Goal: Information Seeking & Learning: Learn about a topic

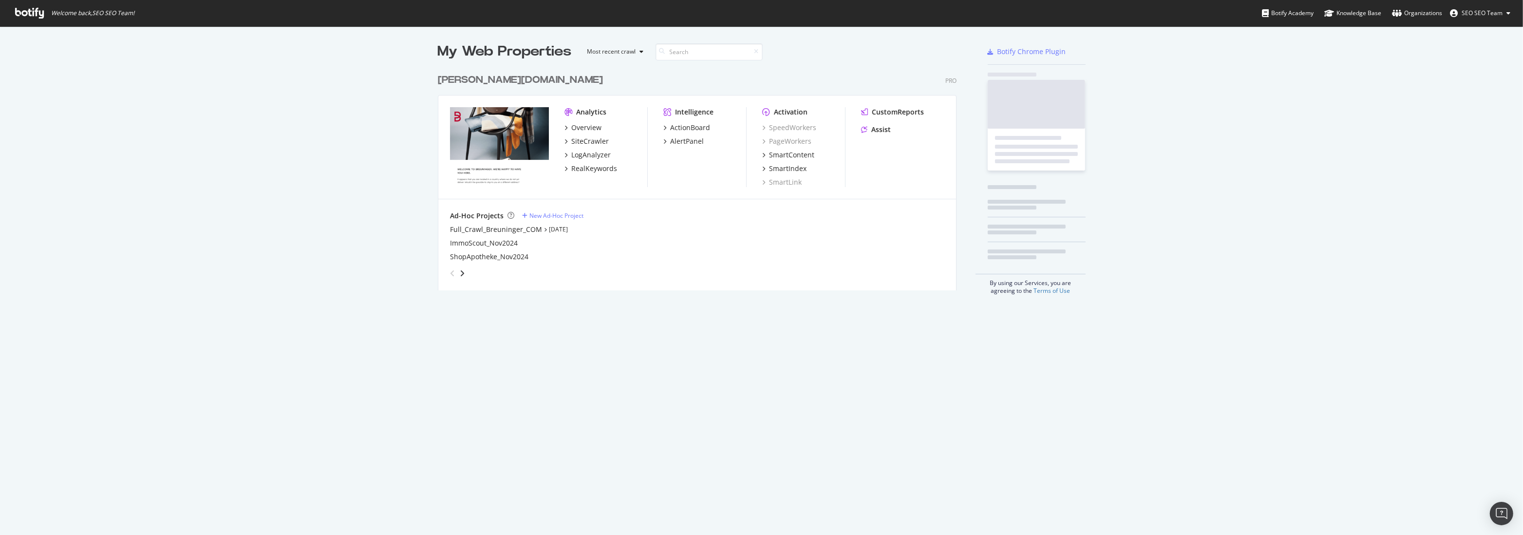
scroll to position [528, 1510]
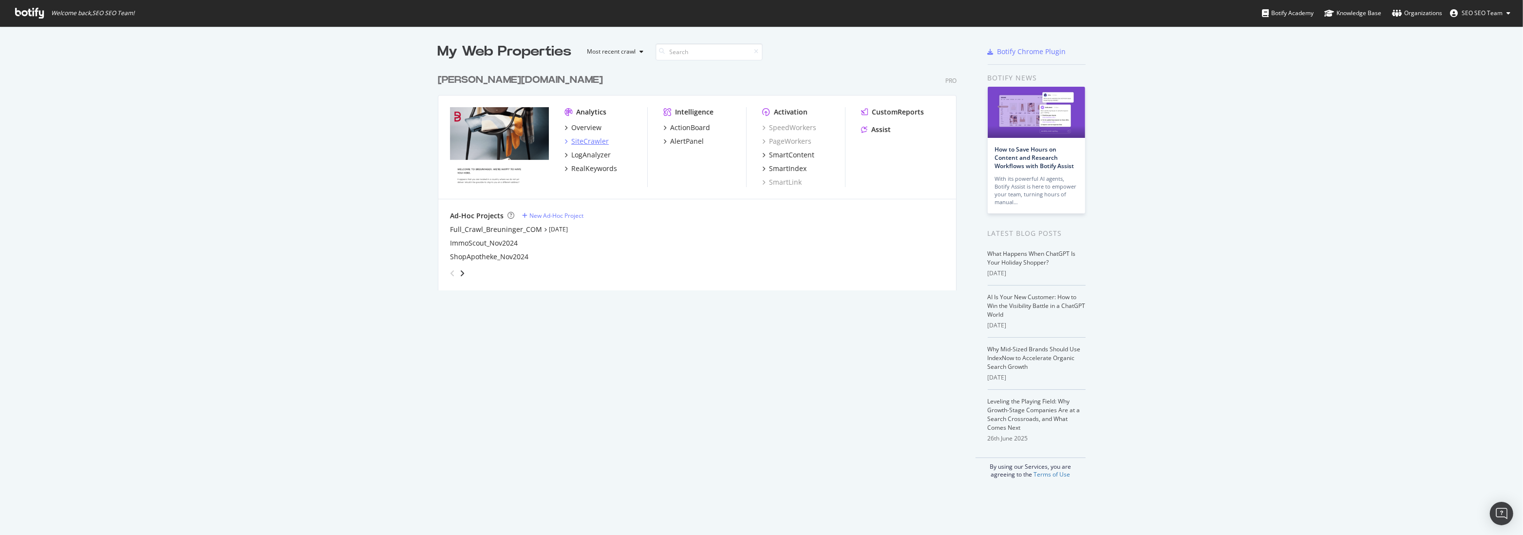
click at [579, 139] on div "SiteCrawler" at bounding box center [590, 141] width 38 height 10
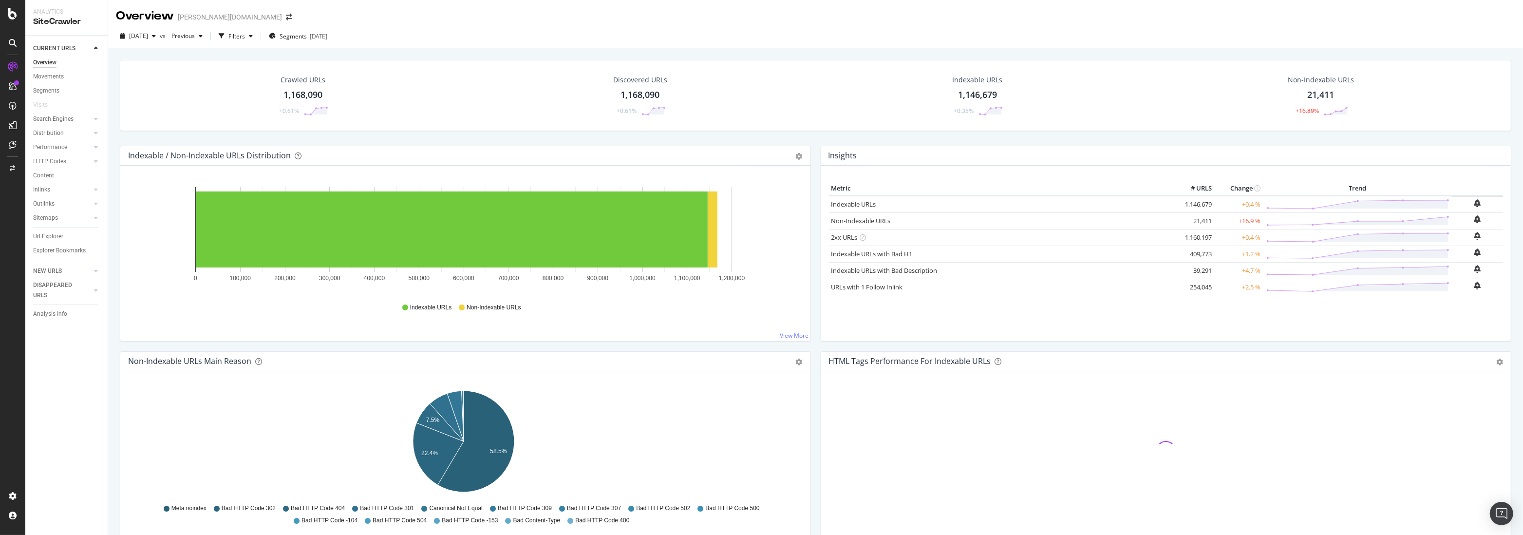
click at [67, 237] on link "Url Explorer" at bounding box center [67, 236] width 68 height 10
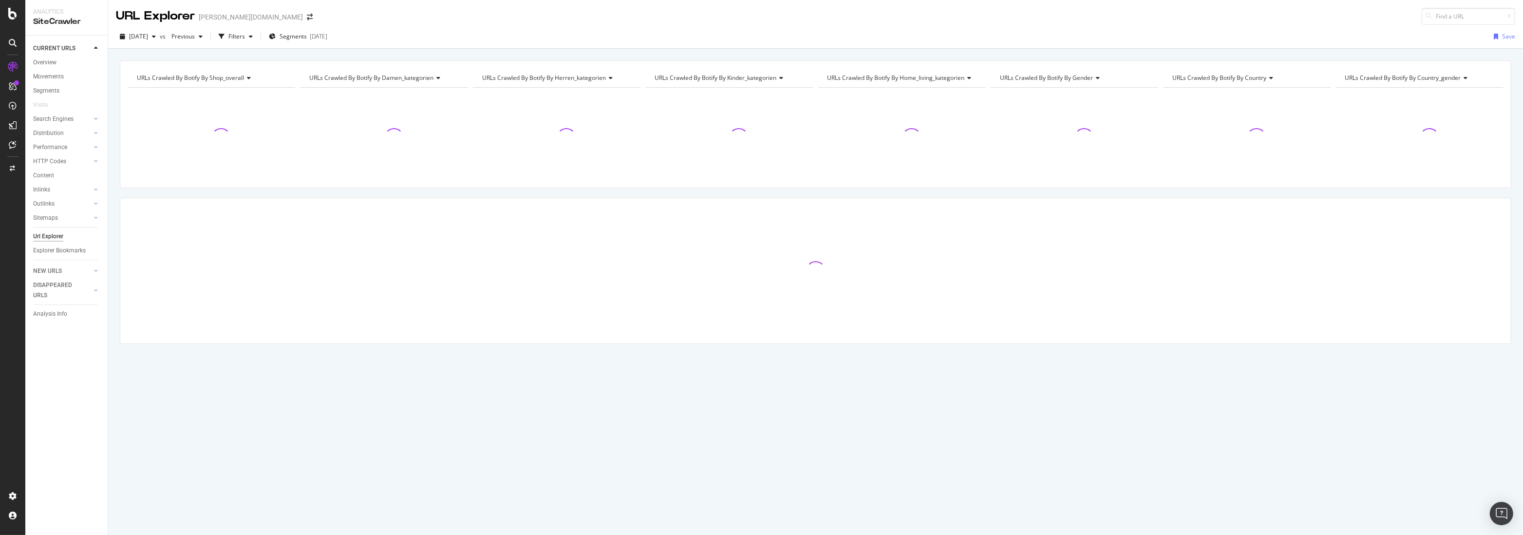
click at [46, 238] on div "Url Explorer" at bounding box center [48, 236] width 30 height 10
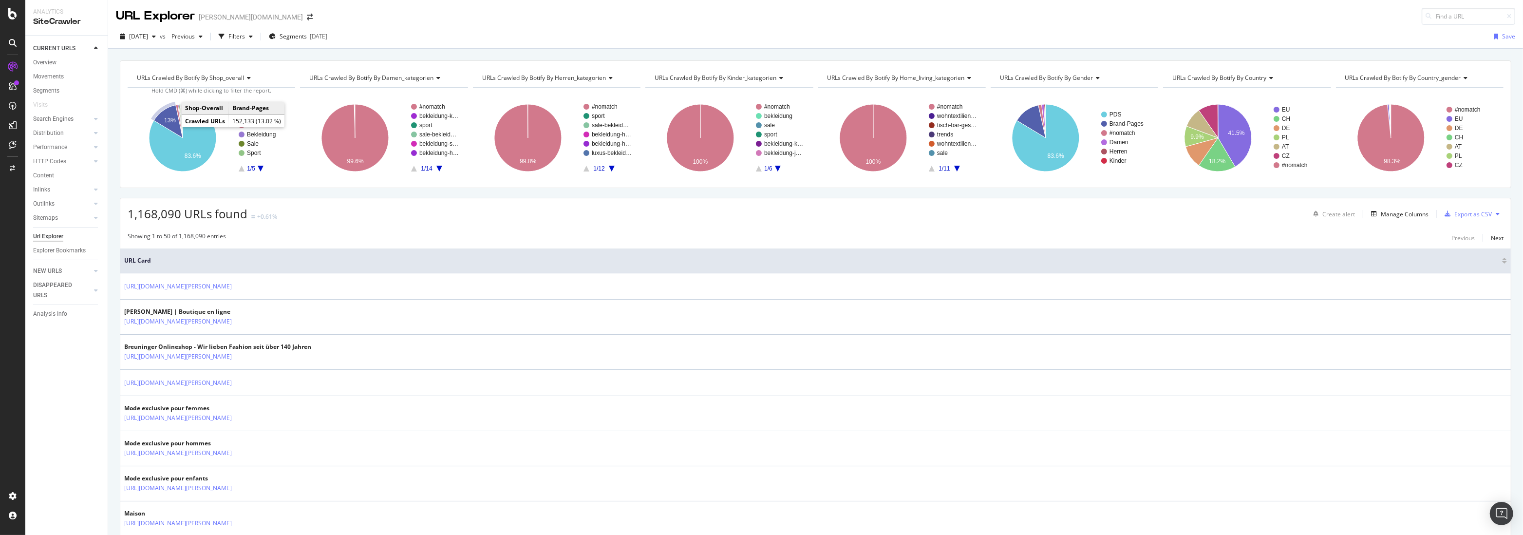
click at [175, 112] on icon "A chart." at bounding box center [168, 121] width 29 height 33
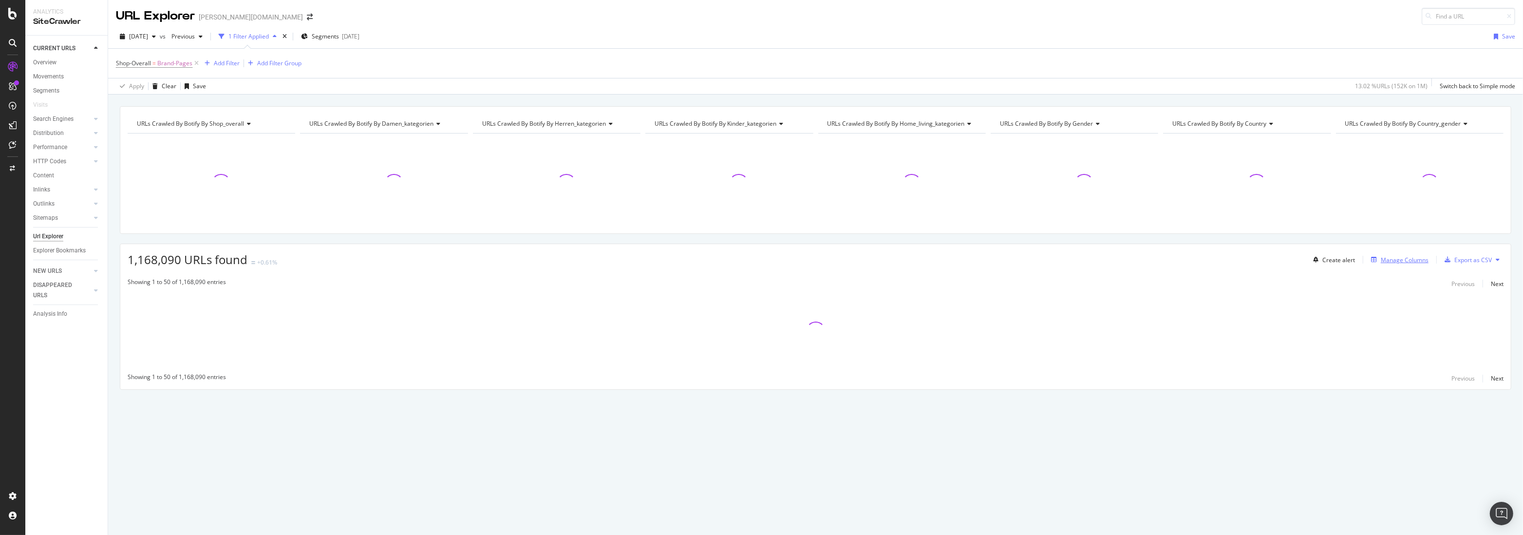
click at [1384, 256] on div "Manage Columns" at bounding box center [1405, 260] width 48 height 8
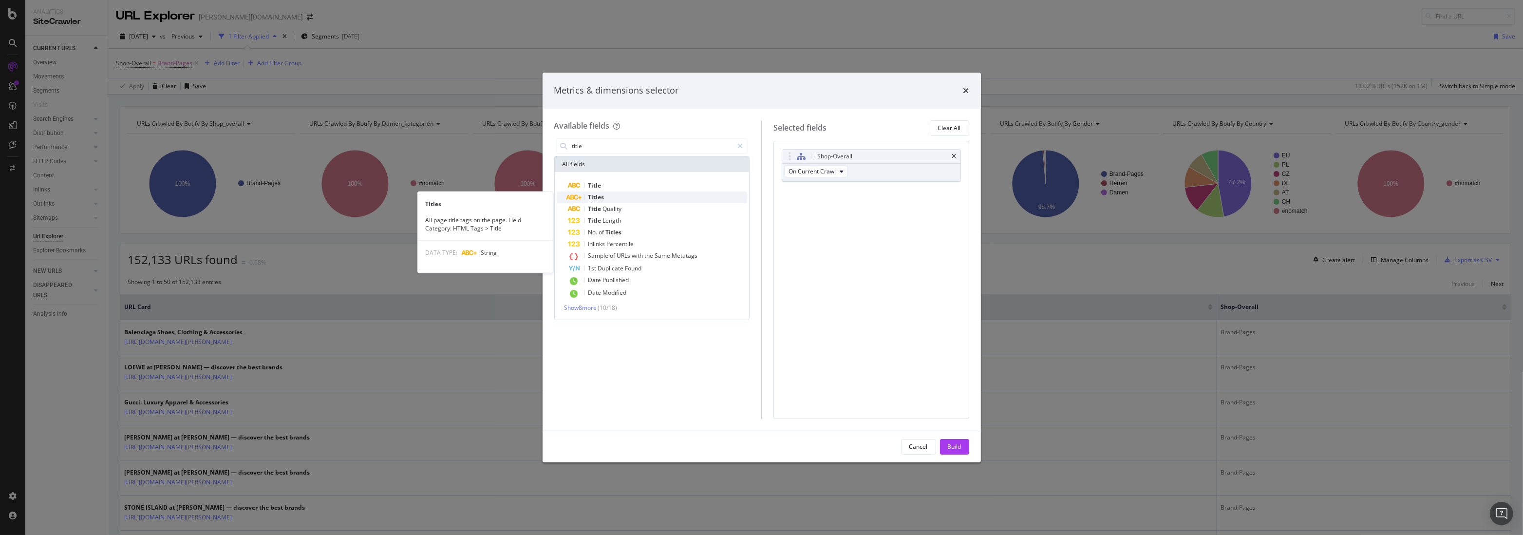
type input "title"
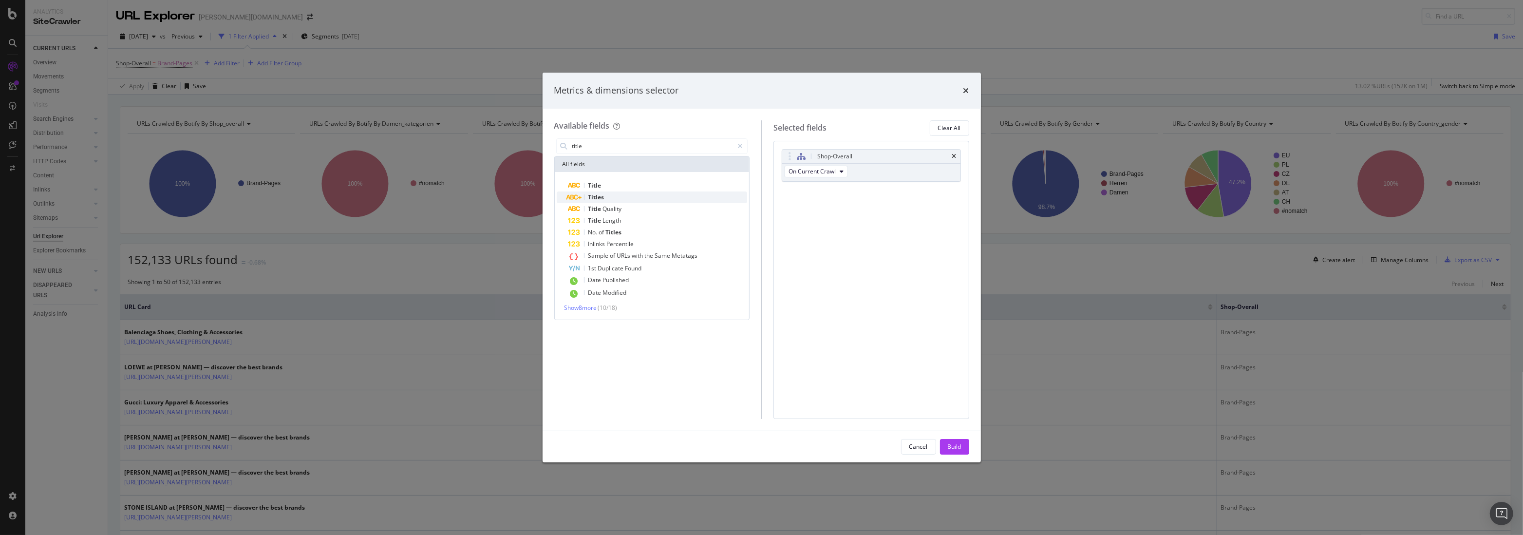
click at [610, 194] on div "Titles" at bounding box center [657, 197] width 179 height 12
click at [958, 189] on div "Titles" at bounding box center [871, 193] width 178 height 14
click at [955, 193] on icon "times" at bounding box center [954, 193] width 4 height 6
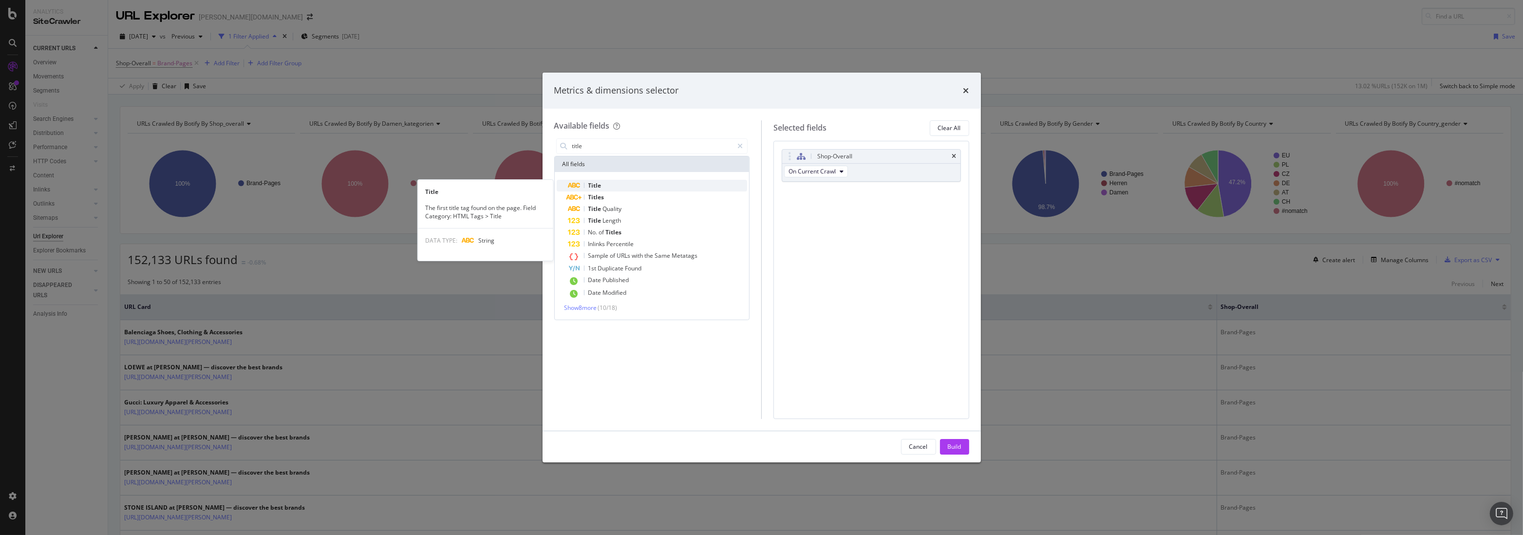
click at [597, 187] on span "Title" at bounding box center [594, 185] width 13 height 8
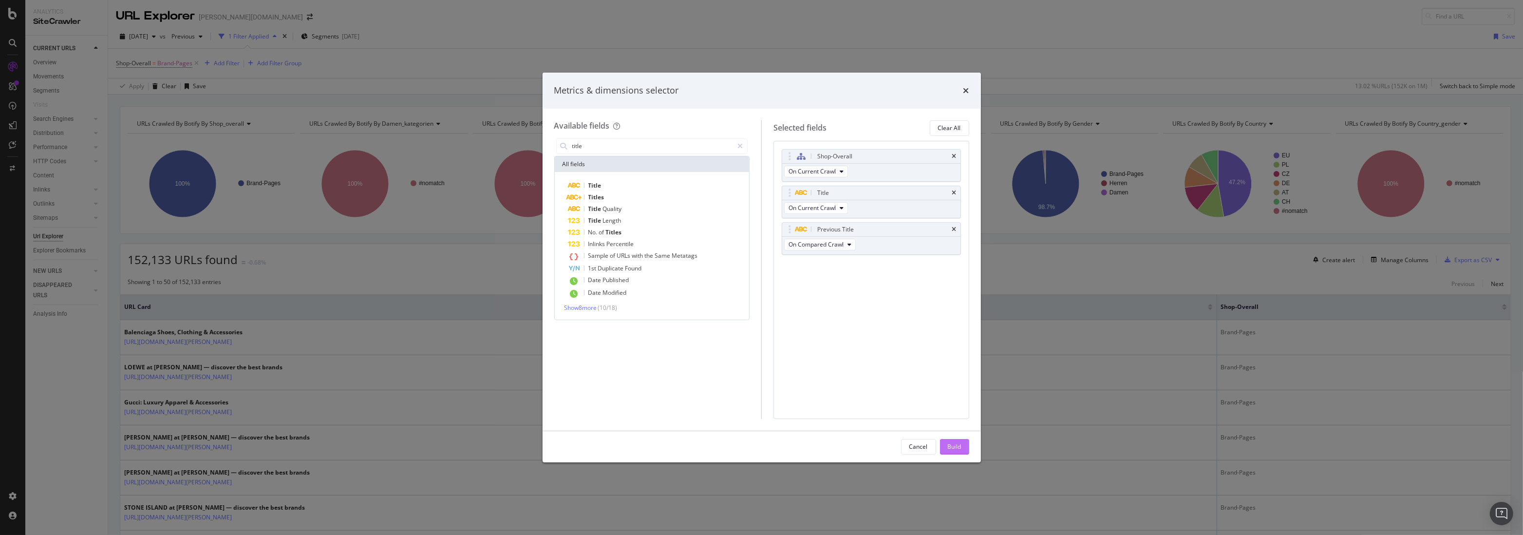
click at [949, 444] on div "Build" at bounding box center [955, 446] width 14 height 8
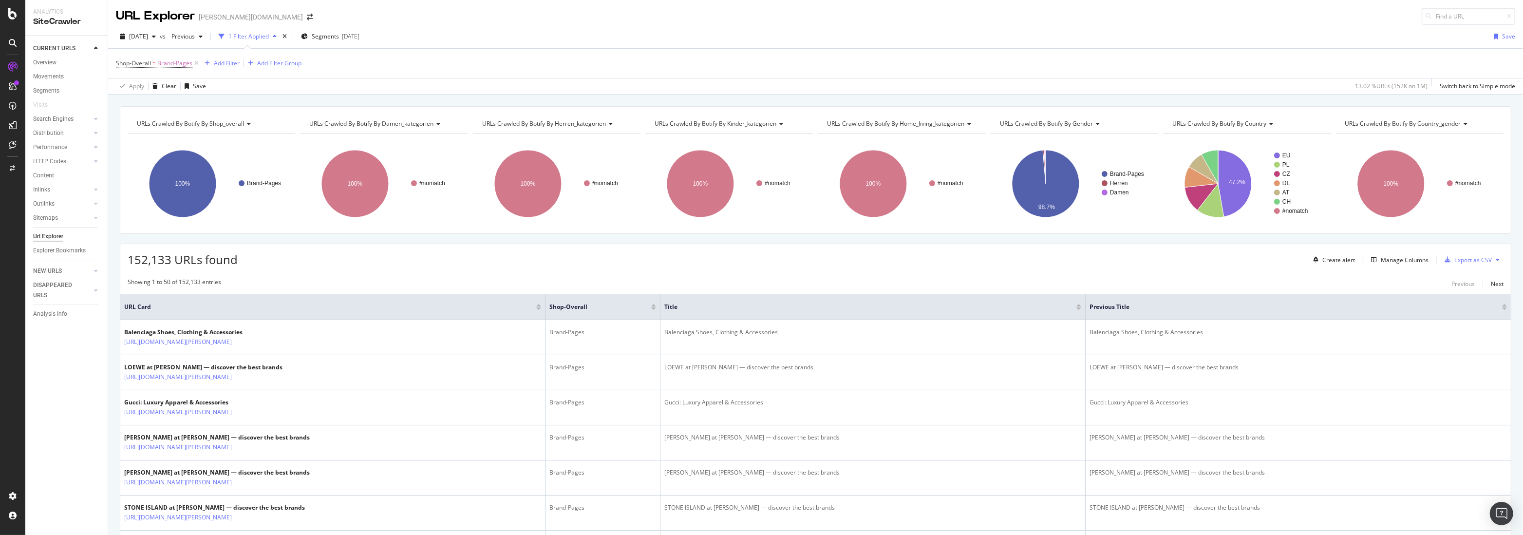
click at [216, 66] on div "Add Filter" at bounding box center [227, 63] width 26 height 8
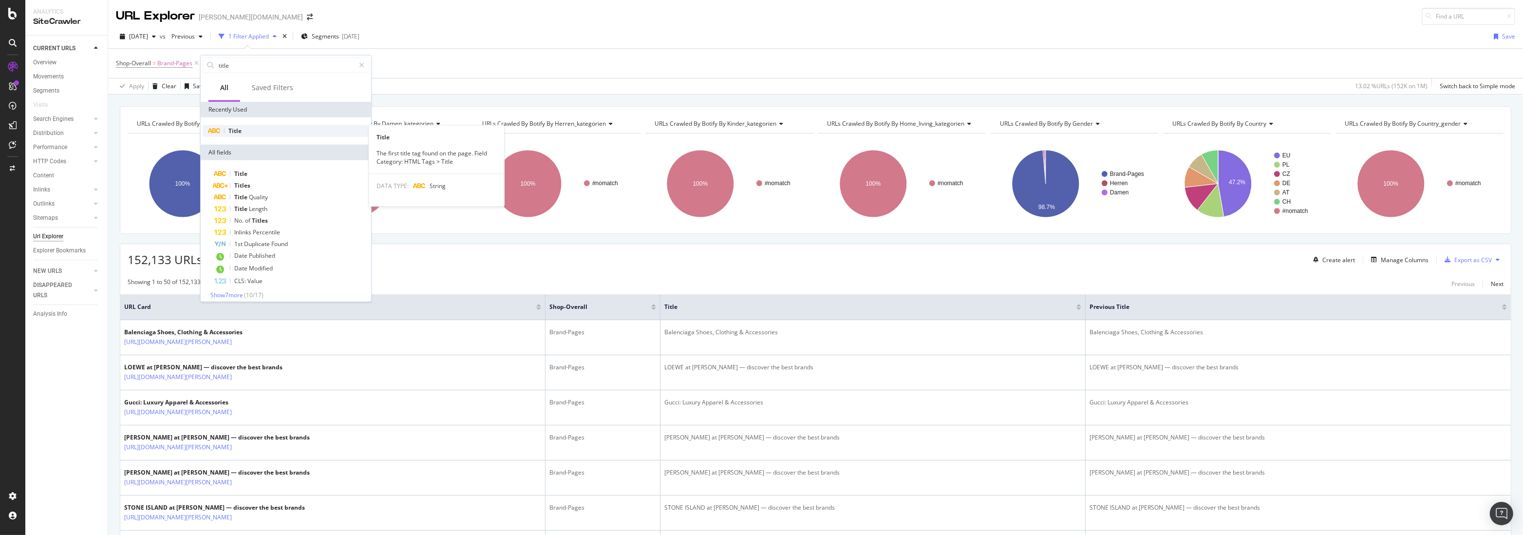
type input "title"
click at [257, 129] on div "Title" at bounding box center [286, 131] width 167 height 12
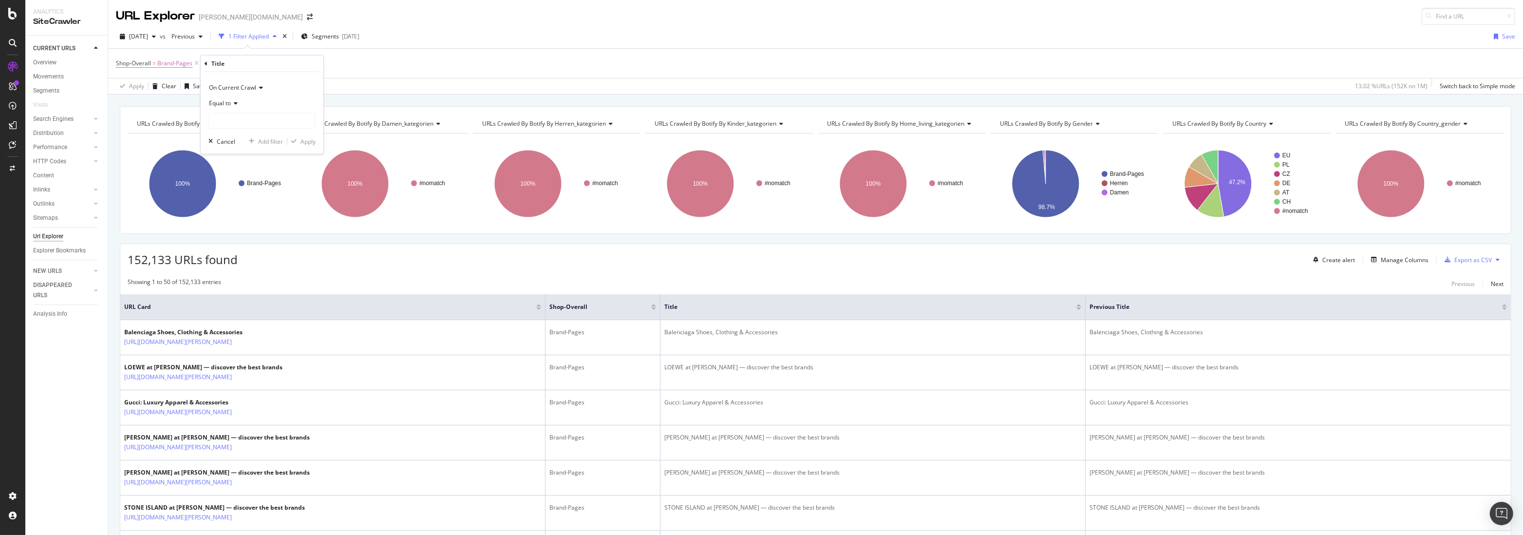
click at [219, 105] on span "Equal to" at bounding box center [220, 103] width 22 height 8
click at [234, 136] on span "Not equal to" at bounding box center [229, 136] width 33 height 8
click at [242, 82] on div "On Current Crawl" at bounding box center [261, 88] width 107 height 16
click at [238, 132] on span "Diff Between Crawls" at bounding box center [240, 133] width 55 height 8
click at [231, 104] on div "Equal to" at bounding box center [261, 103] width 107 height 16
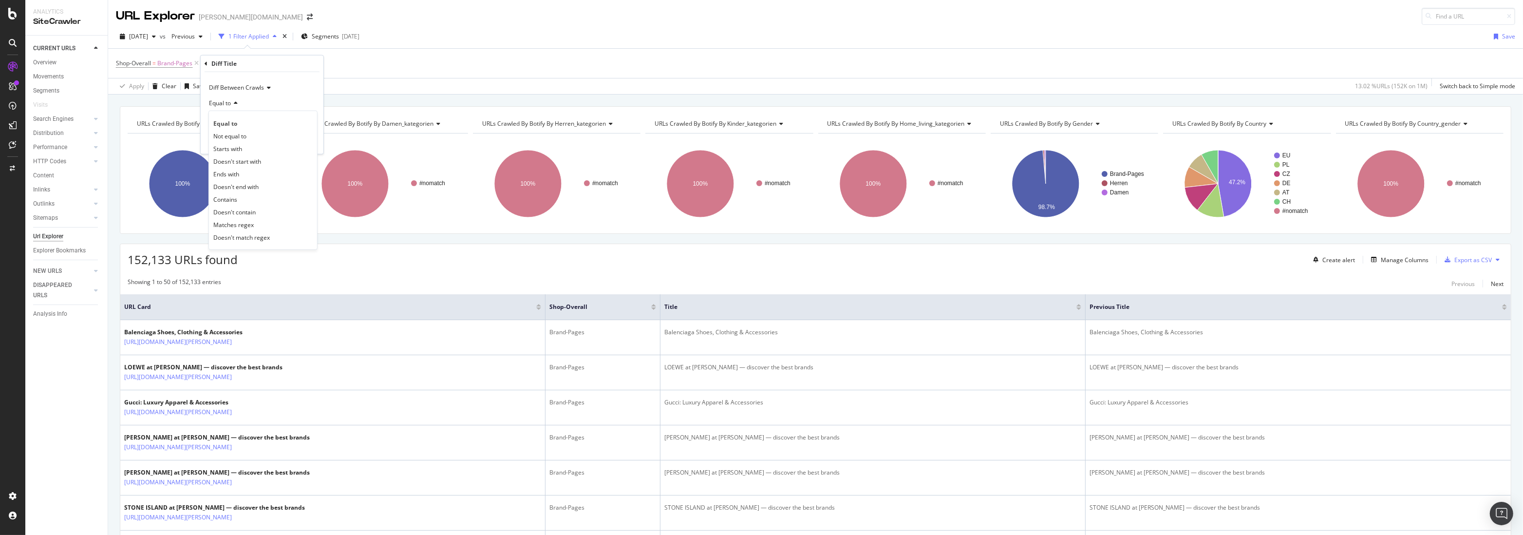
click at [262, 98] on div "Equal to" at bounding box center [261, 103] width 107 height 16
click at [244, 115] on input "text" at bounding box center [262, 121] width 106 height 16
click at [240, 146] on span "changed" at bounding box center [245, 144] width 68 height 8
type input "changed"
click at [306, 142] on div "Apply" at bounding box center [308, 141] width 15 height 8
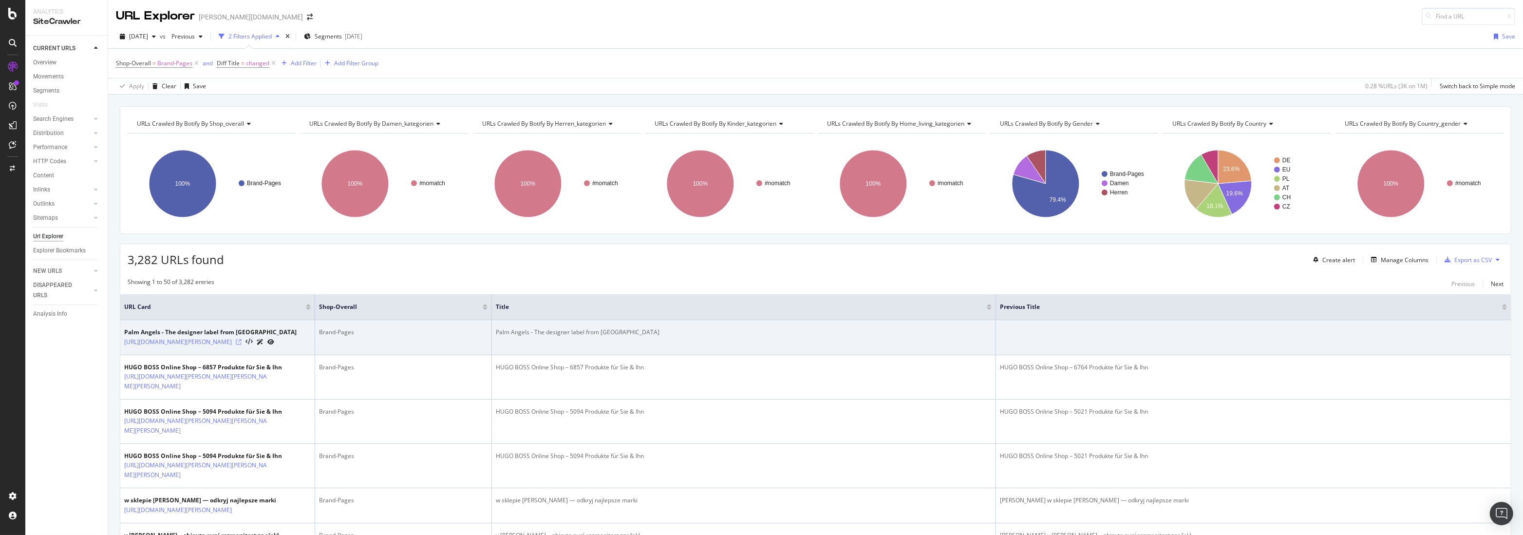
click at [242, 345] on icon at bounding box center [239, 342] width 6 height 6
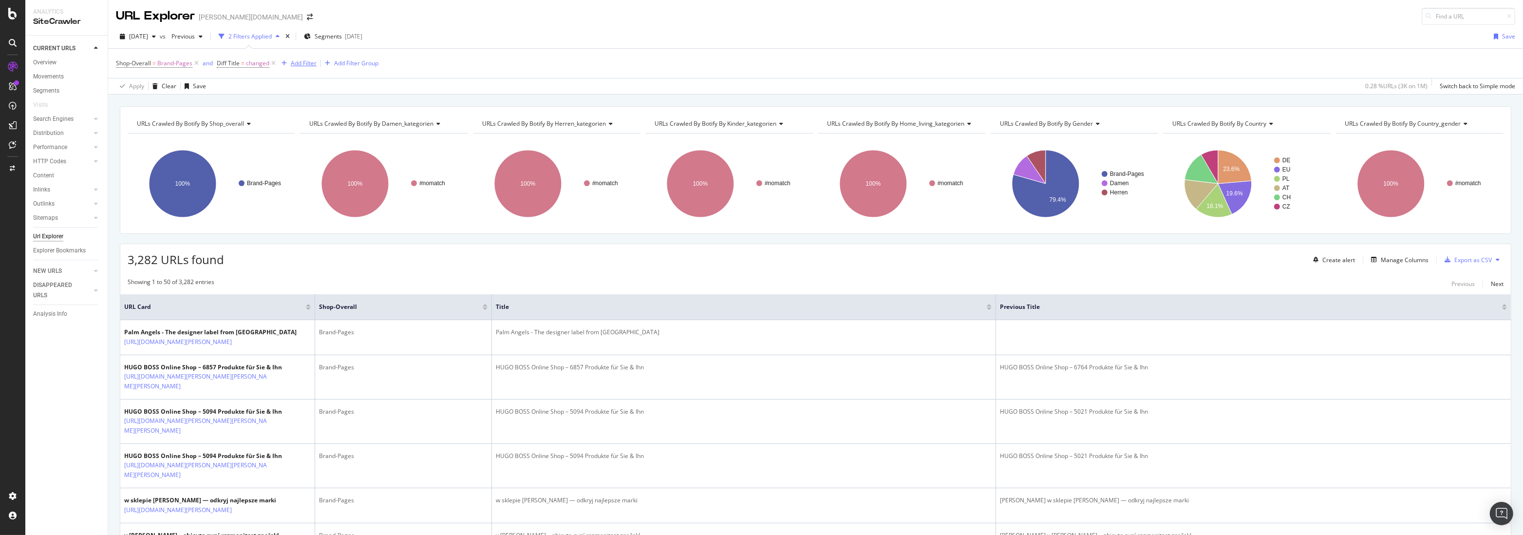
click at [299, 57] on button "Add Filter" at bounding box center [297, 63] width 39 height 12
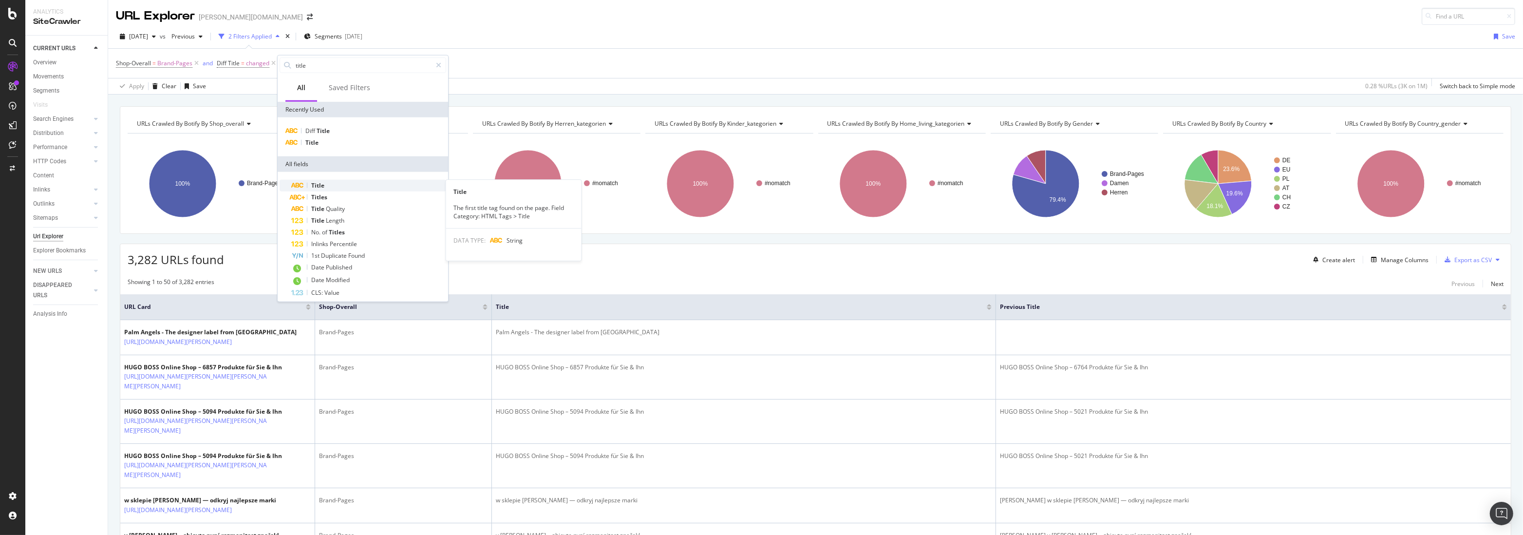
type input "title"
click at [334, 186] on div "Title" at bounding box center [368, 186] width 155 height 12
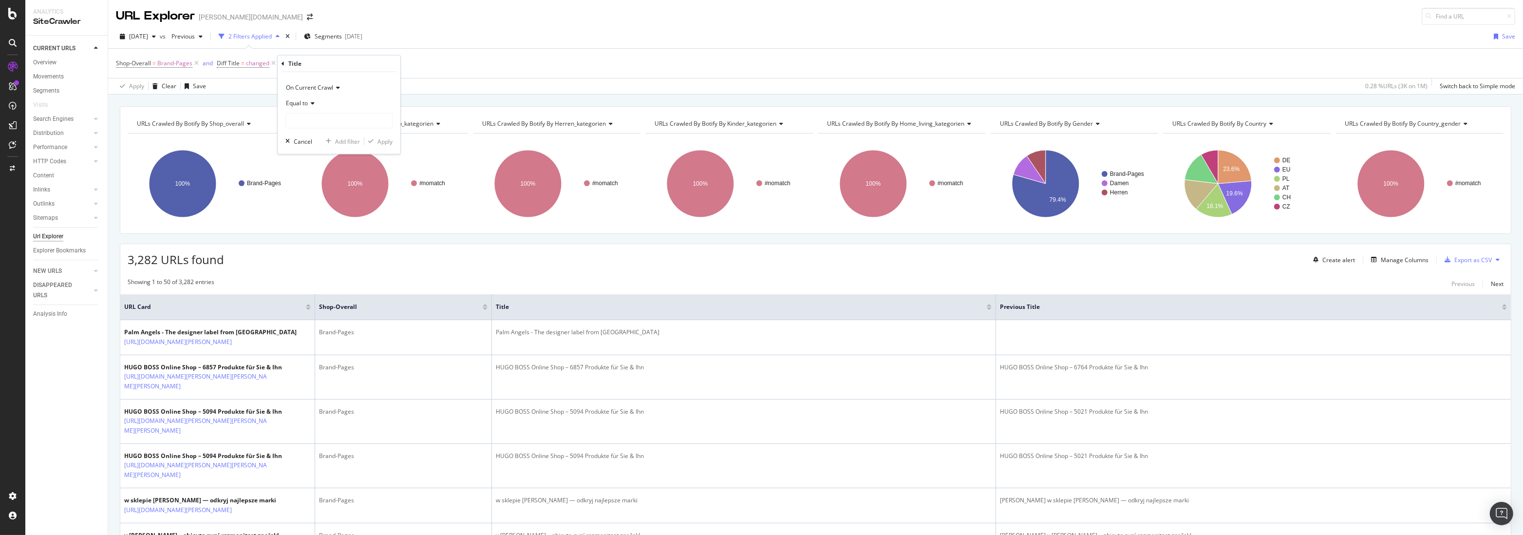
click at [305, 103] on span "Equal to" at bounding box center [297, 103] width 22 height 8
click at [327, 235] on span "Doesn't match regex" at bounding box center [318, 237] width 56 height 8
click at [308, 124] on input "text" at bounding box center [339, 121] width 106 height 16
type input "p"
type input "Produkte|"
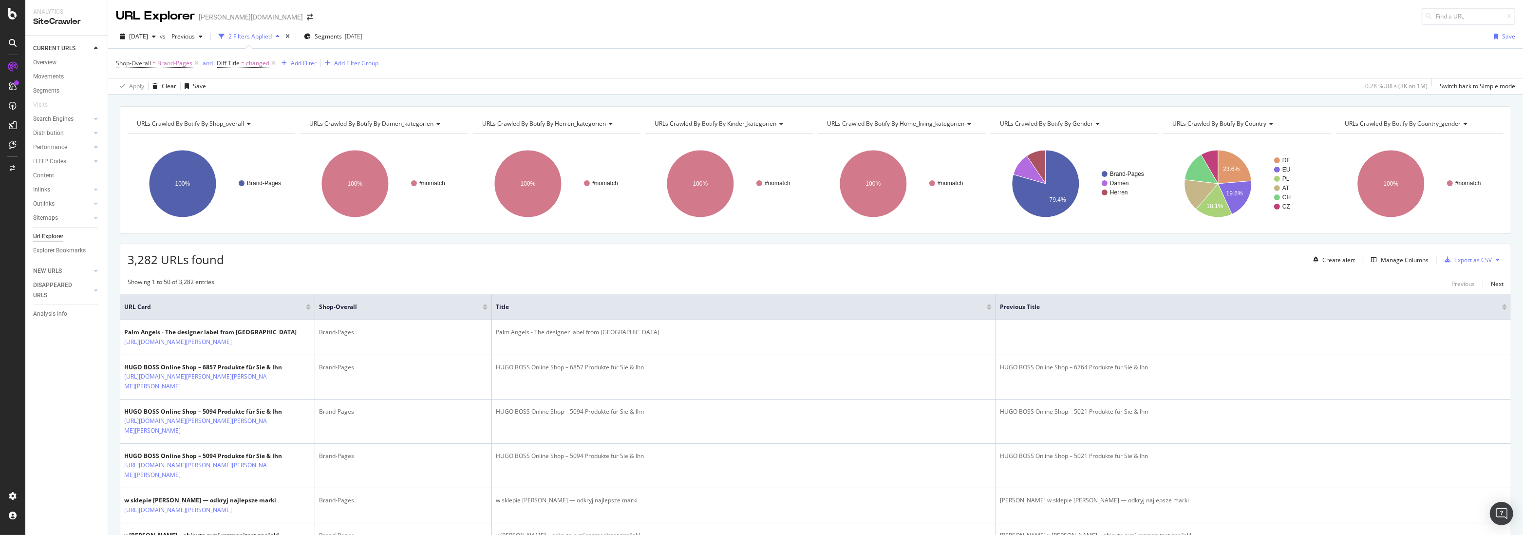
click at [296, 64] on div "Add Filter" at bounding box center [304, 63] width 26 height 8
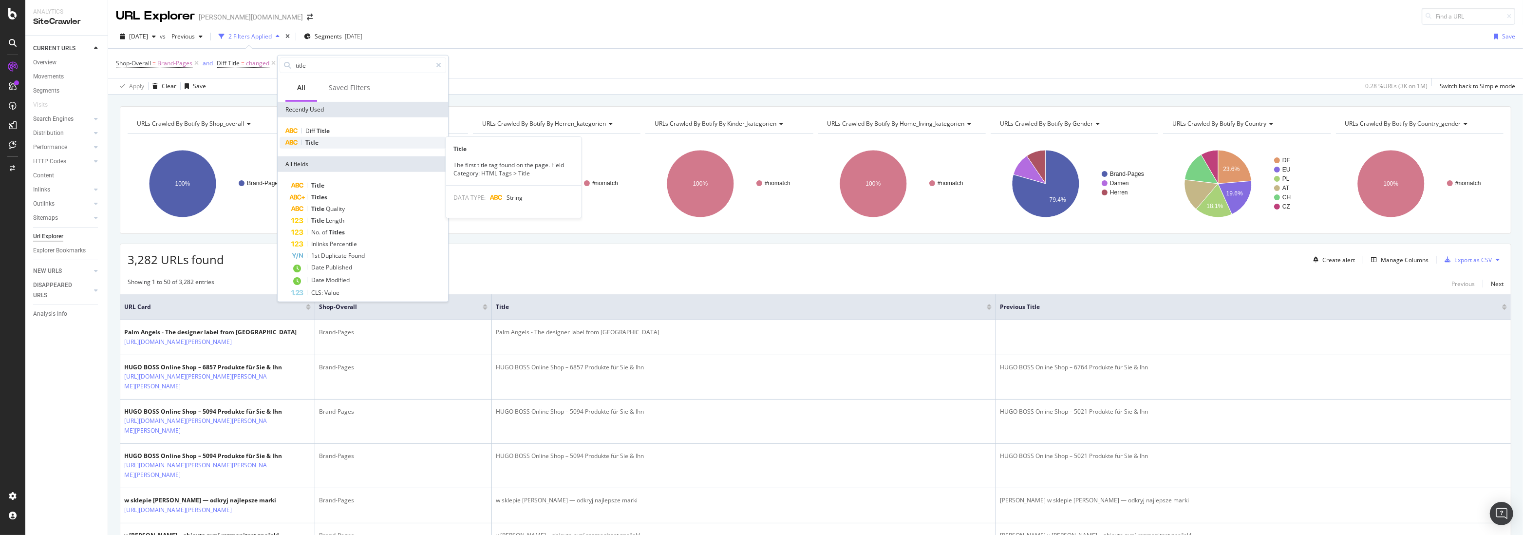
click at [334, 139] on div "Title" at bounding box center [363, 143] width 167 height 12
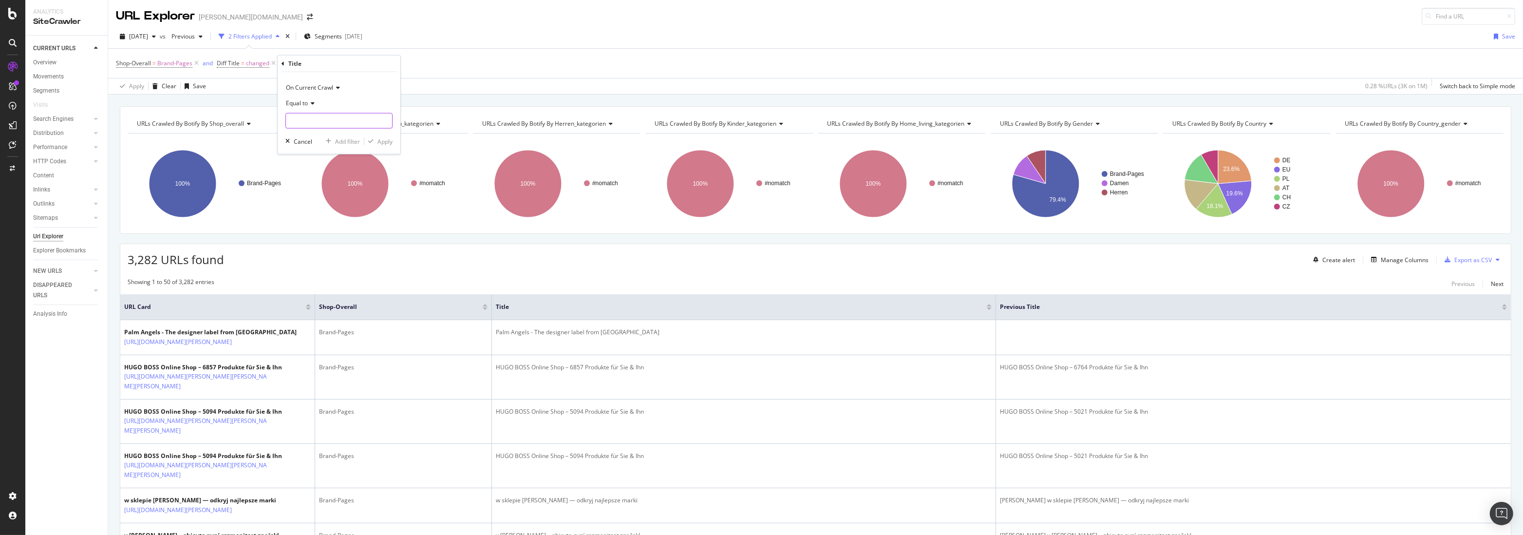
click at [323, 124] on input "text" at bounding box center [339, 121] width 106 height 16
click at [301, 98] on div "Equal to" at bounding box center [338, 103] width 107 height 16
click at [323, 236] on span "Doesn't match regex" at bounding box center [318, 237] width 56 height 8
click at [296, 124] on input "text" at bounding box center [339, 121] width 106 height 16
type input "produkte|reduziert"
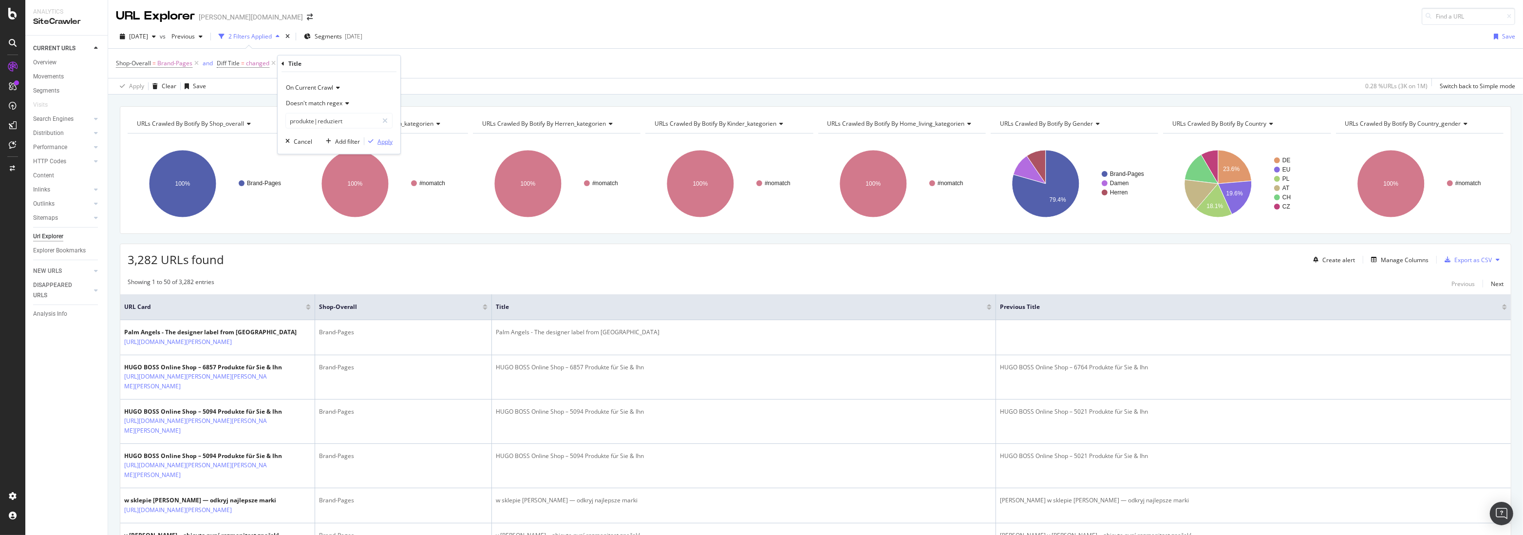
click at [382, 140] on div "Apply" at bounding box center [384, 141] width 15 height 8
click at [308, 58] on span "Title ≠ produkte|reduziert" at bounding box center [333, 63] width 79 height 14
click at [325, 62] on span "produkte|reduziert" at bounding box center [338, 63] width 53 height 14
click at [303, 119] on input "produkte|reduziert" at bounding box center [348, 119] width 92 height 16
click at [307, 118] on input "produkte|reduziert" at bounding box center [348, 119] width 92 height 16
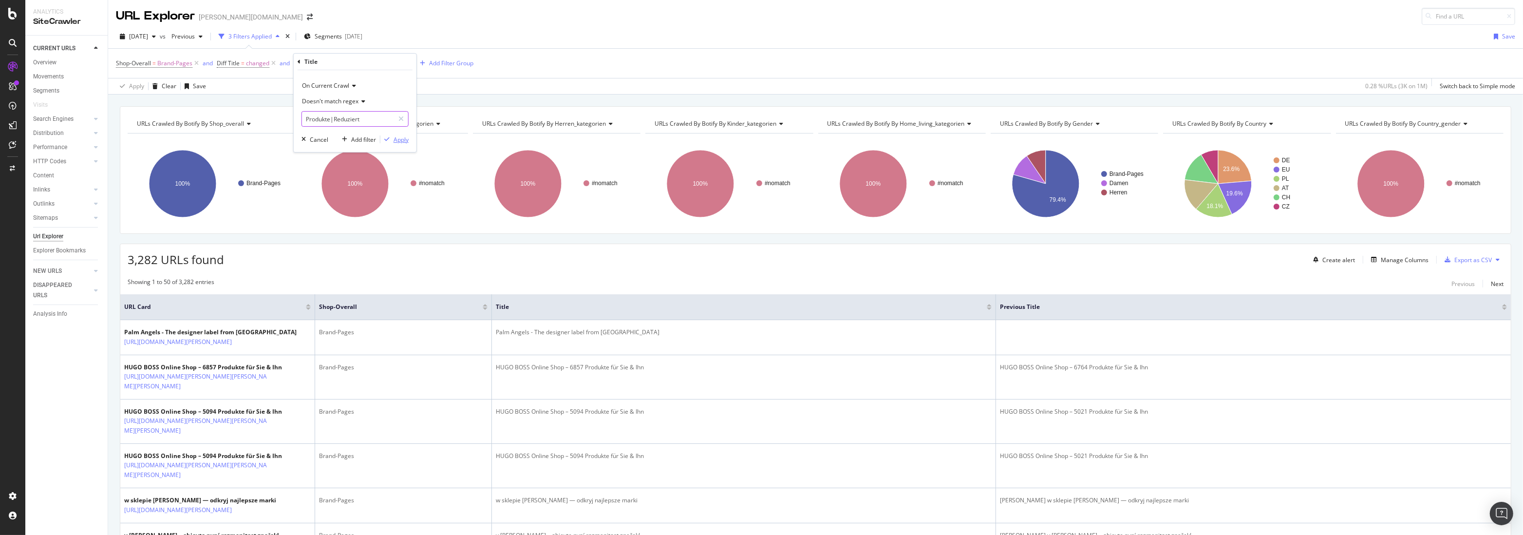
type input "Produkte|Reduziert"
click at [401, 141] on div "Apply" at bounding box center [401, 139] width 15 height 8
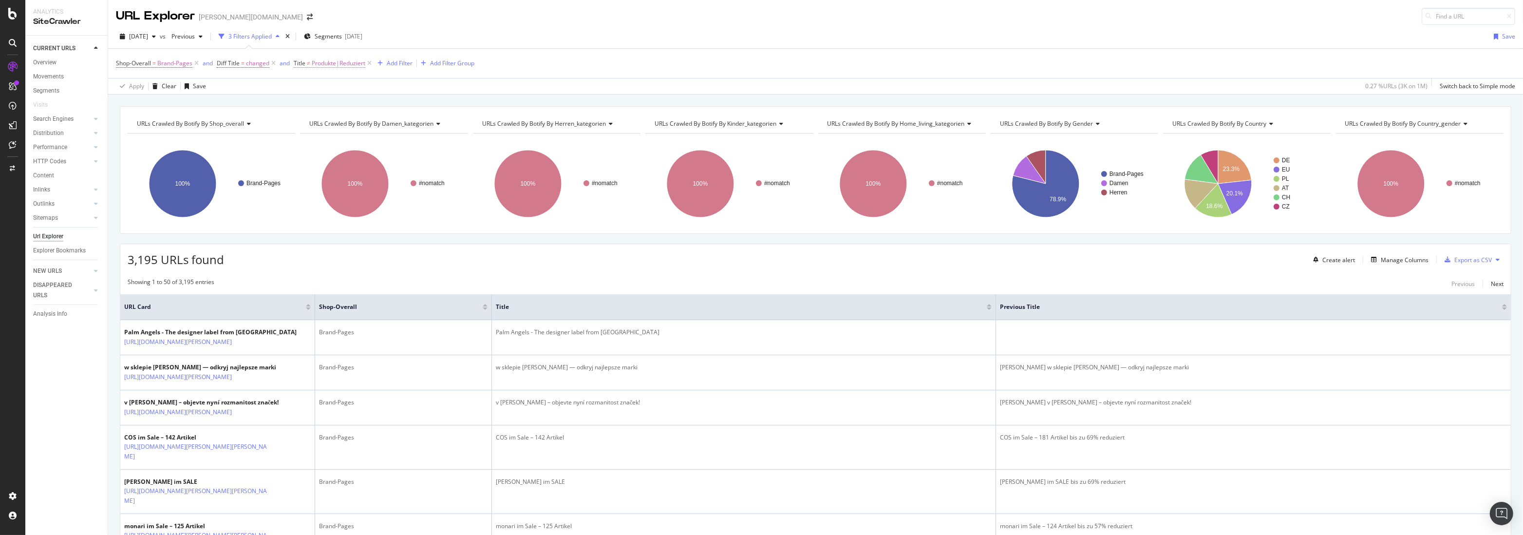
click at [334, 59] on span "Produkte|Reduziert" at bounding box center [339, 63] width 54 height 14
click at [371, 117] on input "Produkte|Reduziert" at bounding box center [348, 119] width 92 height 16
click at [374, 119] on input "Produkte|Reduziert" at bounding box center [348, 119] width 92 height 16
type input "Produkte|Reduziert|Reduziert"
click at [399, 137] on div "Apply" at bounding box center [401, 139] width 15 height 8
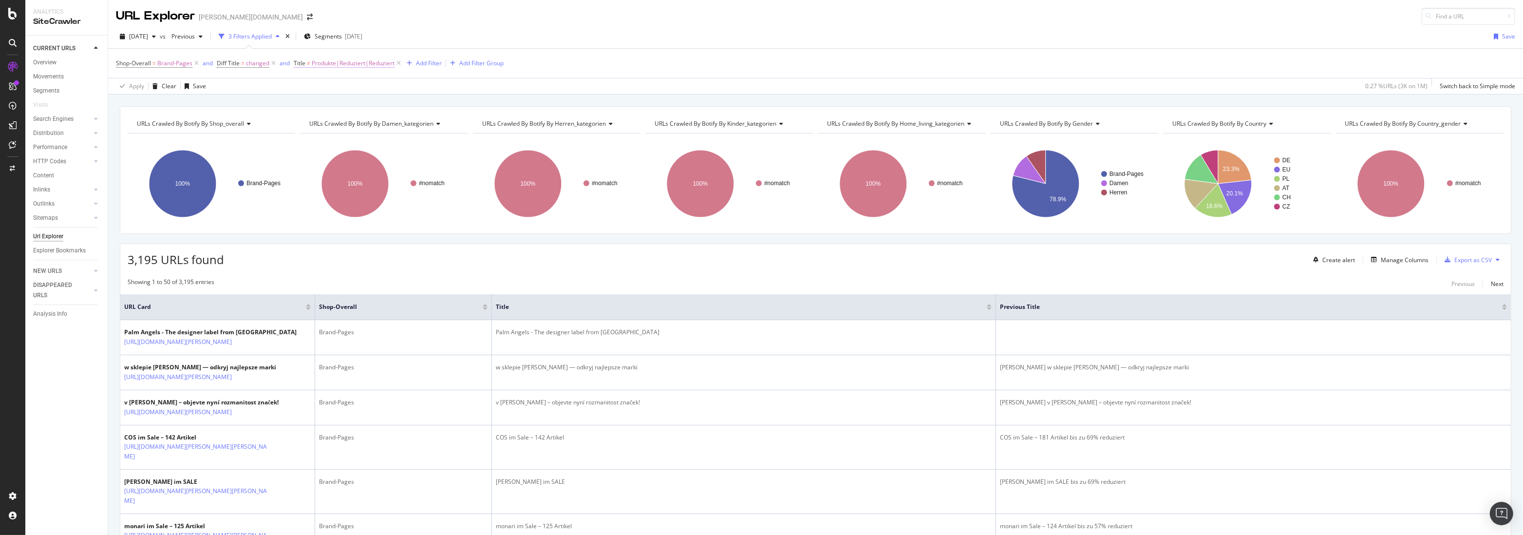
click at [358, 63] on span "Produkte|Reduziert|Reduziert" at bounding box center [353, 63] width 83 height 14
click at [371, 115] on input "Produkte|Reduziert|Reduziert" at bounding box center [348, 119] width 92 height 16
click at [381, 117] on input "Produkte|Reduziert|Reduziert" at bounding box center [348, 119] width 92 height 16
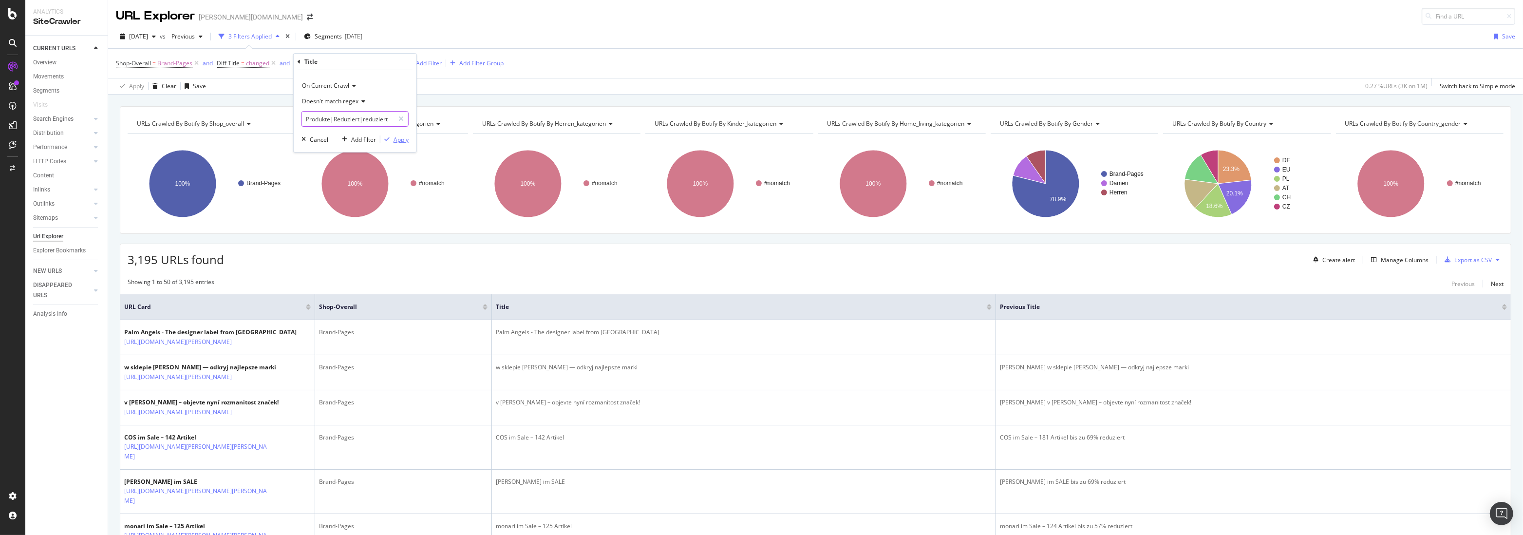
type input "Produkte|Reduziert|reduziert"
click at [394, 138] on div "Apply" at bounding box center [401, 139] width 15 height 8
click at [352, 65] on span "Produkte|Reduziert|reduziert" at bounding box center [353, 63] width 82 height 14
click at [389, 122] on input "Produkte|Reduziert|reduziert" at bounding box center [348, 119] width 92 height 16
click at [393, 121] on input "Produkte|Reduziert|reduziert" at bounding box center [348, 119] width 92 height 16
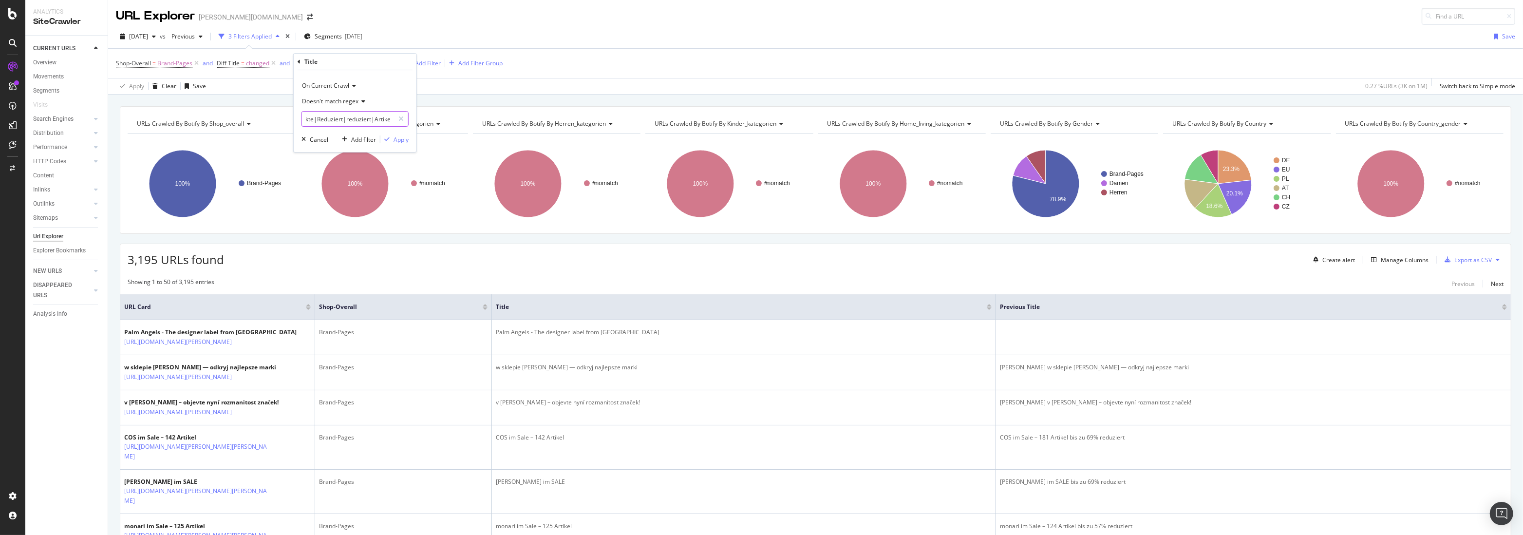
type input "Produkte|Reduziert|reduziert|Artikel"
click at [351, 66] on span "Produkte|Reduziert|reduziert" at bounding box center [353, 63] width 82 height 14
click at [390, 118] on input "Produkte|Reduziert|reduziert" at bounding box center [348, 119] width 92 height 16
click at [396, 123] on div at bounding box center [401, 119] width 14 height 16
drag, startPoint x: 319, startPoint y: 138, endPoint x: 334, endPoint y: 112, distance: 29.7
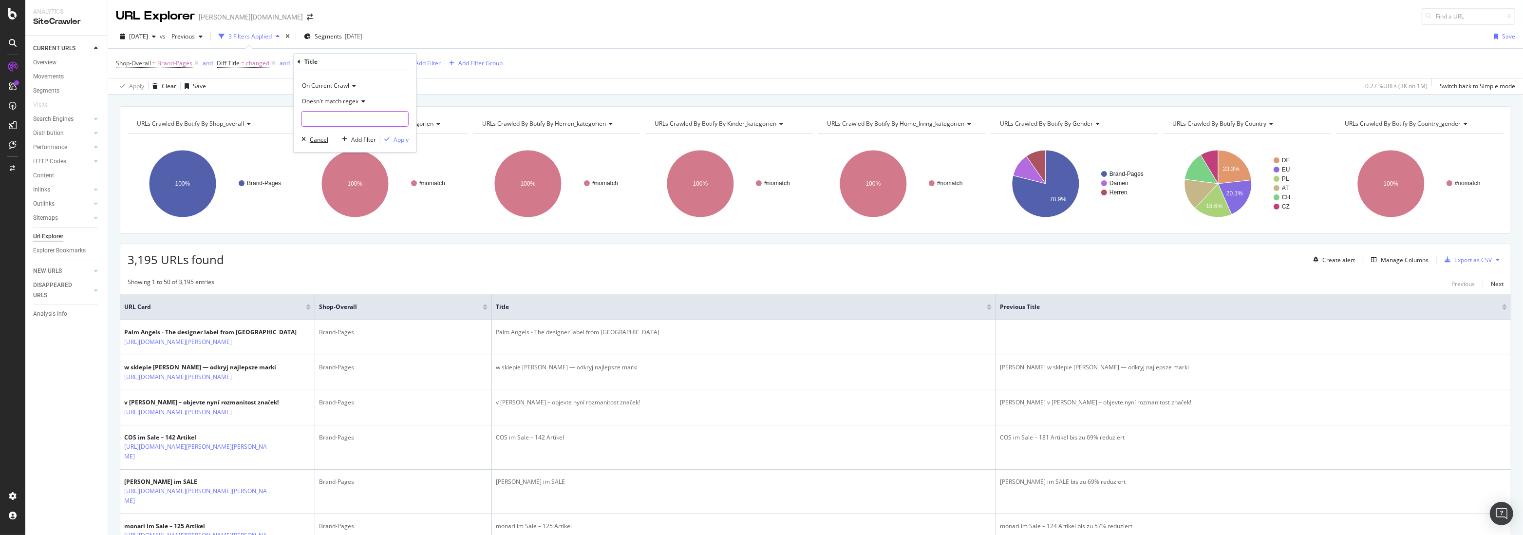
click at [319, 138] on div "Cancel" at bounding box center [319, 139] width 19 height 8
click at [346, 64] on span "Produkte|Reduziert|reduziert" at bounding box center [353, 63] width 82 height 14
click at [385, 117] on input "Produkte|Reduziert|reduziert" at bounding box center [348, 119] width 92 height 16
type input "Produkte|Reduziert|reduziert|Artikel"
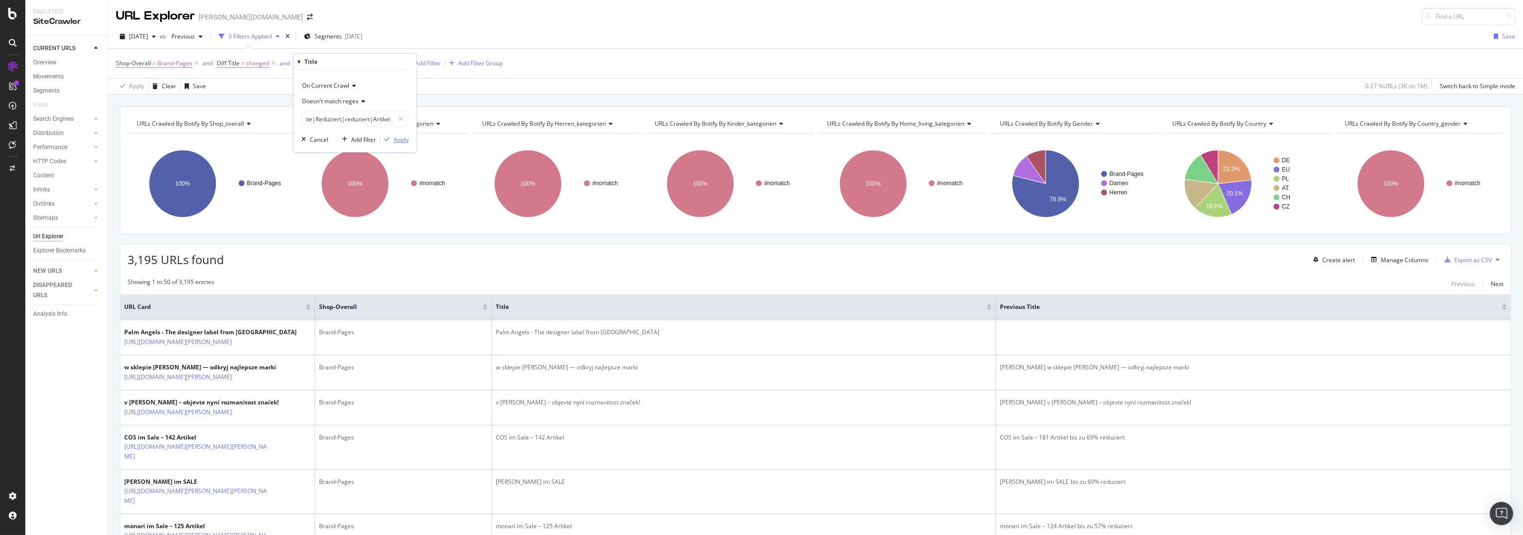
click at [401, 137] on div "Apply" at bounding box center [401, 139] width 15 height 8
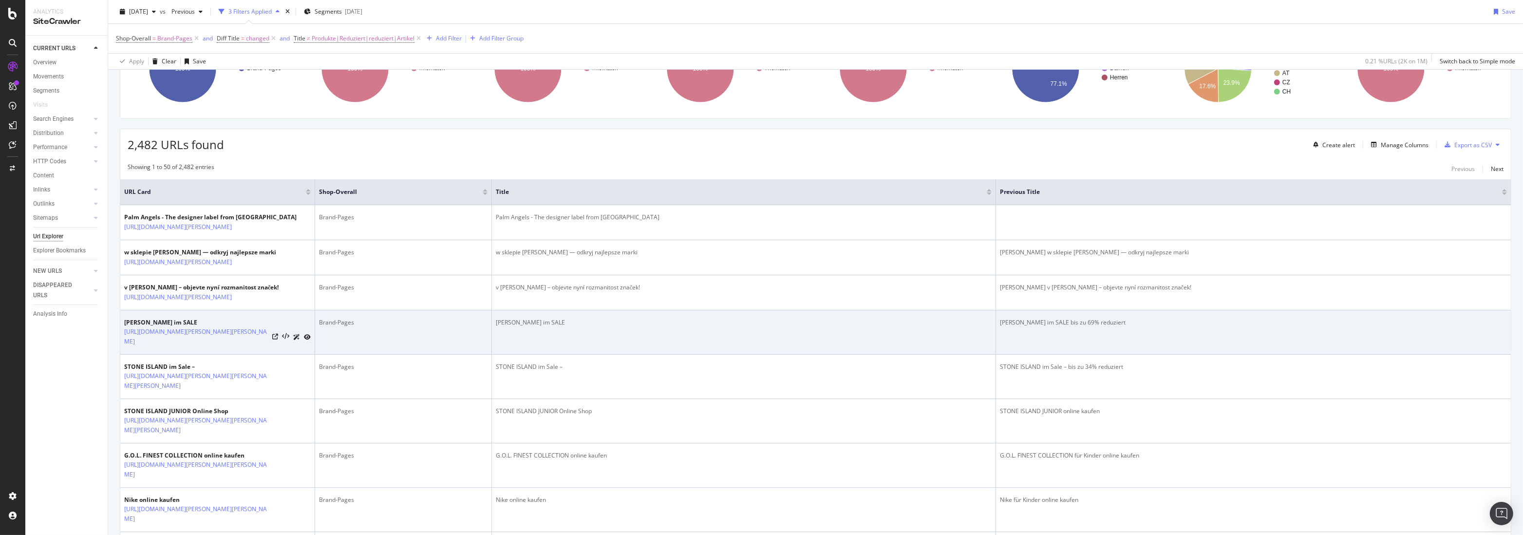
scroll to position [364, 0]
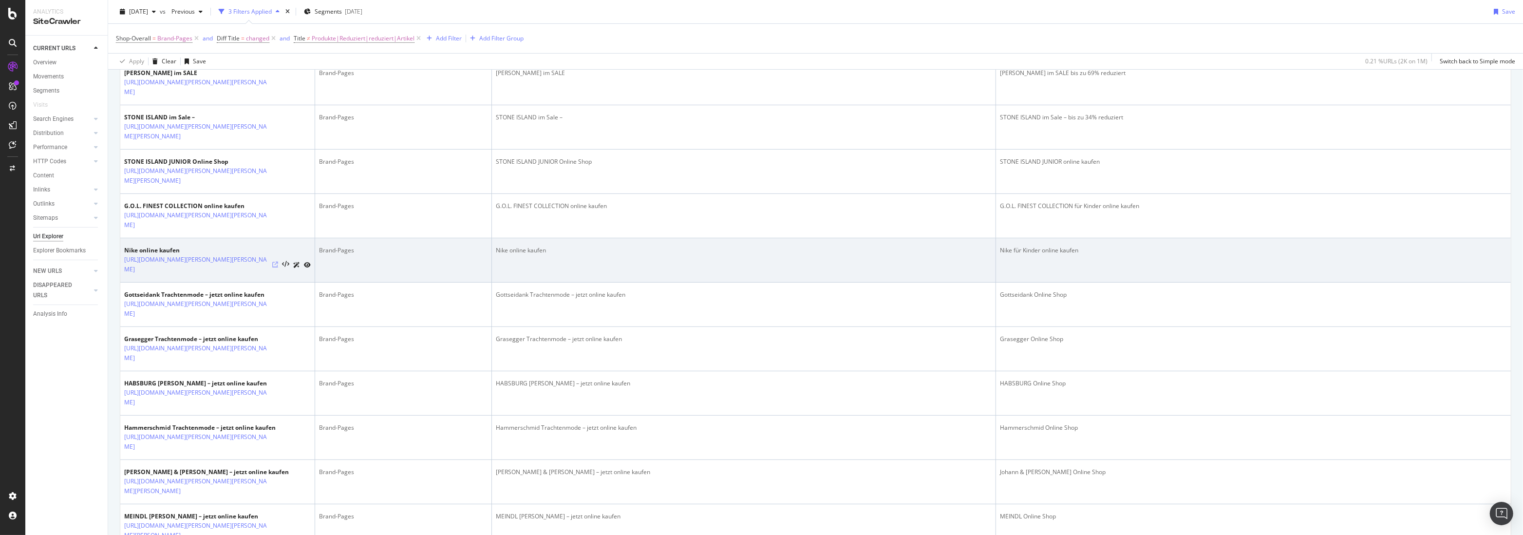
click at [276, 267] on icon at bounding box center [275, 265] width 6 height 6
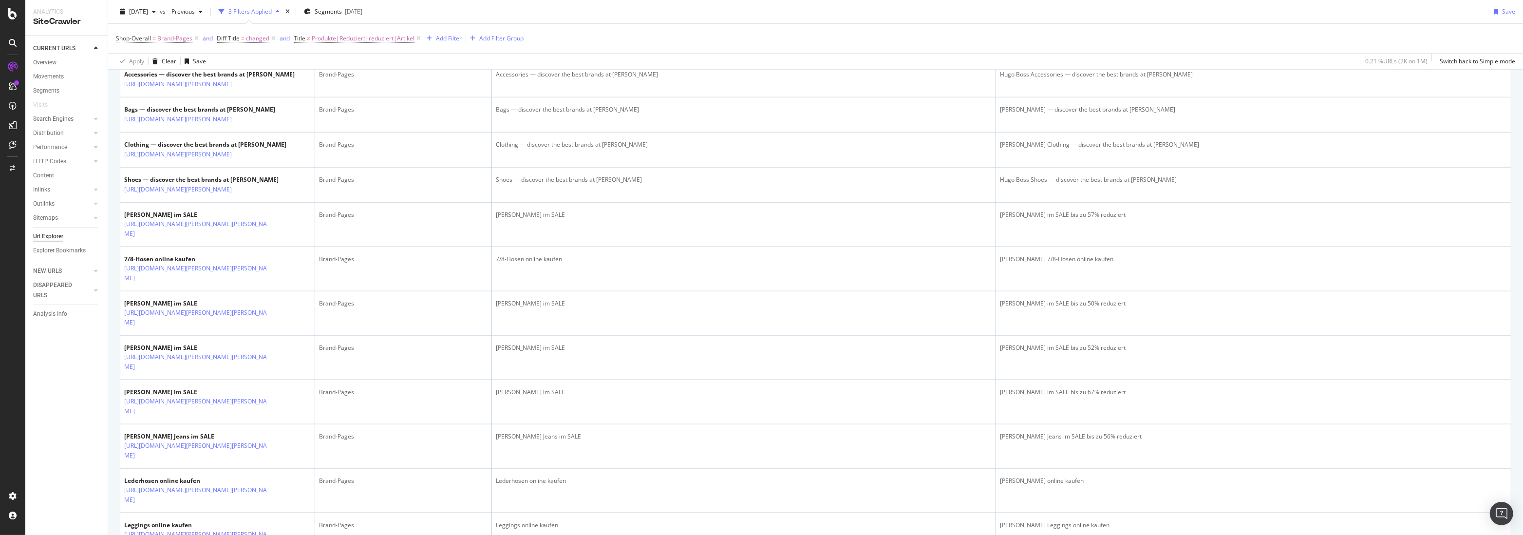
scroll to position [2009, 0]
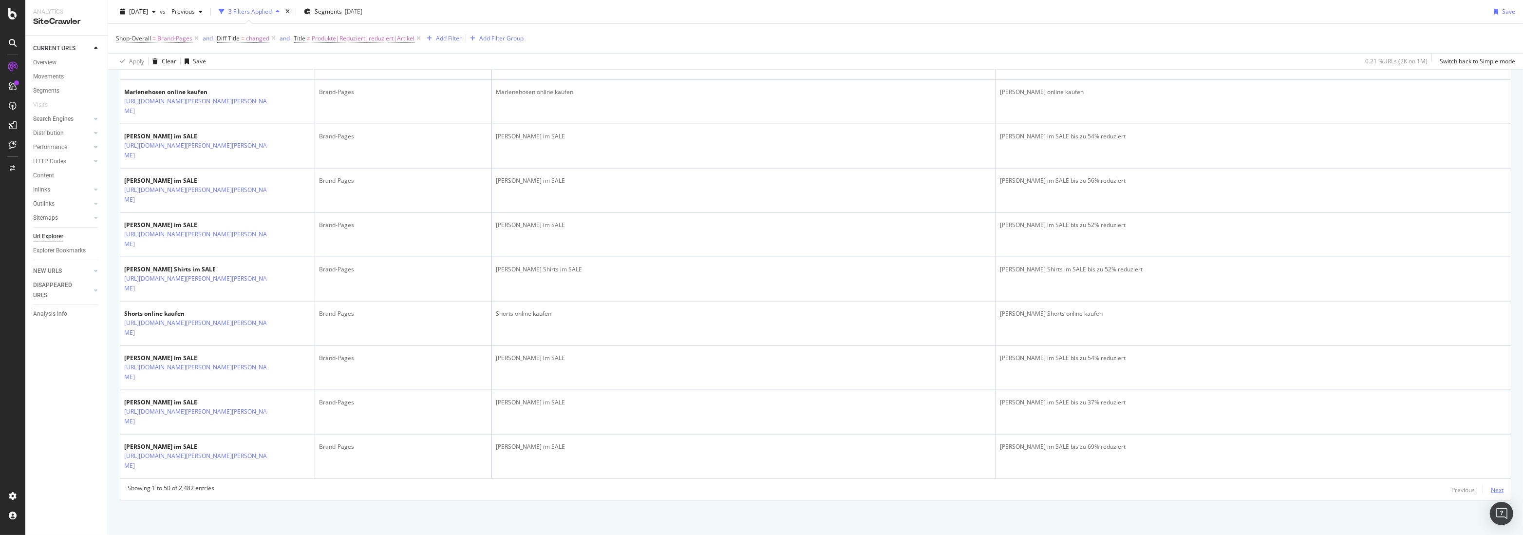
click at [1491, 489] on div "Next" at bounding box center [1497, 490] width 13 height 8
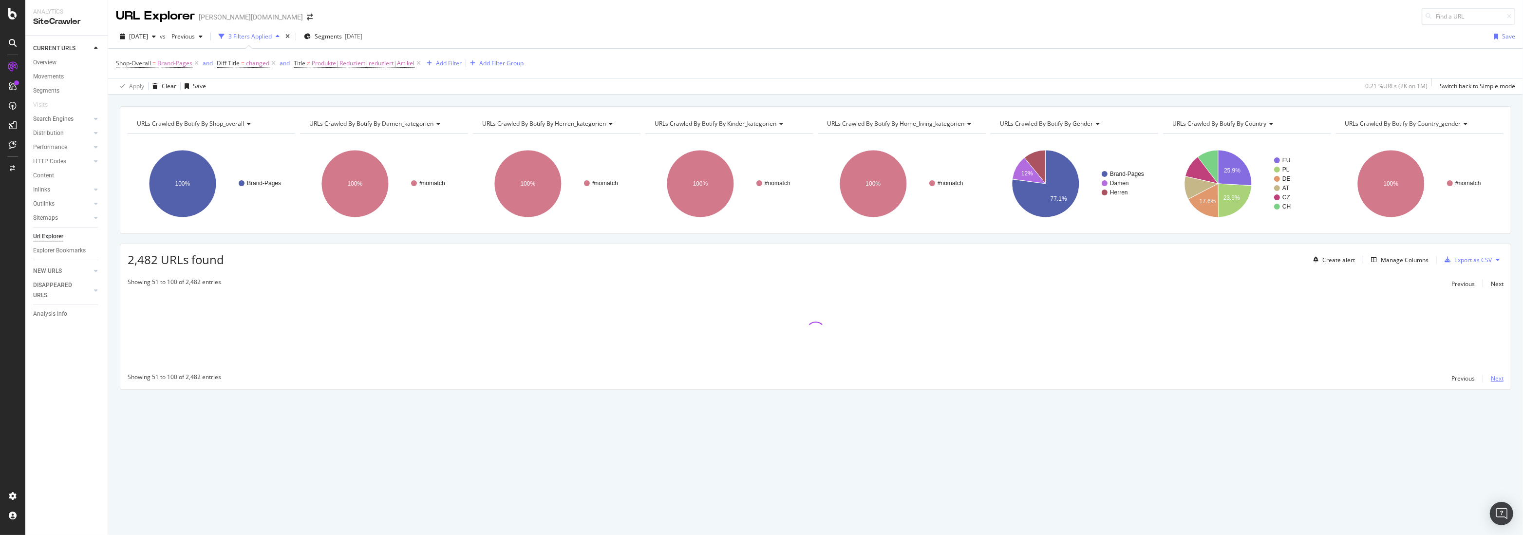
scroll to position [0, 0]
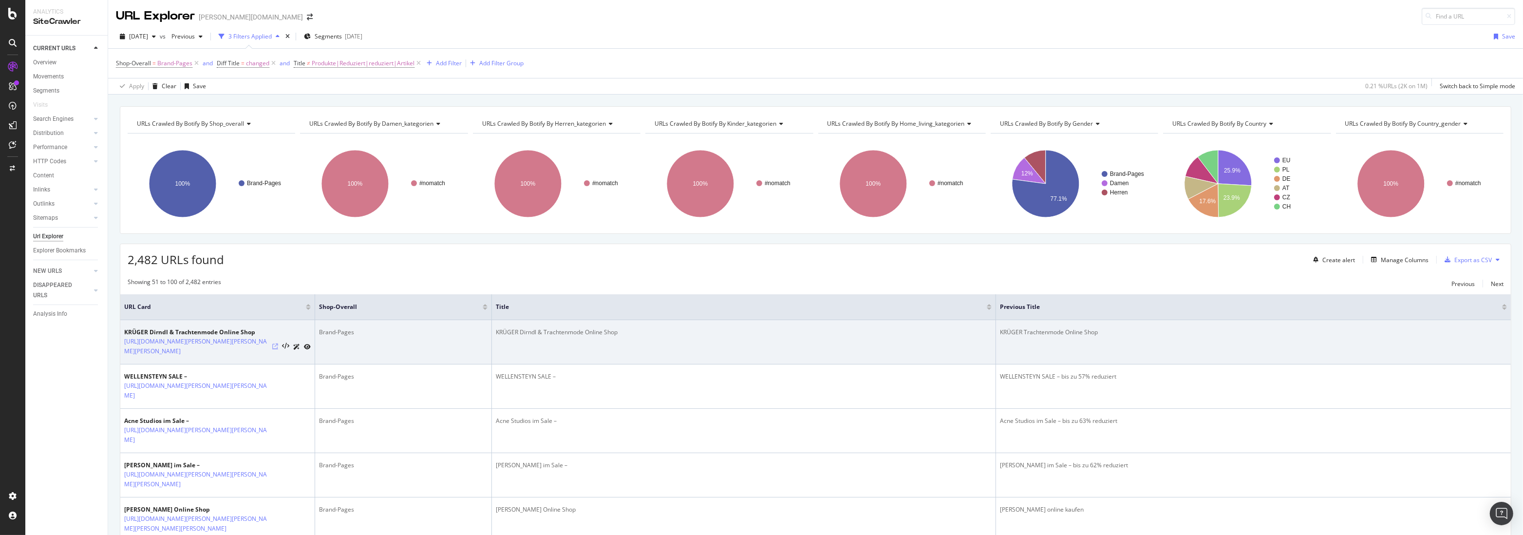
click at [272, 343] on icon at bounding box center [275, 346] width 6 height 6
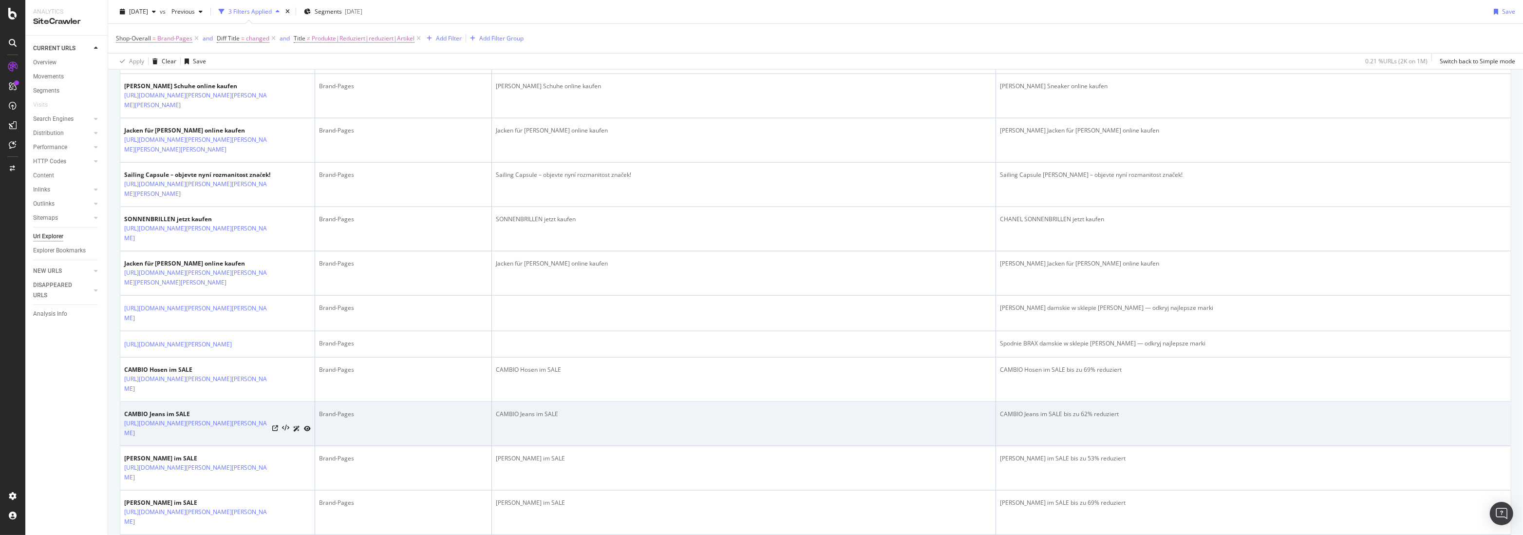
scroll to position [1955, 0]
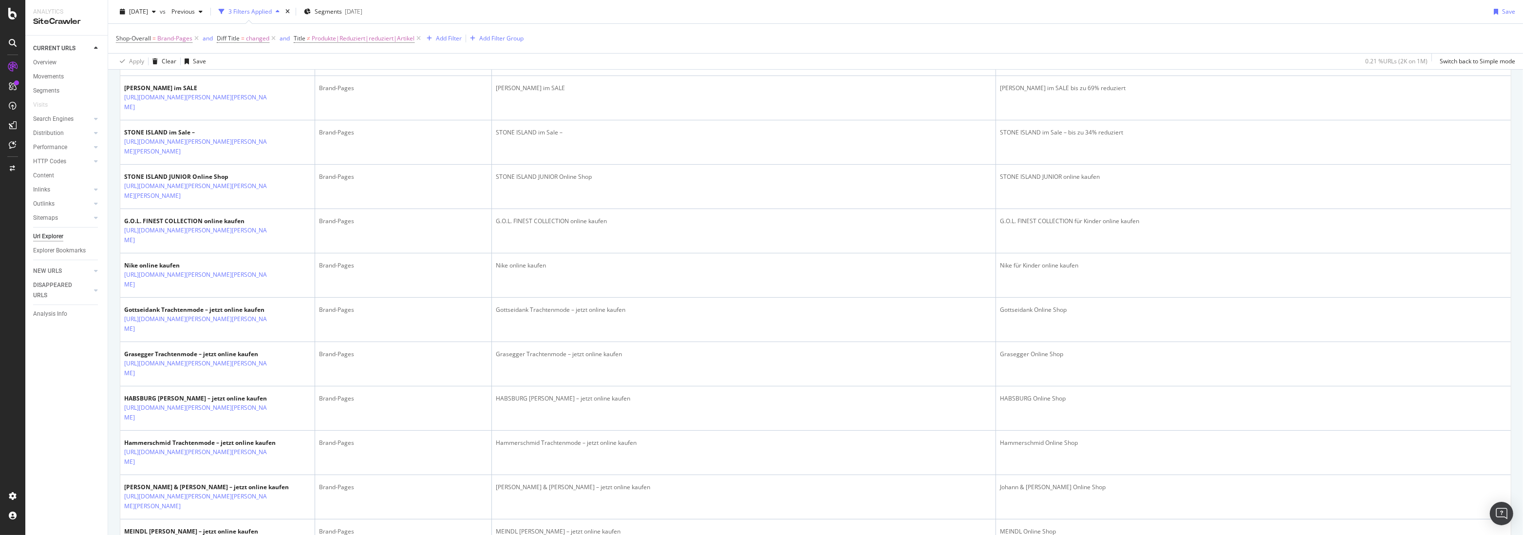
scroll to position [0, 0]
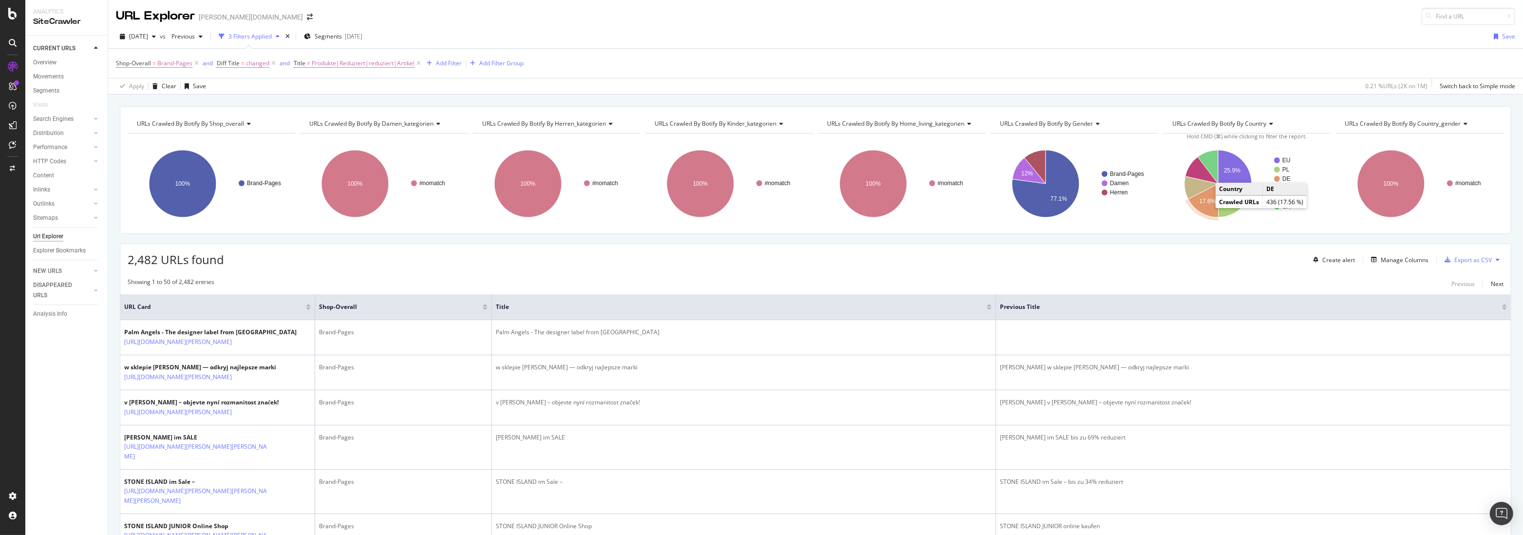
click at [1199, 207] on icon "A chart." at bounding box center [1203, 201] width 30 height 34
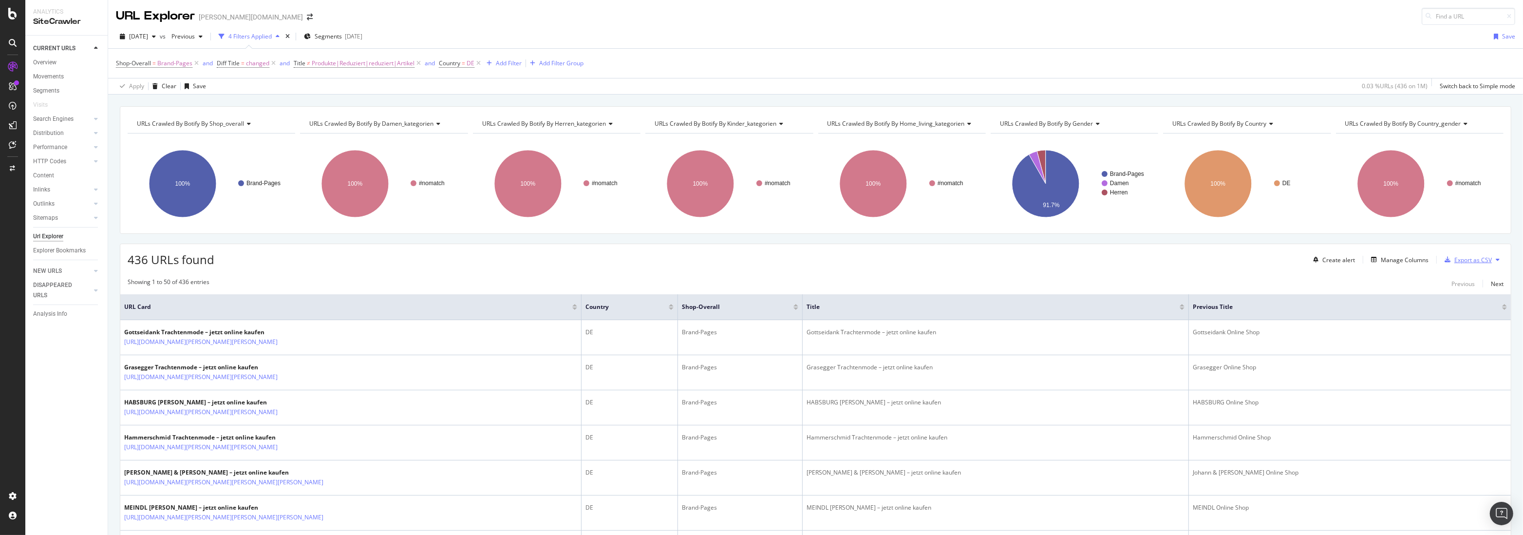
click at [1459, 261] on div "Export as CSV" at bounding box center [1473, 260] width 38 height 8
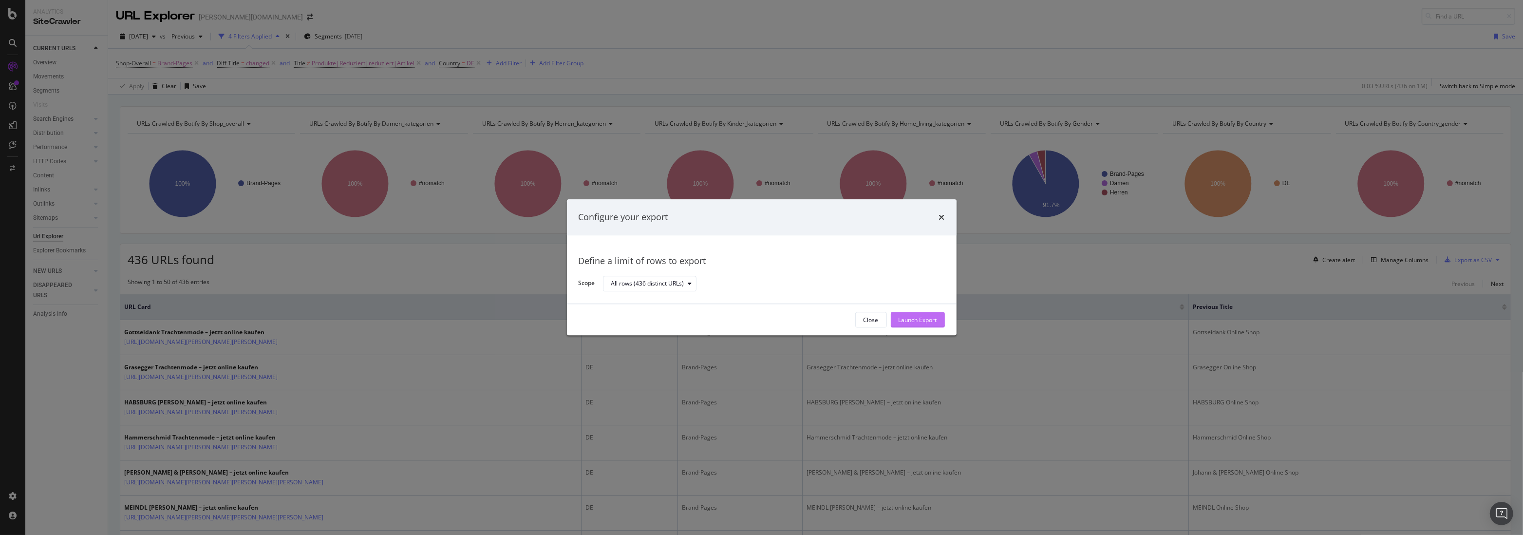
click at [913, 323] on div "Launch Export" at bounding box center [918, 320] width 38 height 8
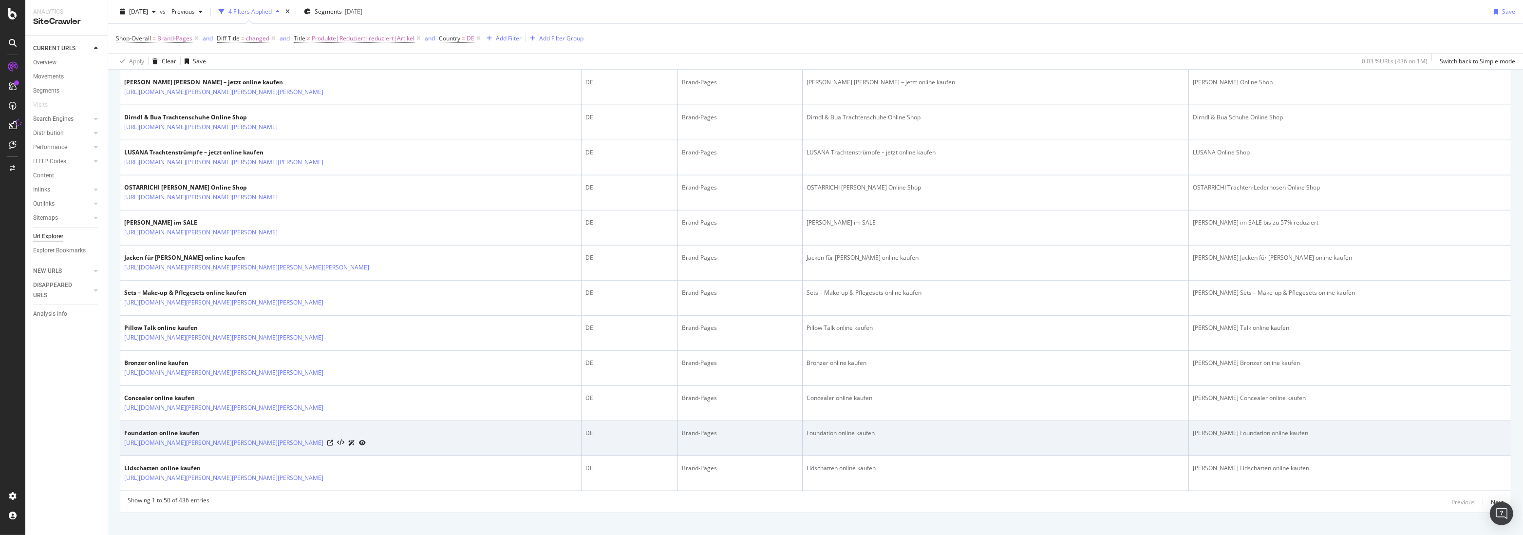
scroll to position [1592, 0]
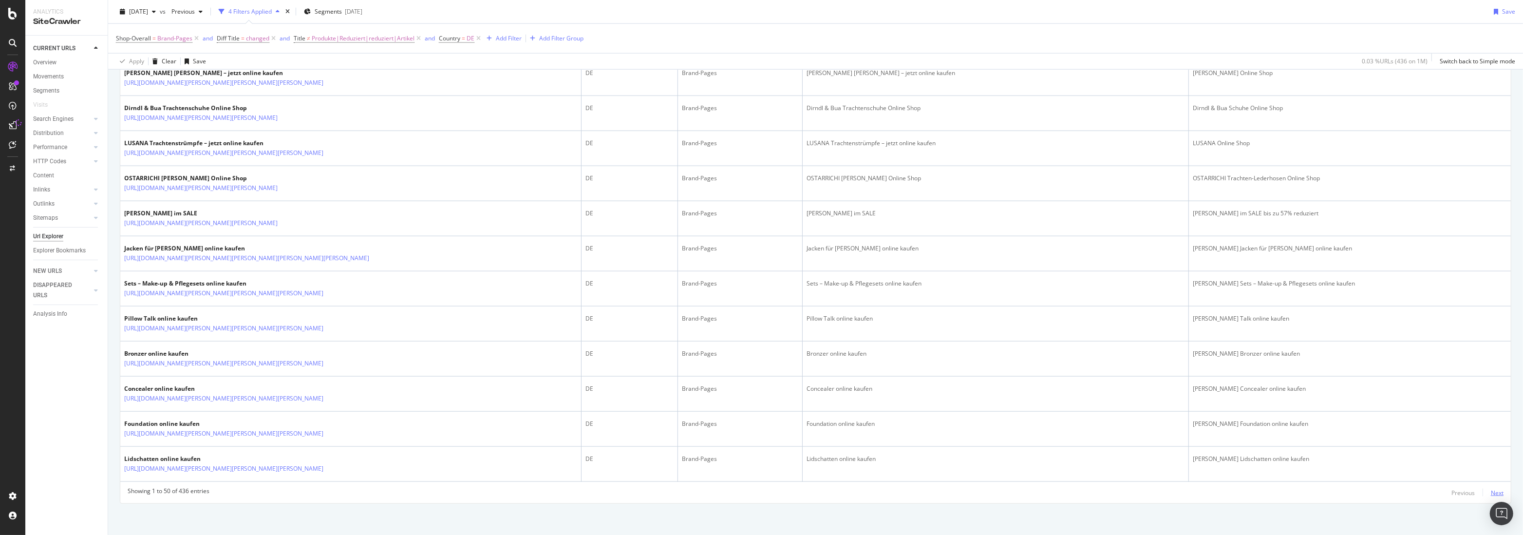
click at [1492, 490] on div "Next" at bounding box center [1497, 493] width 13 height 8
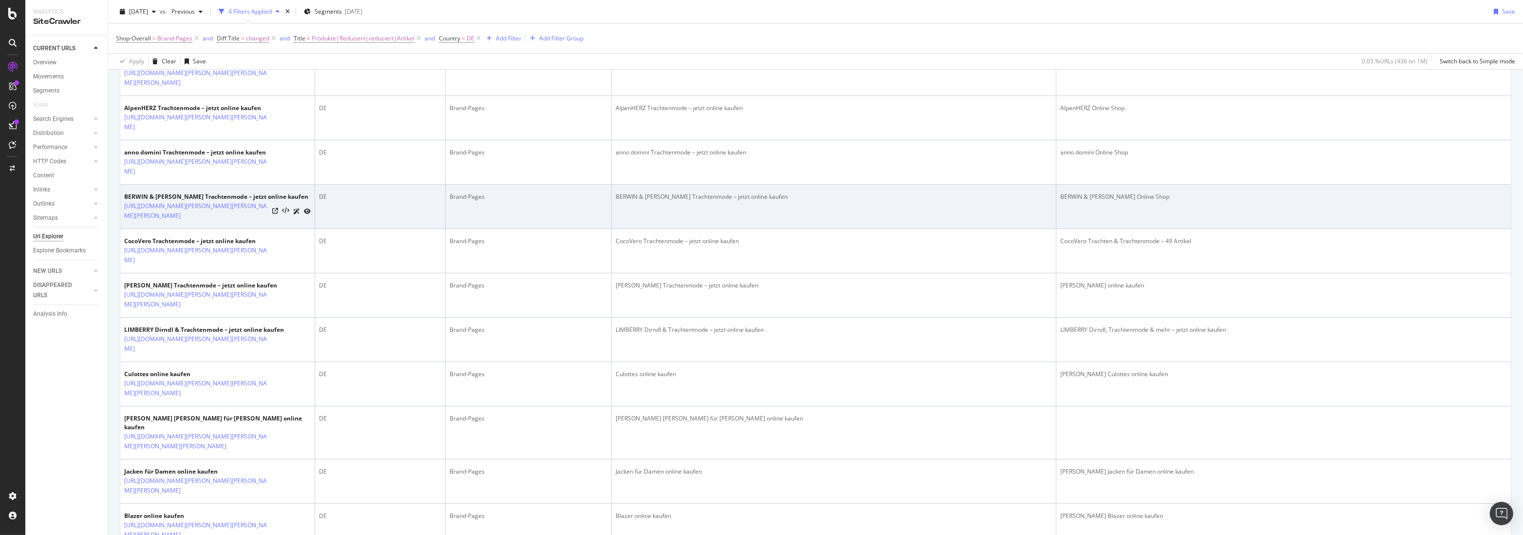
scroll to position [0, 0]
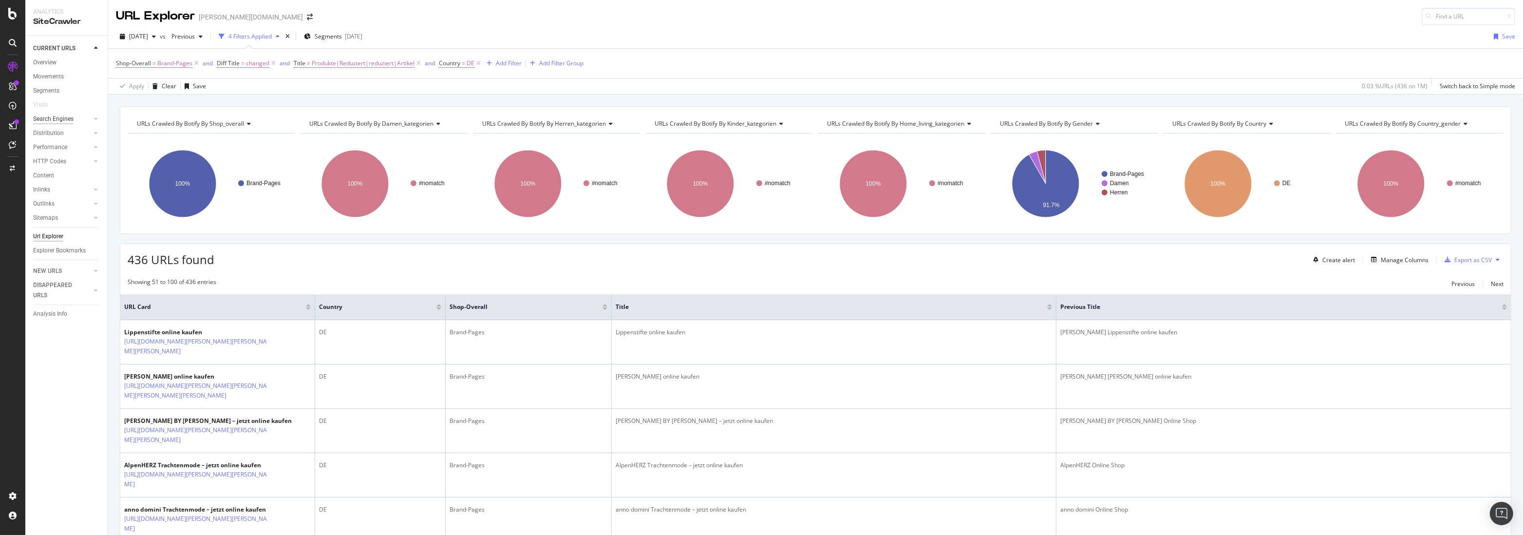
click at [51, 118] on div "Search Engines" at bounding box center [53, 119] width 40 height 10
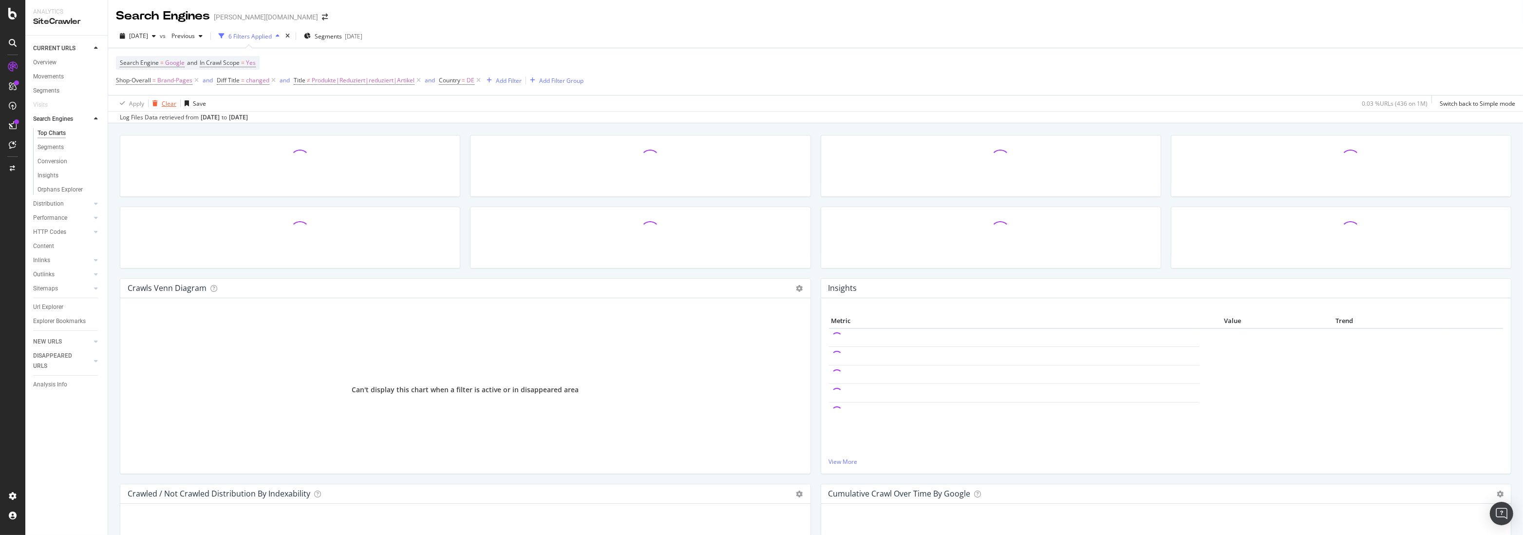
click at [169, 104] on div "Clear" at bounding box center [169, 103] width 15 height 8
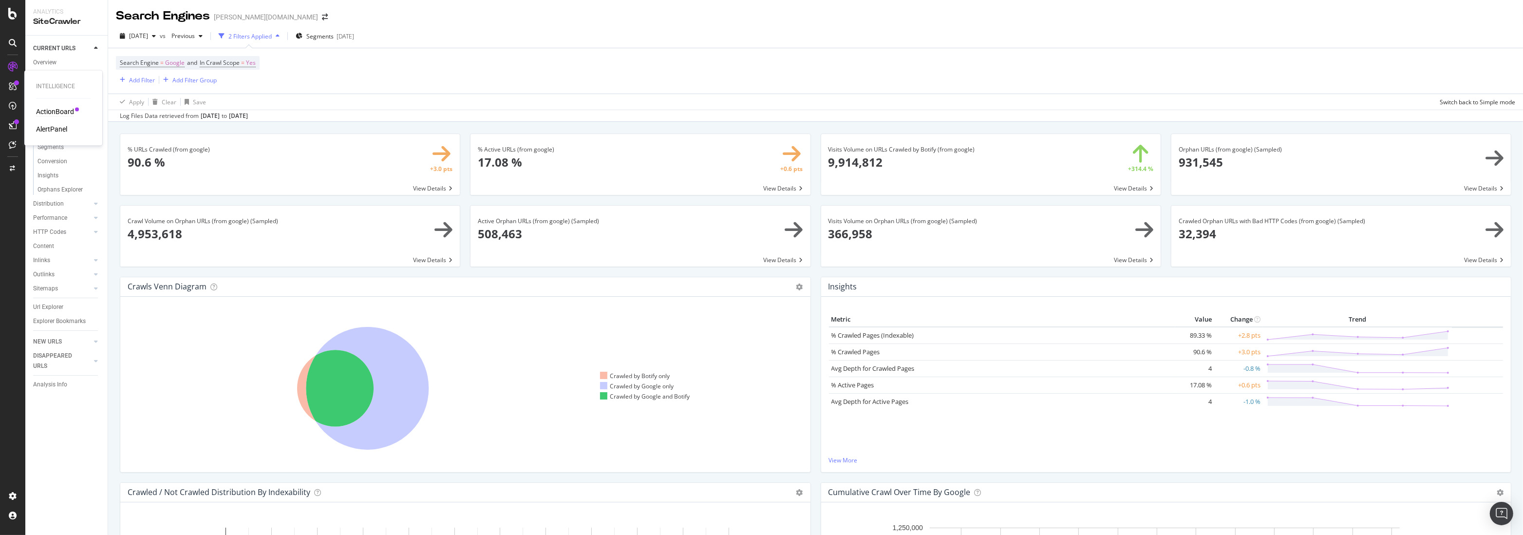
click at [59, 114] on div "ActionBoard" at bounding box center [55, 112] width 38 height 10
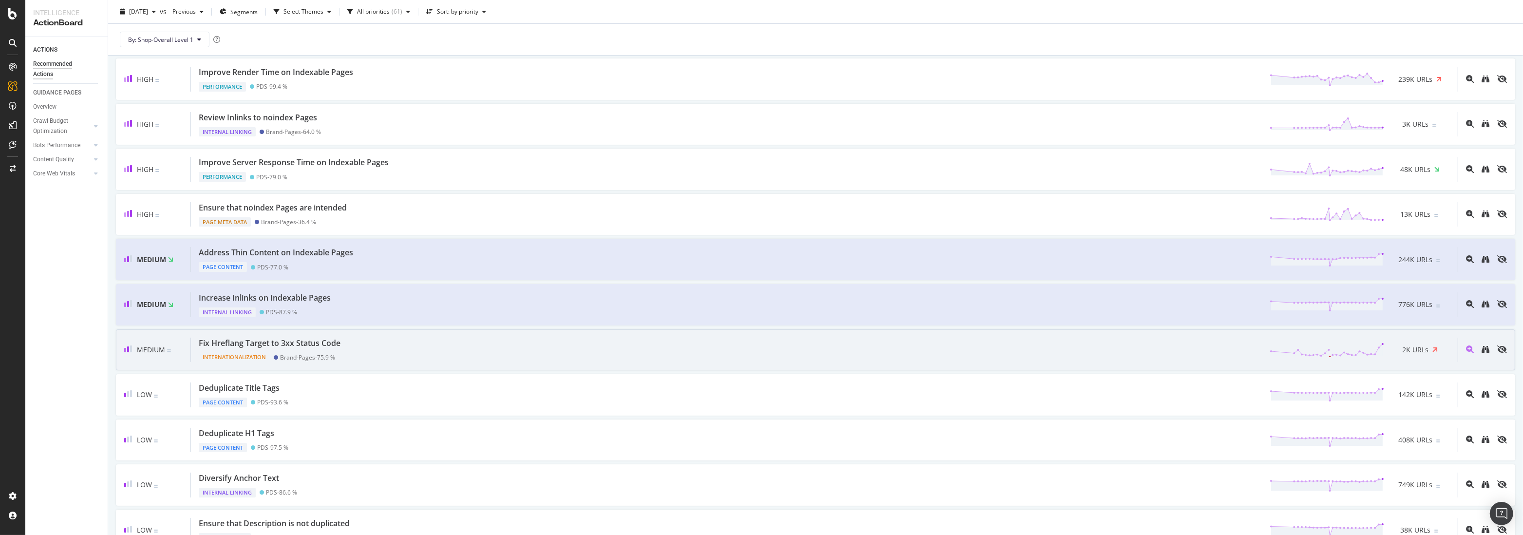
scroll to position [61, 0]
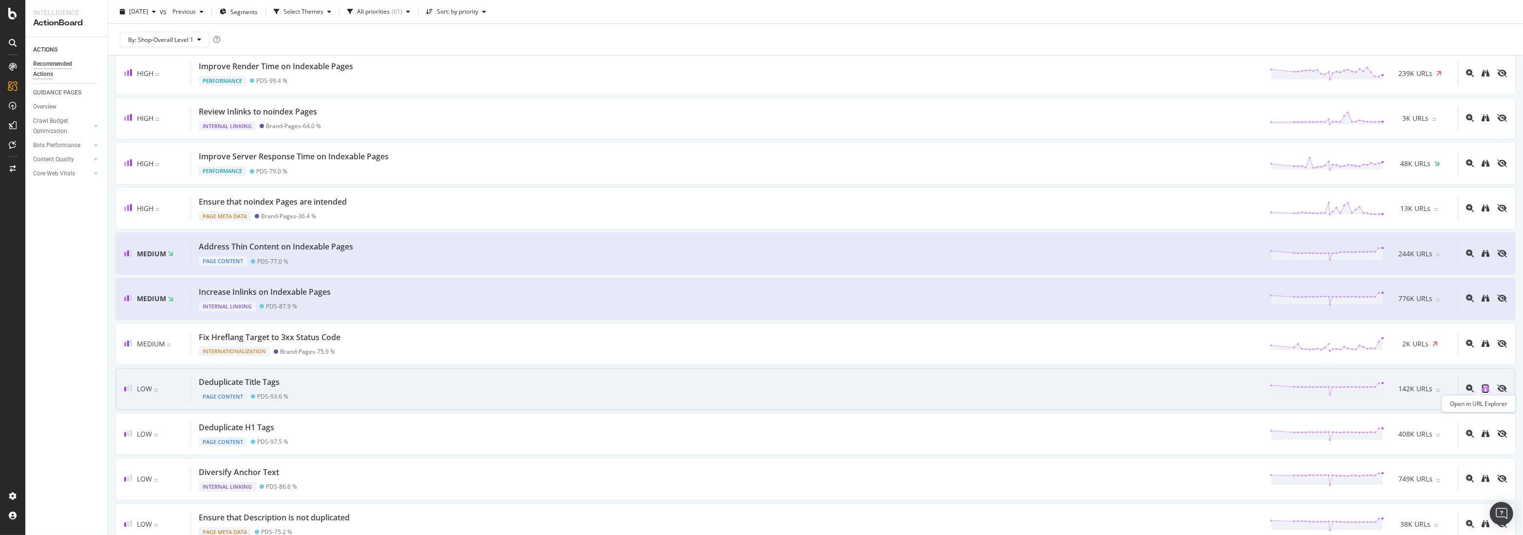
click at [1482, 386] on icon "binoculars" at bounding box center [1486, 388] width 8 height 8
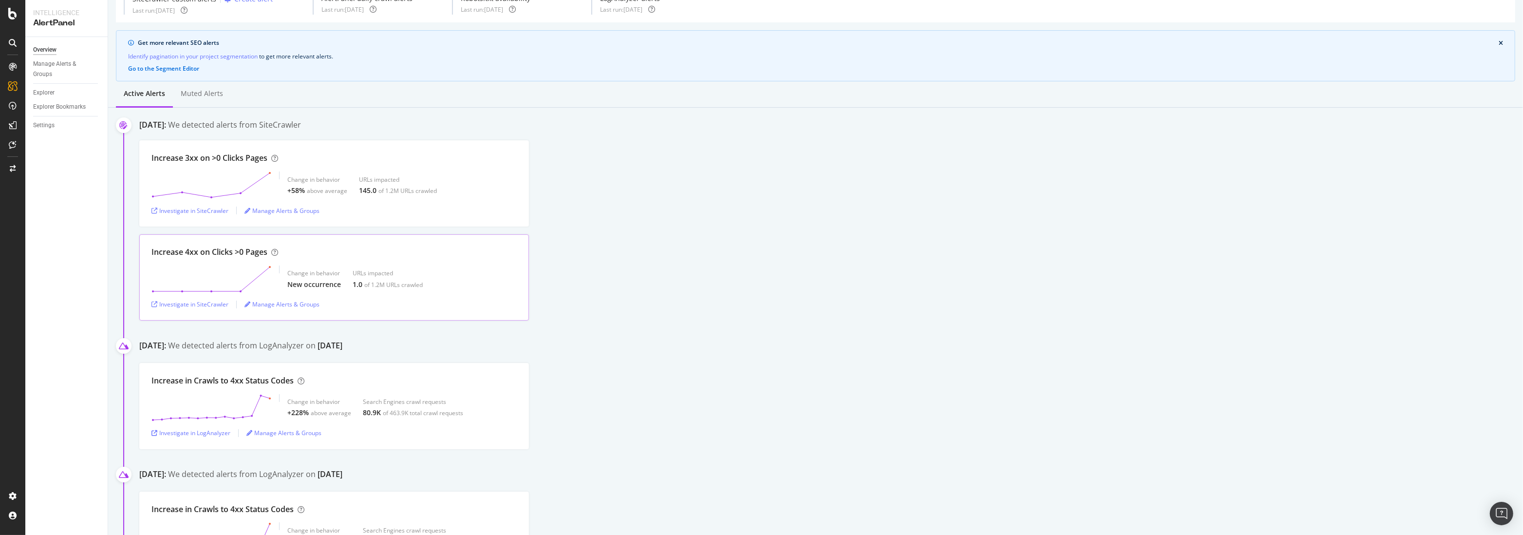
scroll to position [62, 0]
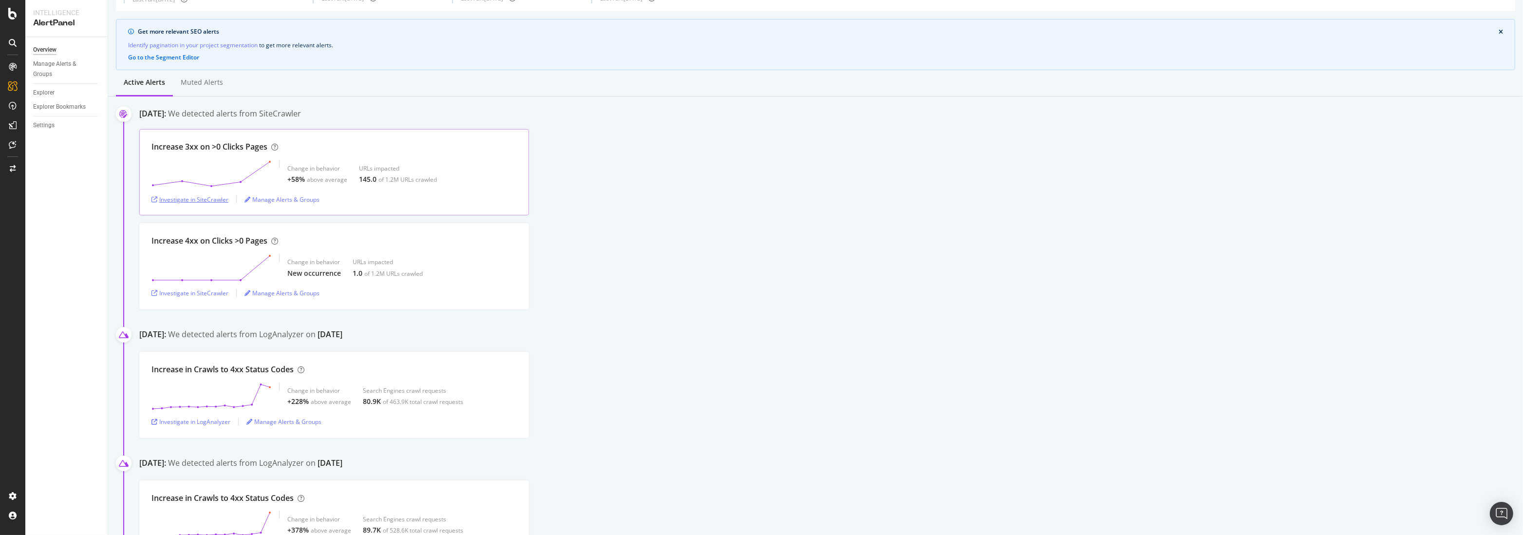
click at [212, 195] on div "Investigate in SiteCrawler" at bounding box center [189, 199] width 77 height 8
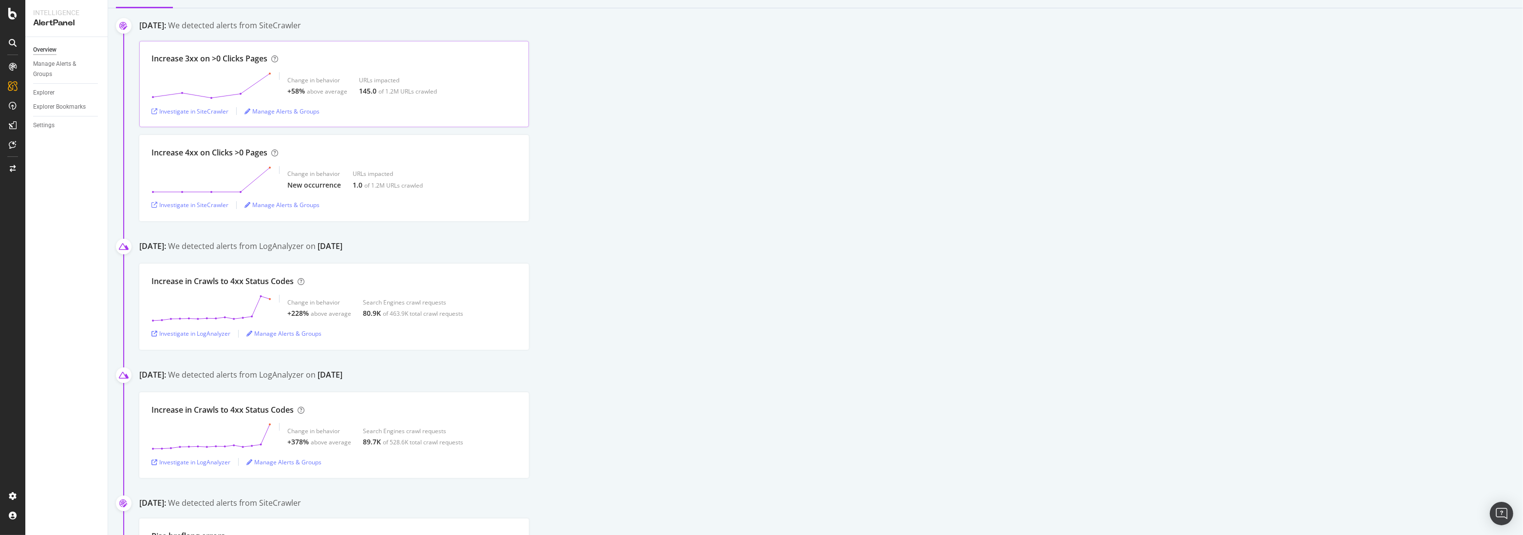
scroll to position [262, 0]
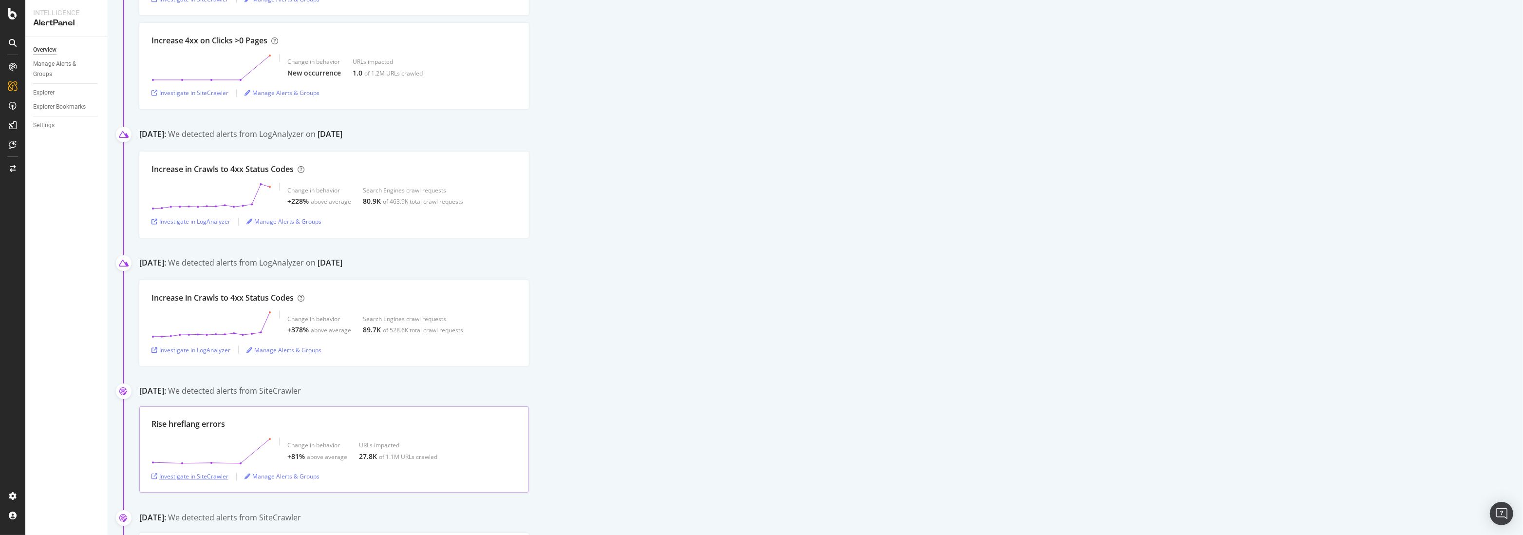
click at [192, 476] on div "Investigate in SiteCrawler" at bounding box center [189, 476] width 77 height 8
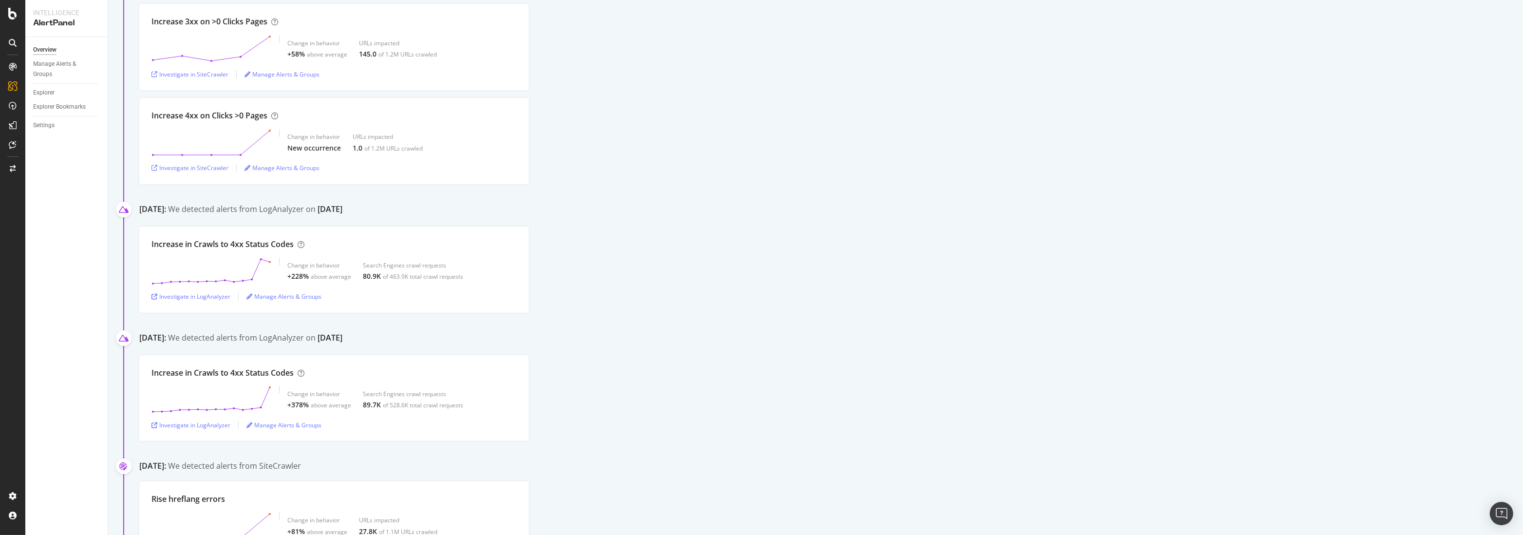
scroll to position [0, 0]
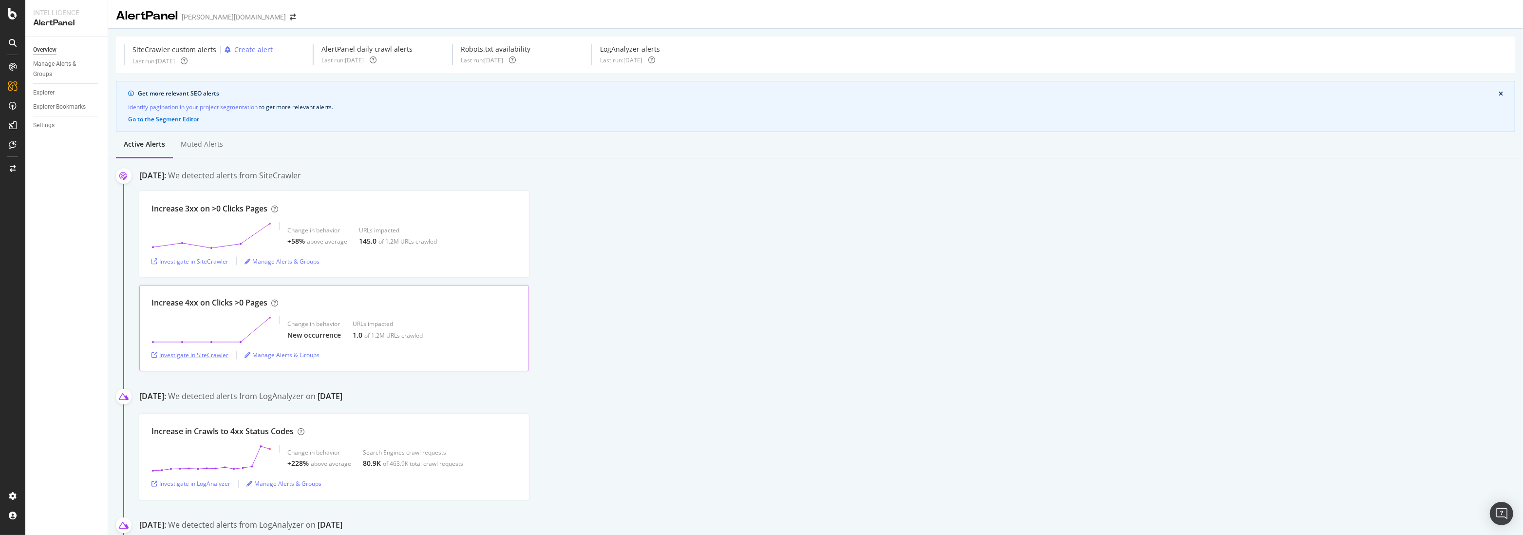
click at [183, 355] on div "Investigate in SiteCrawler" at bounding box center [189, 355] width 77 height 8
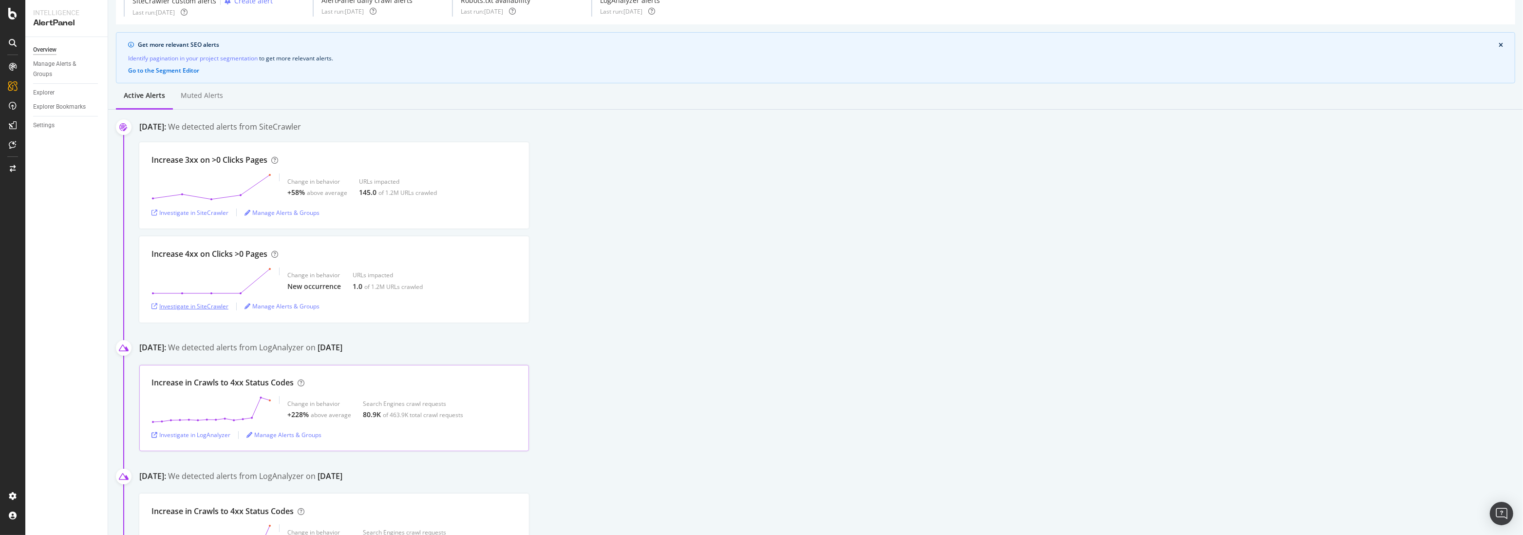
scroll to position [146, 0]
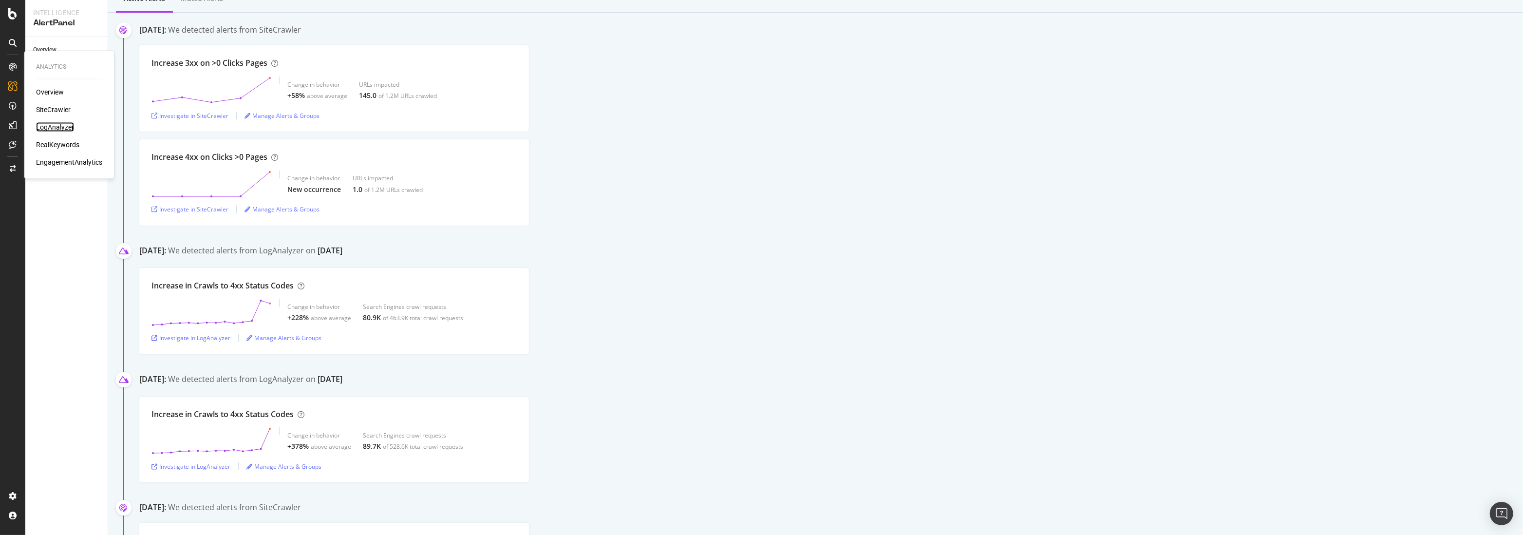
click at [61, 127] on div "LogAnalyzer" at bounding box center [55, 127] width 38 height 10
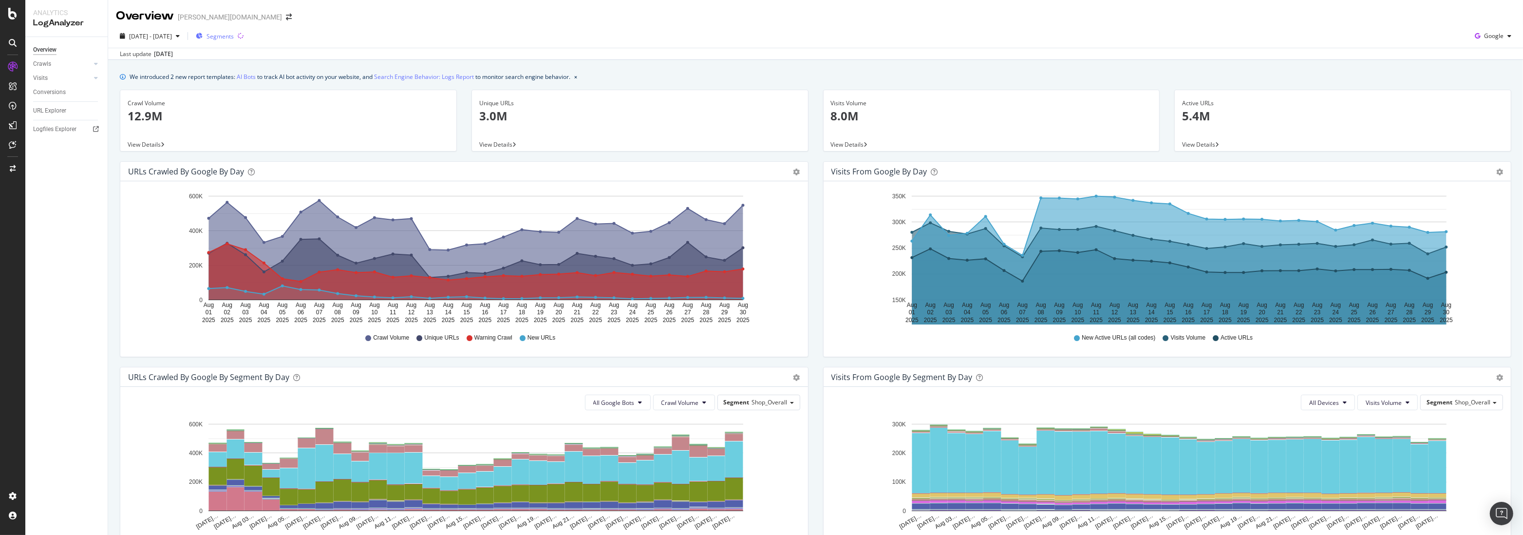
click at [234, 36] on span "Segments" at bounding box center [220, 36] width 27 height 8
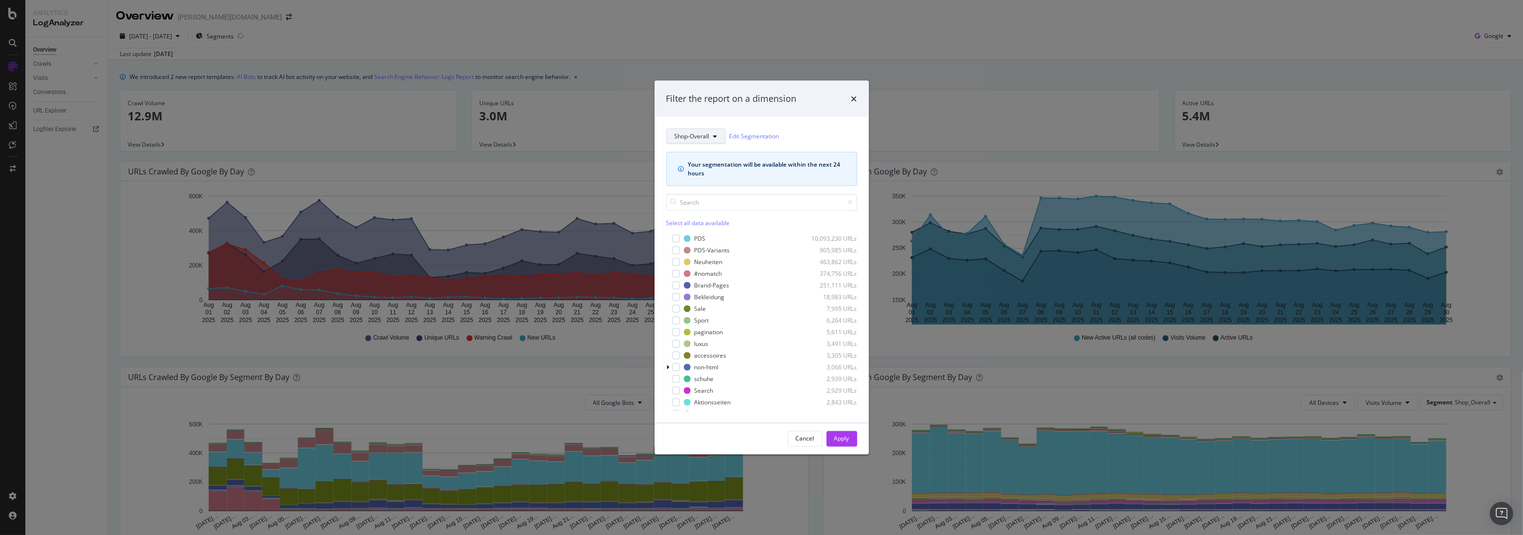
click at [703, 142] on button "Shop-Overall" at bounding box center [695, 136] width 59 height 16
click at [700, 270] on span "Warning-Segments" at bounding box center [707, 270] width 66 height 9
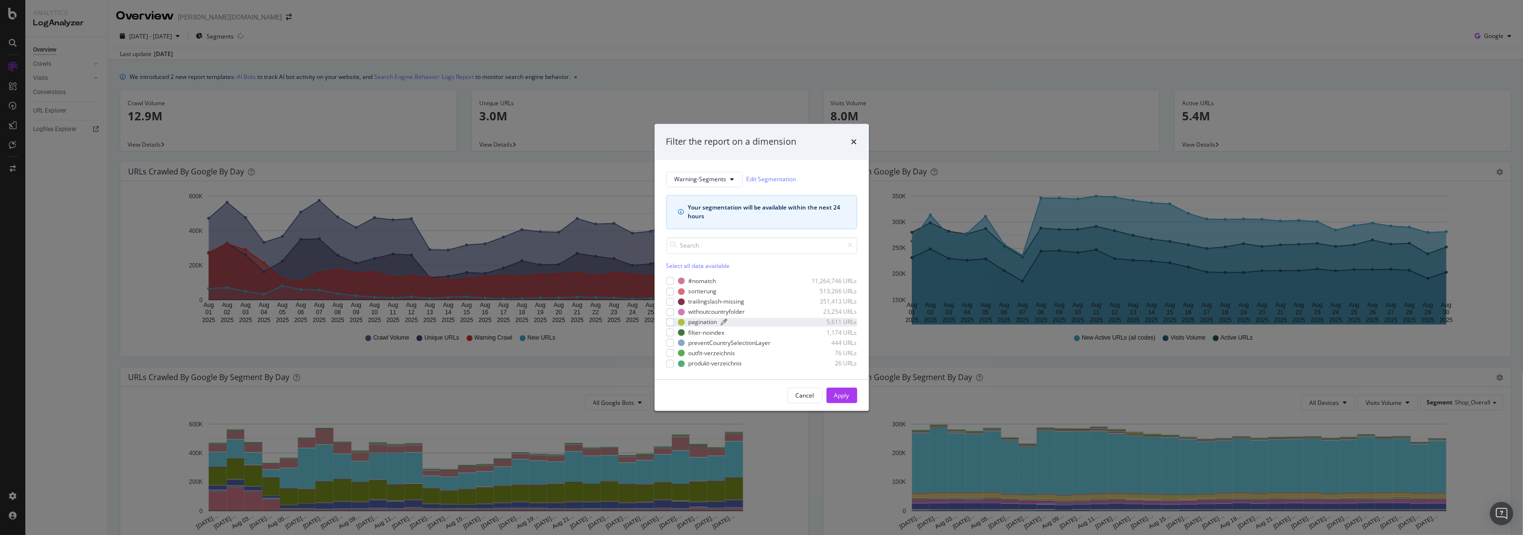
click at [698, 323] on div "pagination" at bounding box center [703, 322] width 29 height 8
click at [696, 290] on div "sortierung" at bounding box center [703, 291] width 28 height 8
click at [850, 395] on button "Apply" at bounding box center [842, 396] width 31 height 16
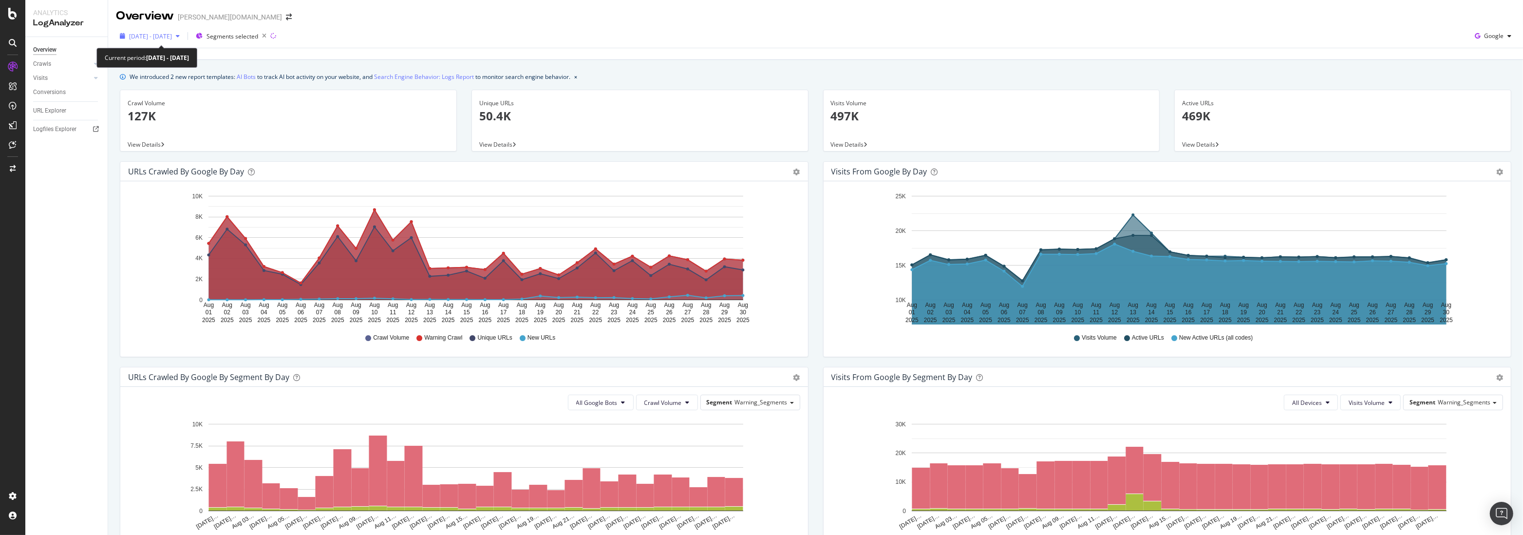
click at [161, 29] on div "2025 Aug. 1st - Aug. 30th" at bounding box center [150, 36] width 68 height 15
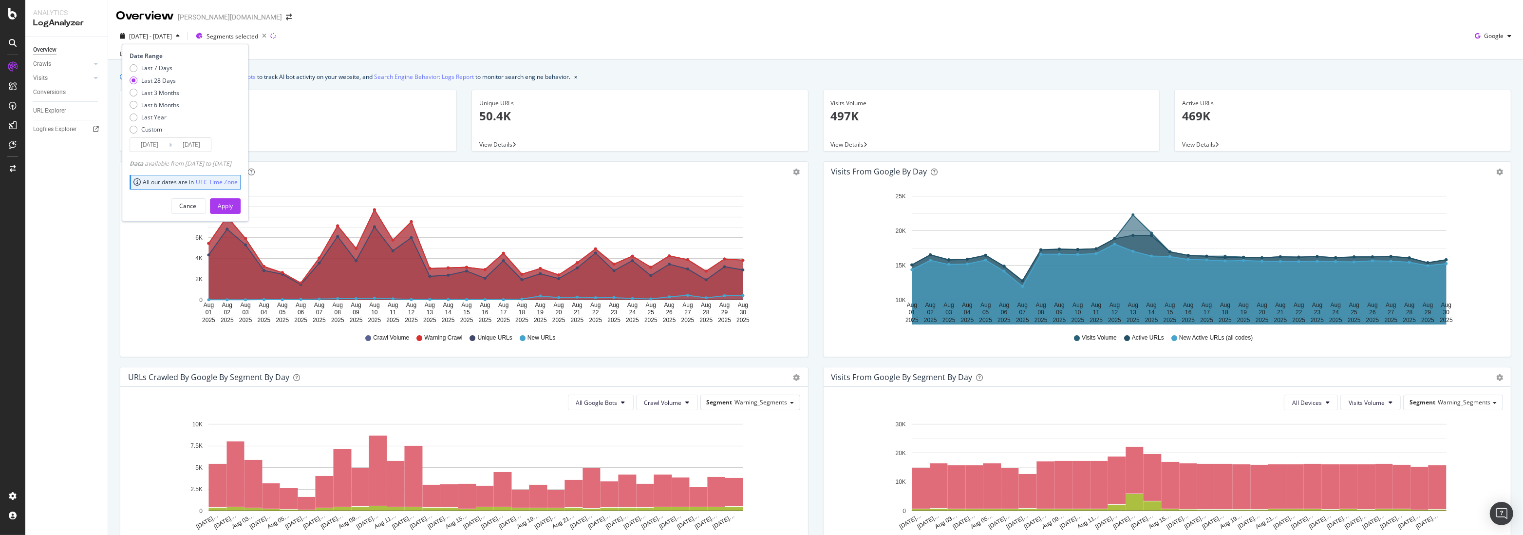
click at [160, 139] on input "2025/08/03" at bounding box center [149, 145] width 39 height 14
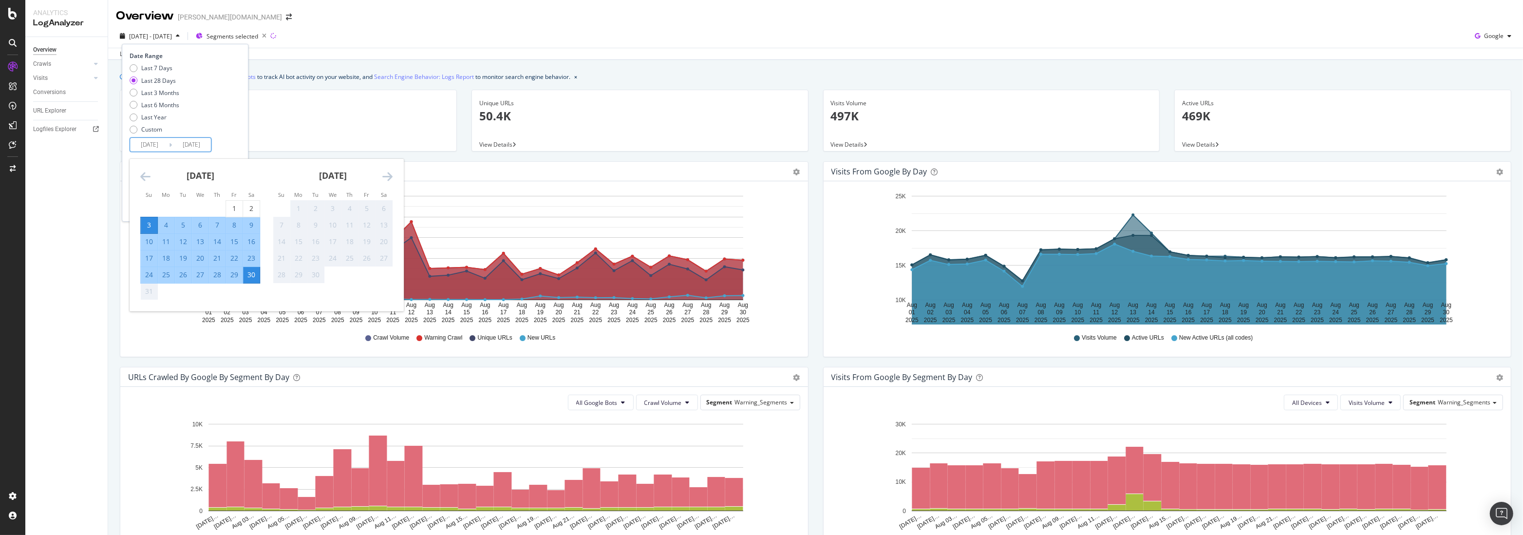
click at [146, 173] on icon "Move backward to switch to the previous month." at bounding box center [145, 176] width 10 height 12
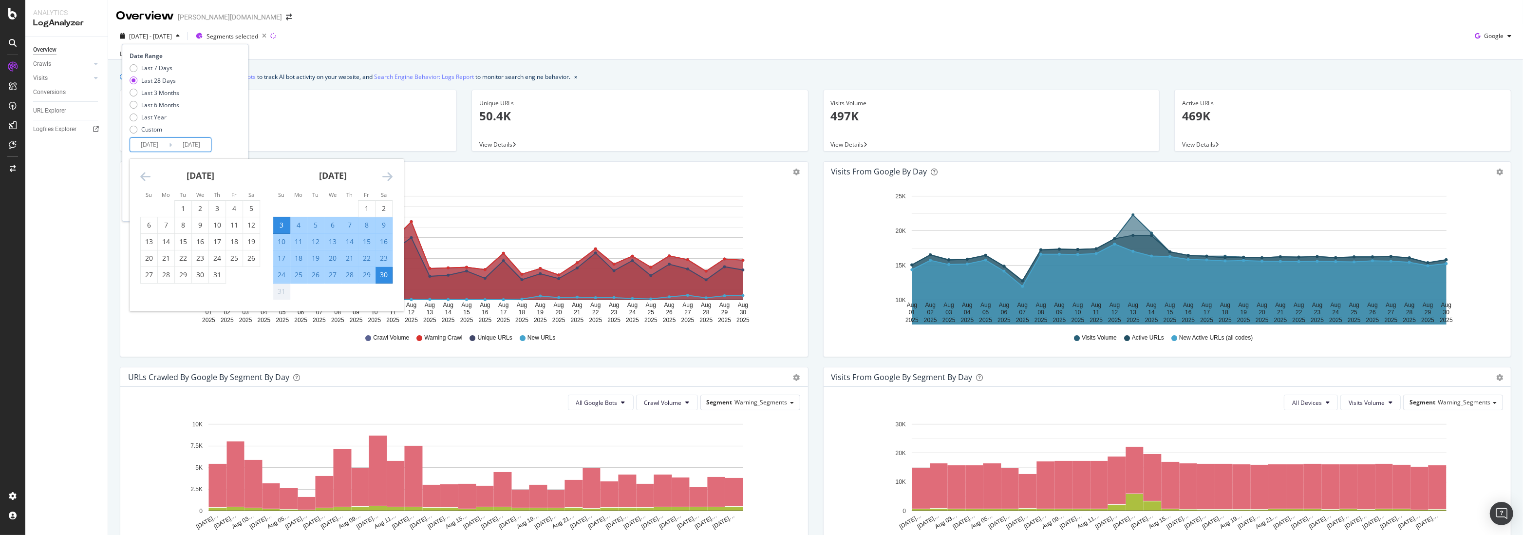
click at [146, 173] on icon "Move backward to switch to the previous month." at bounding box center [145, 176] width 10 height 12
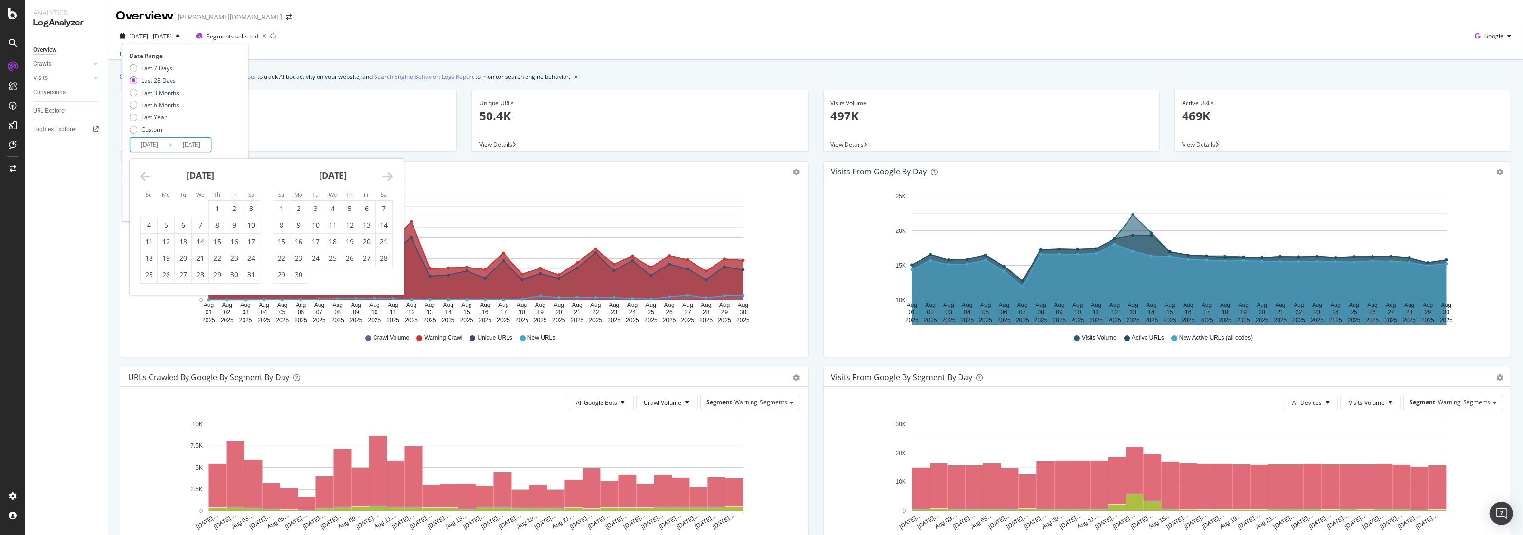
click at [146, 173] on icon "Move backward to switch to the previous month." at bounding box center [145, 176] width 10 height 12
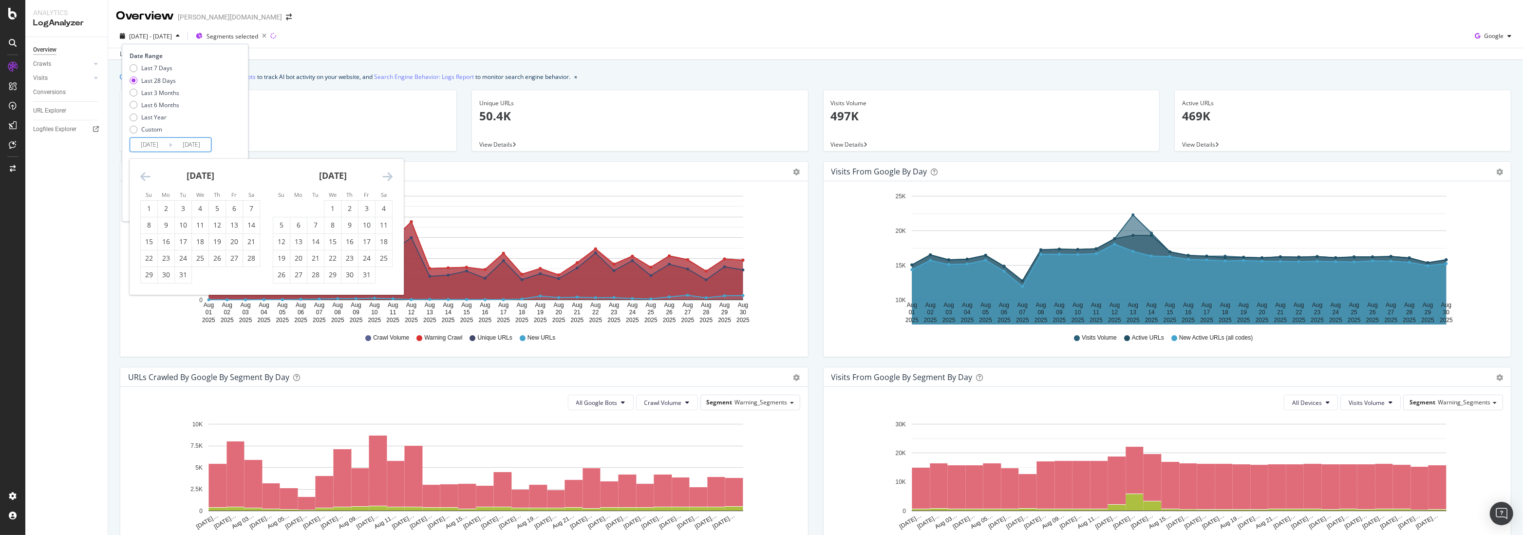
click at [146, 173] on icon "Move backward to switch to the previous month." at bounding box center [145, 176] width 10 height 12
click at [185, 205] on div "1" at bounding box center [183, 209] width 17 height 10
type input "2024/10/01"
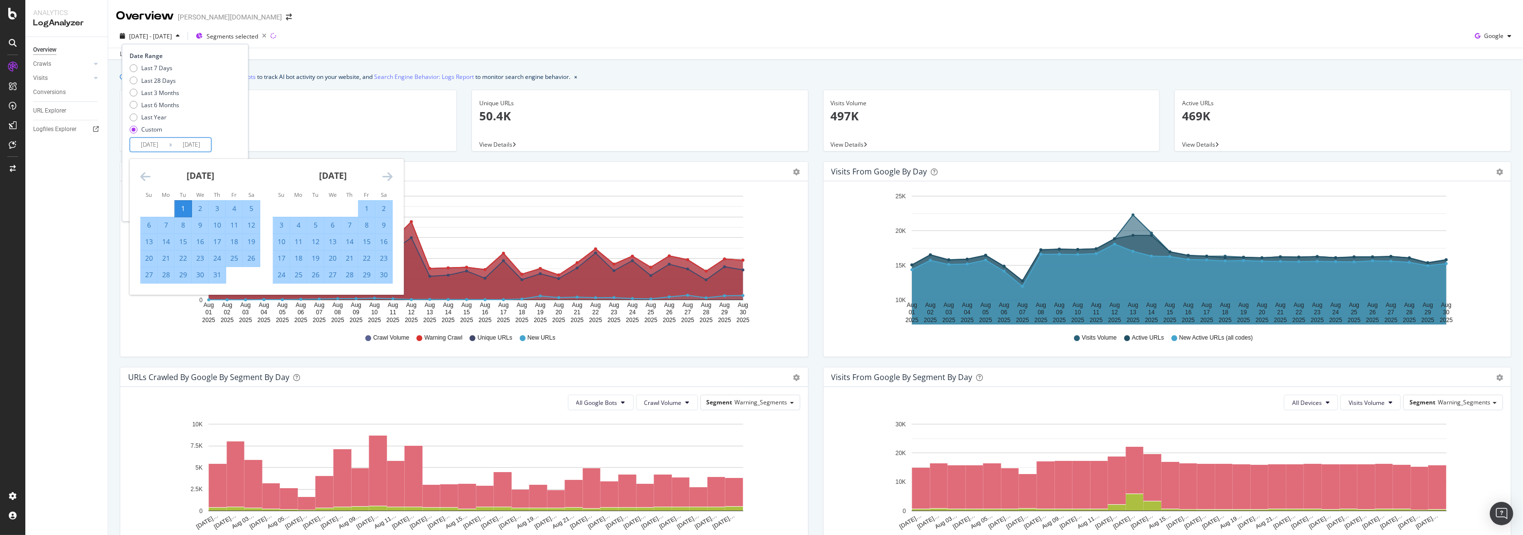
drag, startPoint x: 245, startPoint y: 130, endPoint x: 253, endPoint y: 154, distance: 25.7
click at [238, 130] on div "Last 7 Days Last 28 Days Last 3 Months Last 6 Months Last Year Custom" at bounding box center [184, 101] width 109 height 74
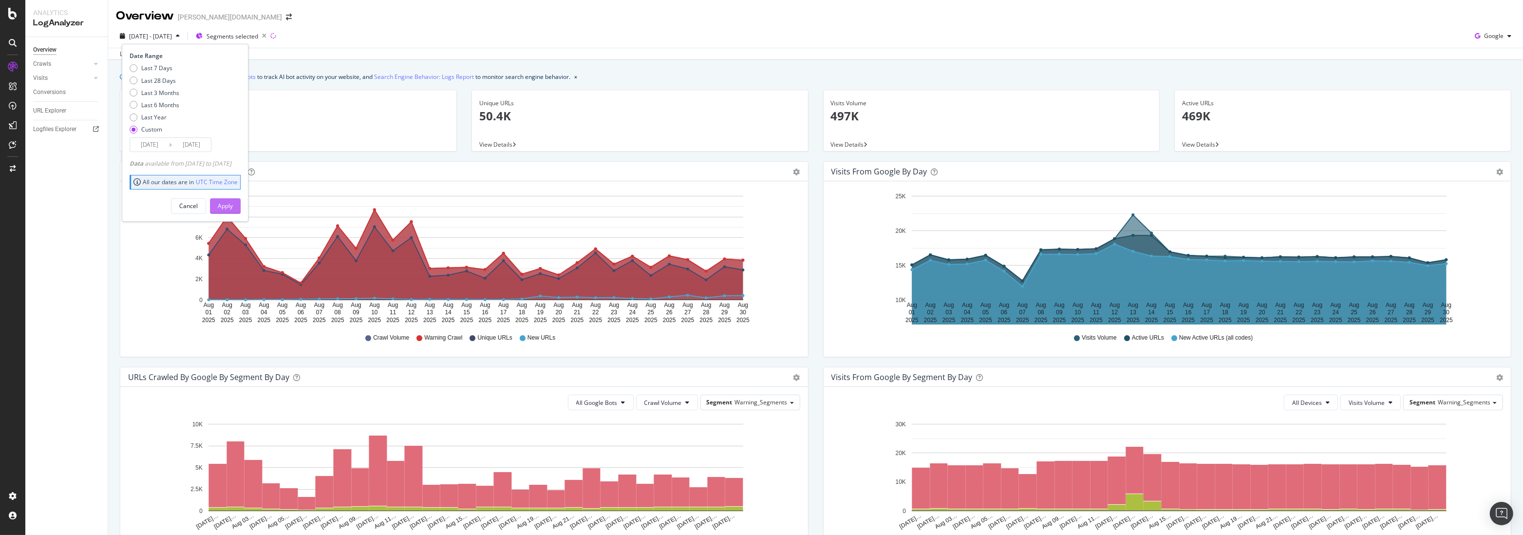
click at [233, 199] on div "Apply" at bounding box center [225, 206] width 15 height 15
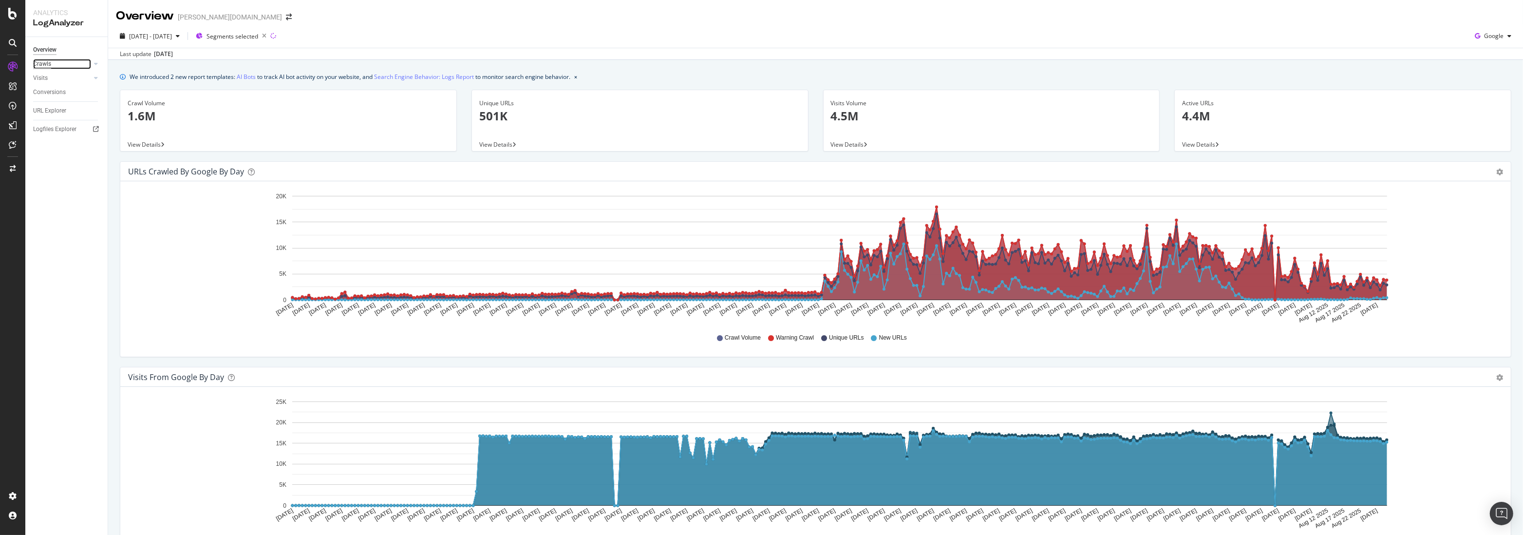
click at [37, 65] on div "Crawls" at bounding box center [42, 64] width 18 height 10
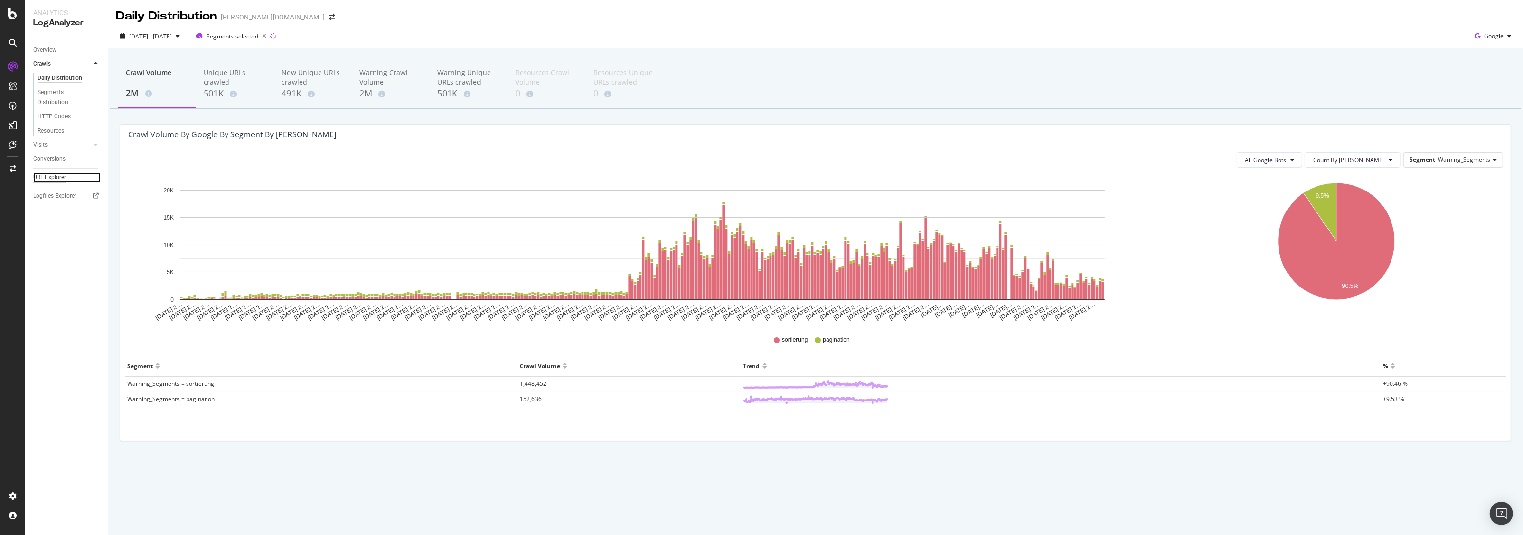
click at [43, 177] on div "URL Explorer" at bounding box center [49, 177] width 33 height 10
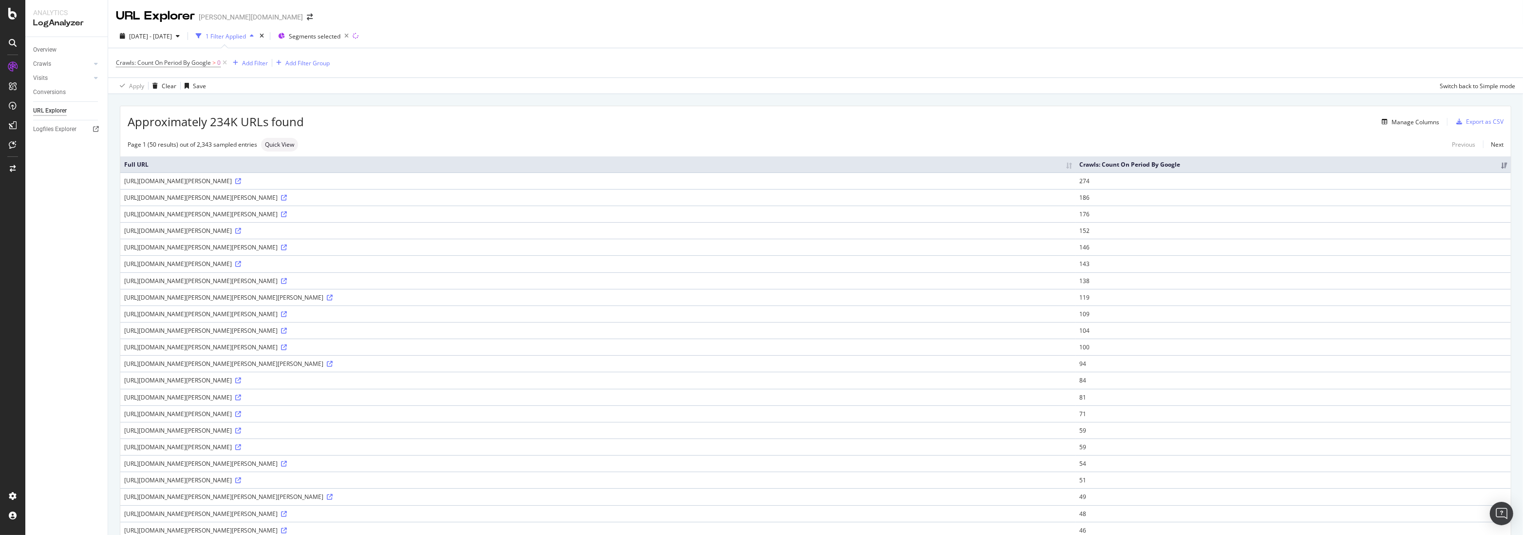
click at [290, 464] on div "https://www.breuninger.com/at/marken/cos/?sortierung=hoechsterpreis" at bounding box center [598, 463] width 948 height 8
copy div "https://www.breuninger.com/at/marken/cos/?sortierung=hoechsterpreis"
drag, startPoint x: 304, startPoint y: 297, endPoint x: 268, endPoint y: 297, distance: 36.0
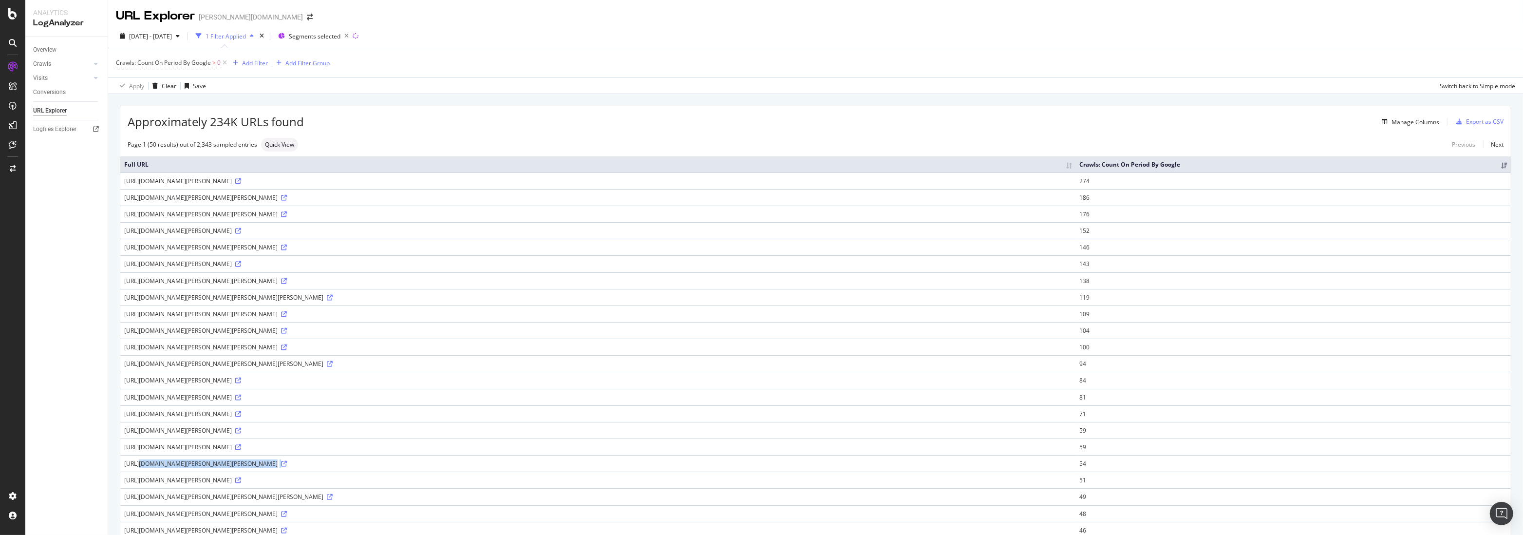
click at [268, 297] on div "https://www.breuninger.com/de/marken/vera-mont/?sort=v_price" at bounding box center [598, 297] width 948 height 8
copy div "?sort=v_price"
click at [43, 54] on div "Overview" at bounding box center [44, 50] width 23 height 10
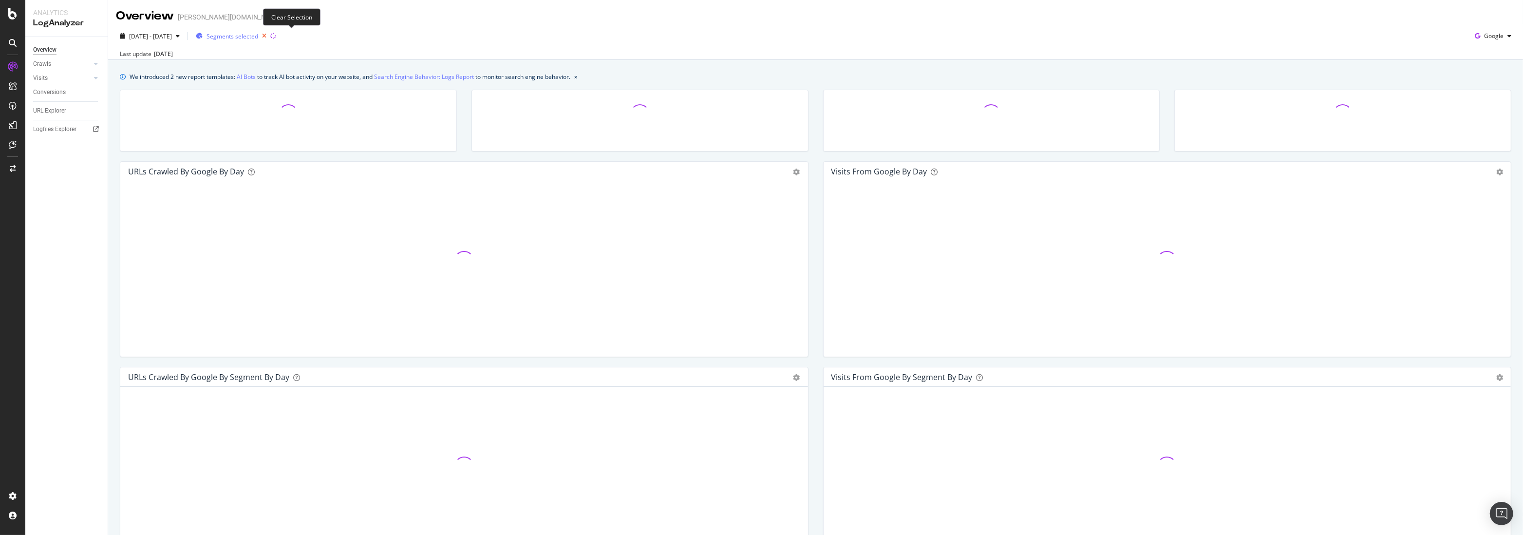
click at [270, 37] on icon "button" at bounding box center [264, 36] width 12 height 14
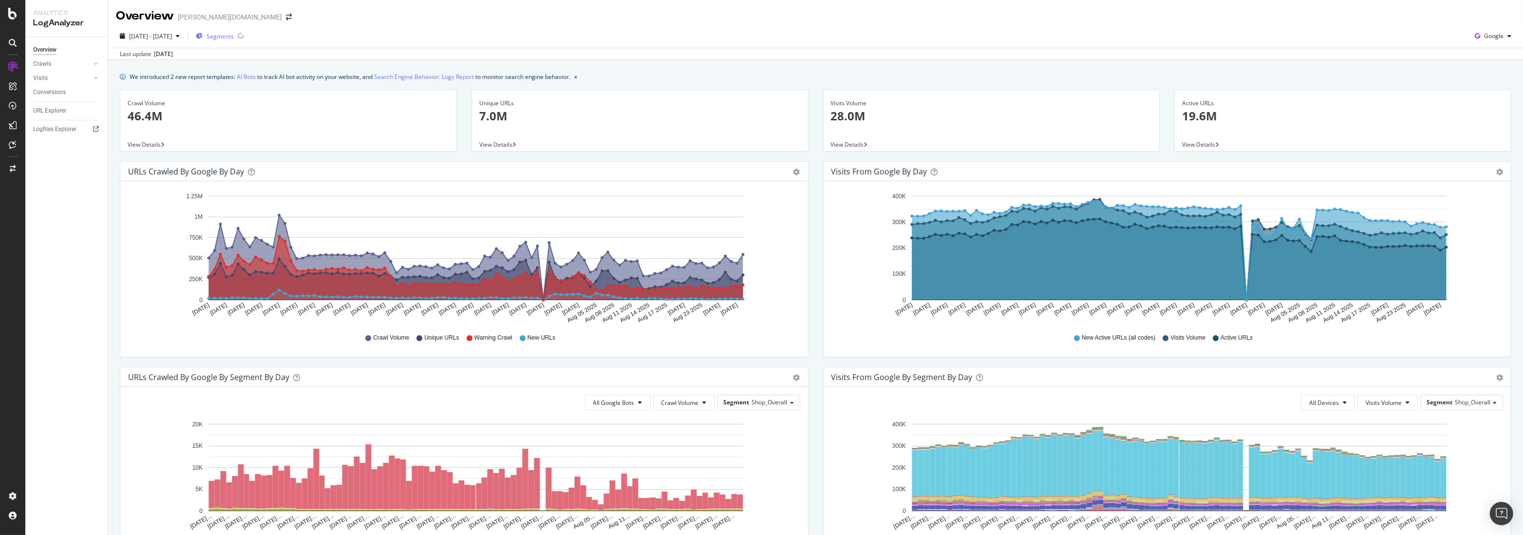
scroll to position [1, 0]
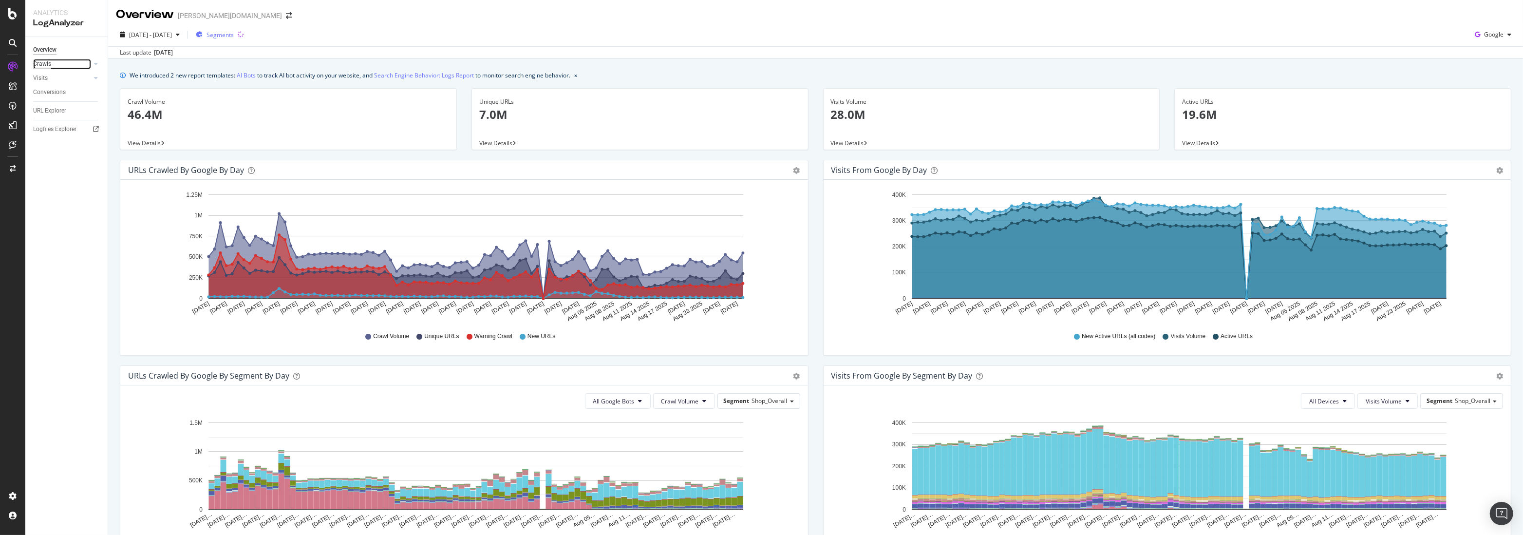
click at [40, 63] on div "Crawls" at bounding box center [42, 64] width 18 height 10
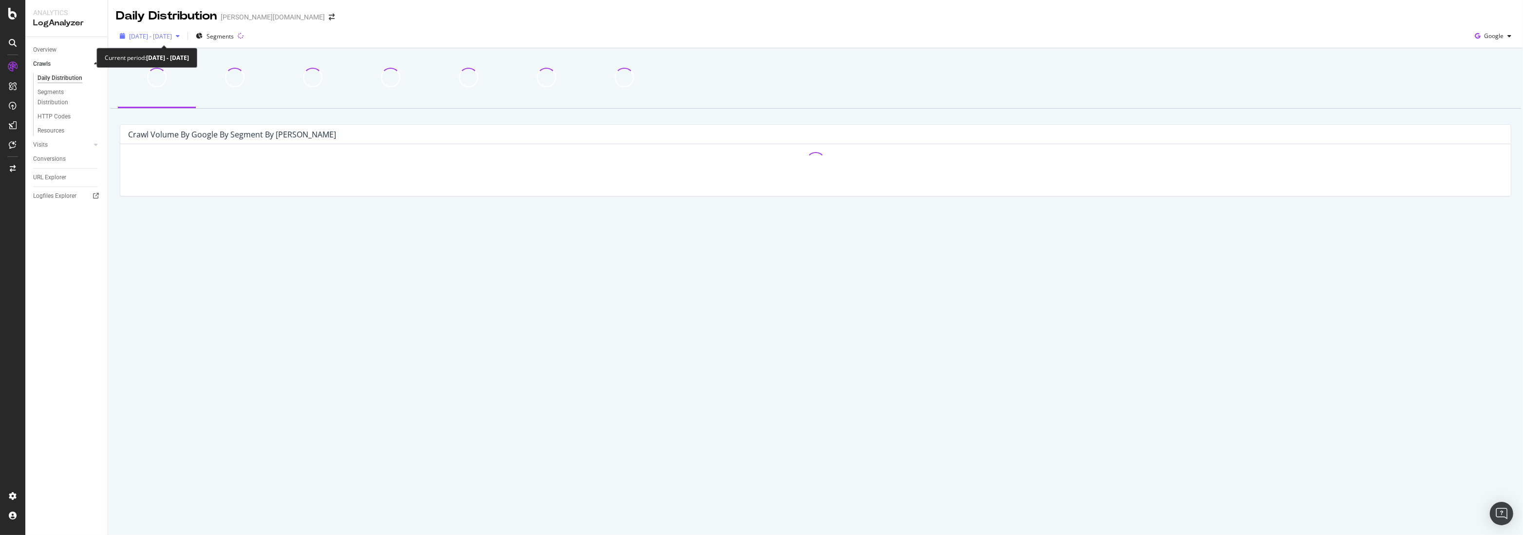
click at [164, 36] on span "2025 May. 31st - Aug. 30th" at bounding box center [150, 36] width 43 height 8
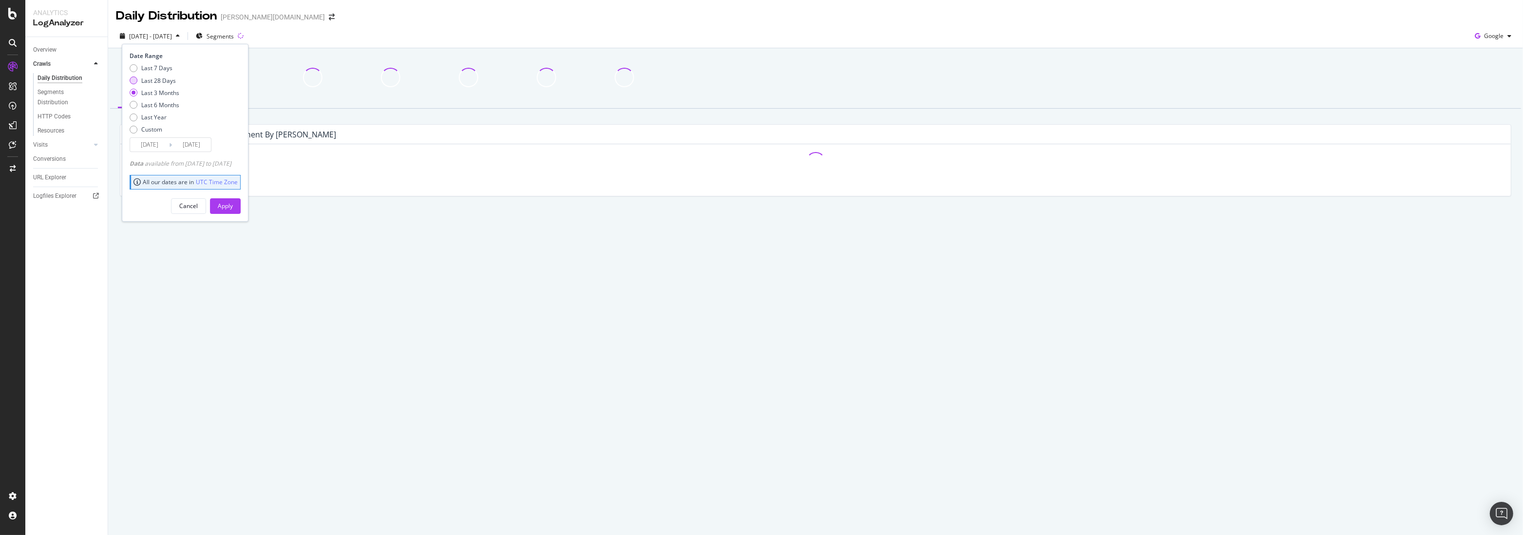
click at [153, 82] on div "Last 28 Days" at bounding box center [158, 80] width 35 height 8
type input "2025/08/03"
click at [233, 204] on div "Apply" at bounding box center [225, 206] width 15 height 8
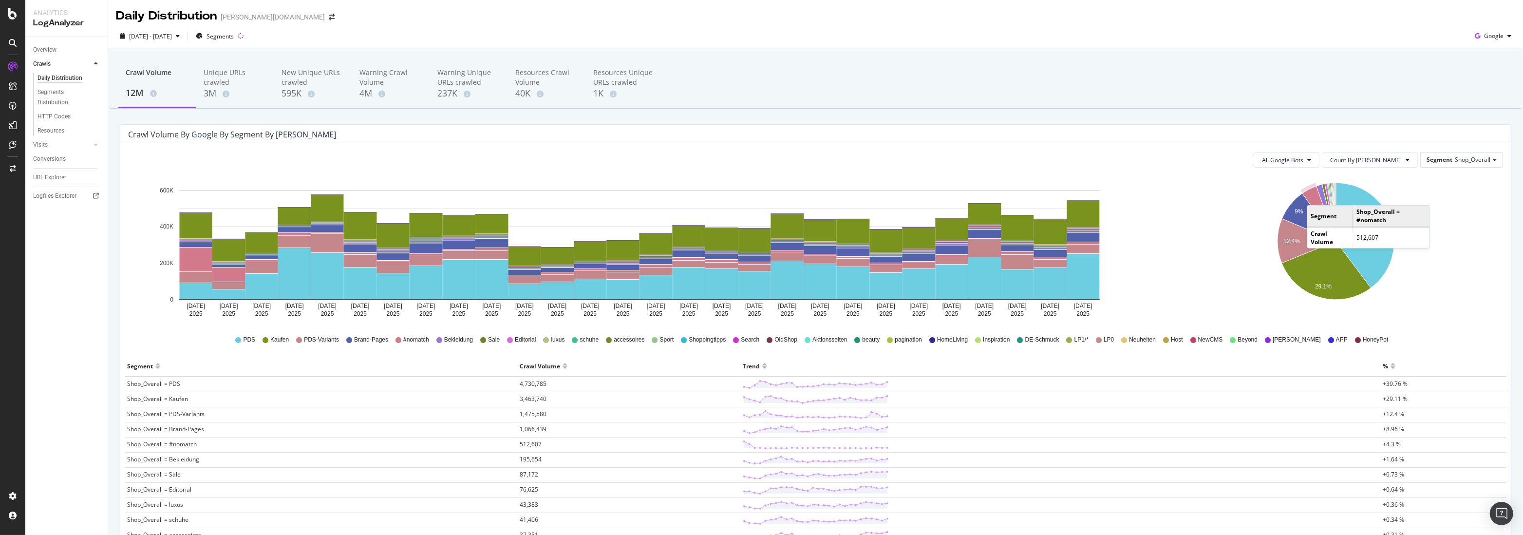
click at [1312, 195] on icon "A chart." at bounding box center [1319, 213] width 34 height 55
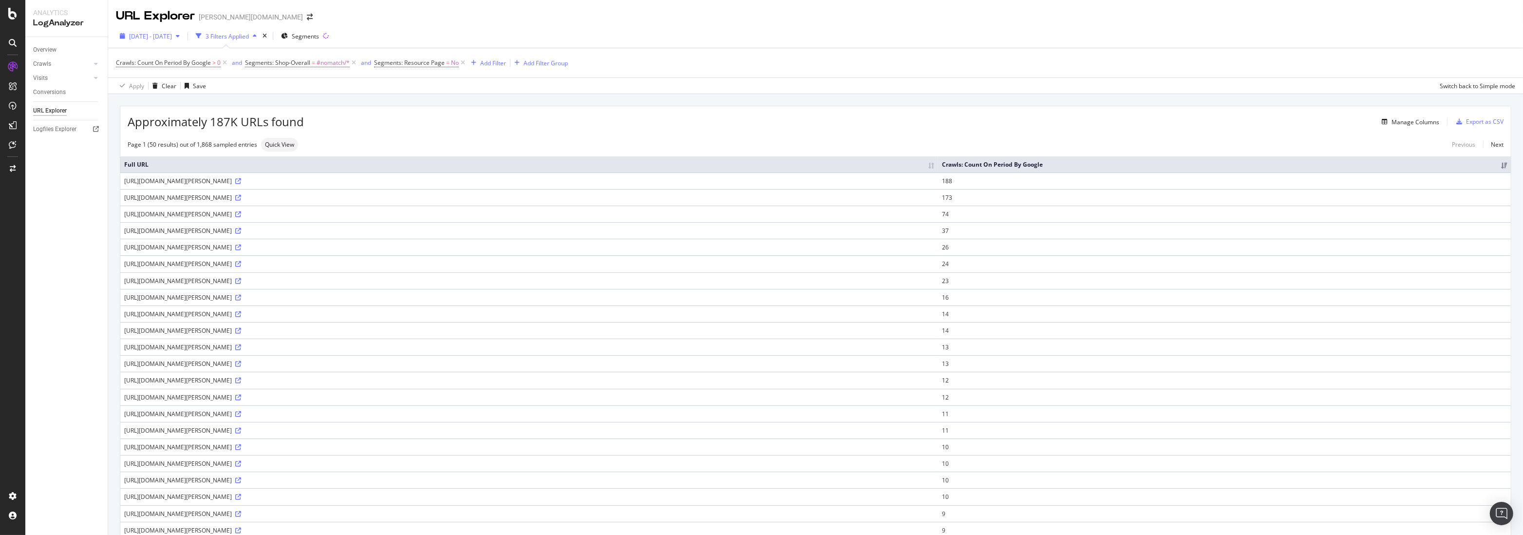
click at [153, 39] on span "2025 Aug. 3rd - Aug. 30th" at bounding box center [150, 36] width 43 height 8
click at [153, 67] on div "Last 7 Days" at bounding box center [156, 68] width 31 height 8
type input "2025/08/24"
click at [198, 177] on div "Cancel" at bounding box center [188, 181] width 19 height 8
click at [171, 42] on div "2025 Aug. 3rd - Aug. 30th" at bounding box center [150, 36] width 68 height 15
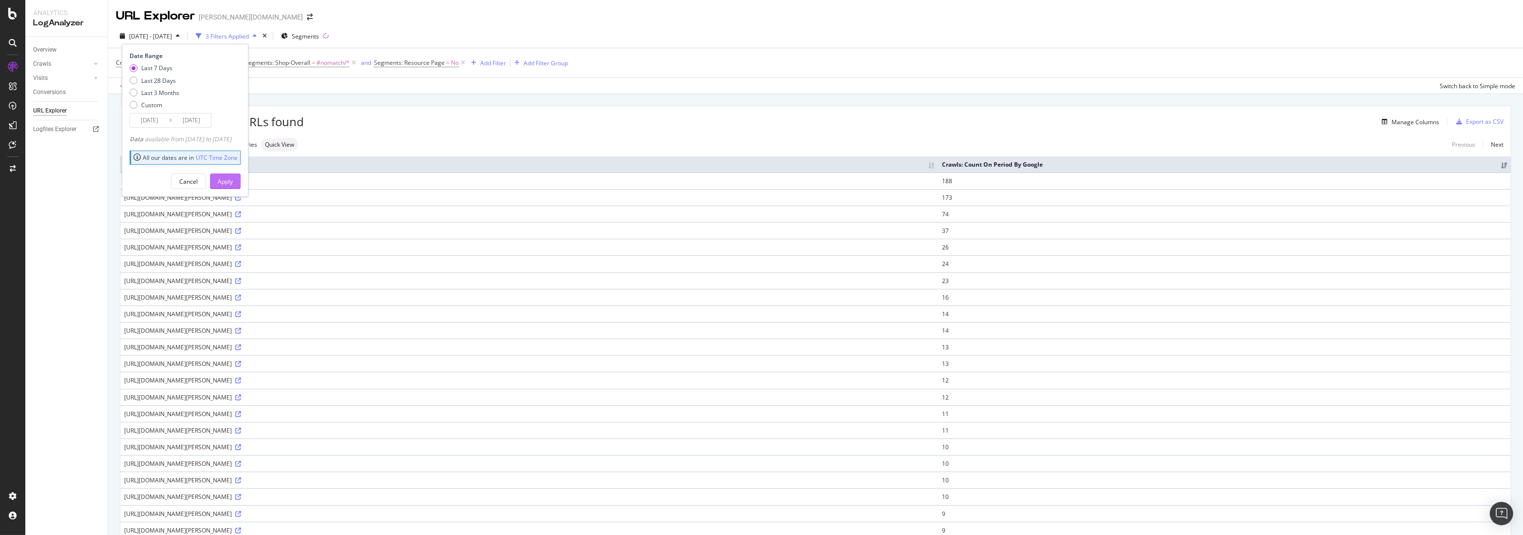
click at [233, 182] on div "Apply" at bounding box center [225, 181] width 15 height 8
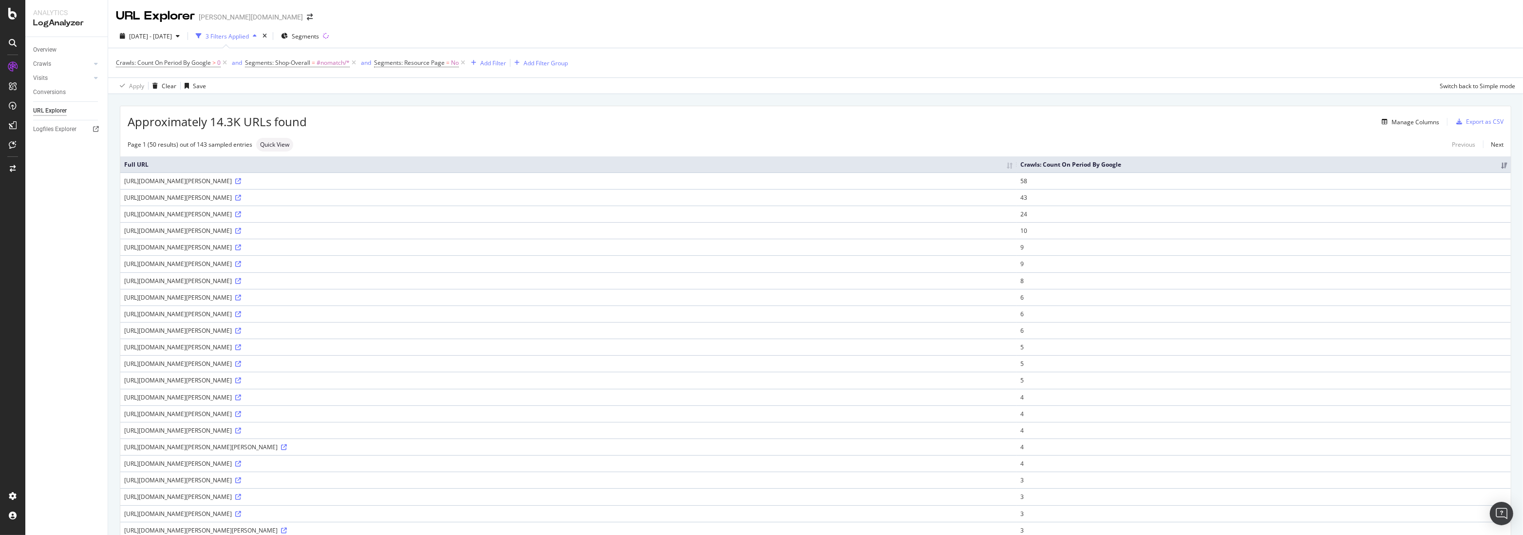
drag, startPoint x: 624, startPoint y: 229, endPoint x: 206, endPoint y: 233, distance: 418.4
click at [206, 233] on div "https://www.breuninger.com/de/entd/campaigns/render/gwpbanner?syan=1002816317&f…" at bounding box center [568, 230] width 888 height 8
copy div "de/entd/campaigns/render/gwpbanner?syan=1002816317&farbId=f99c5e97efb34720b9615…"
click at [443, 230] on div "https://www.breuninger.com/de/entd/campaigns/render/gwpbanner?syan=1002816317&f…" at bounding box center [568, 230] width 888 height 8
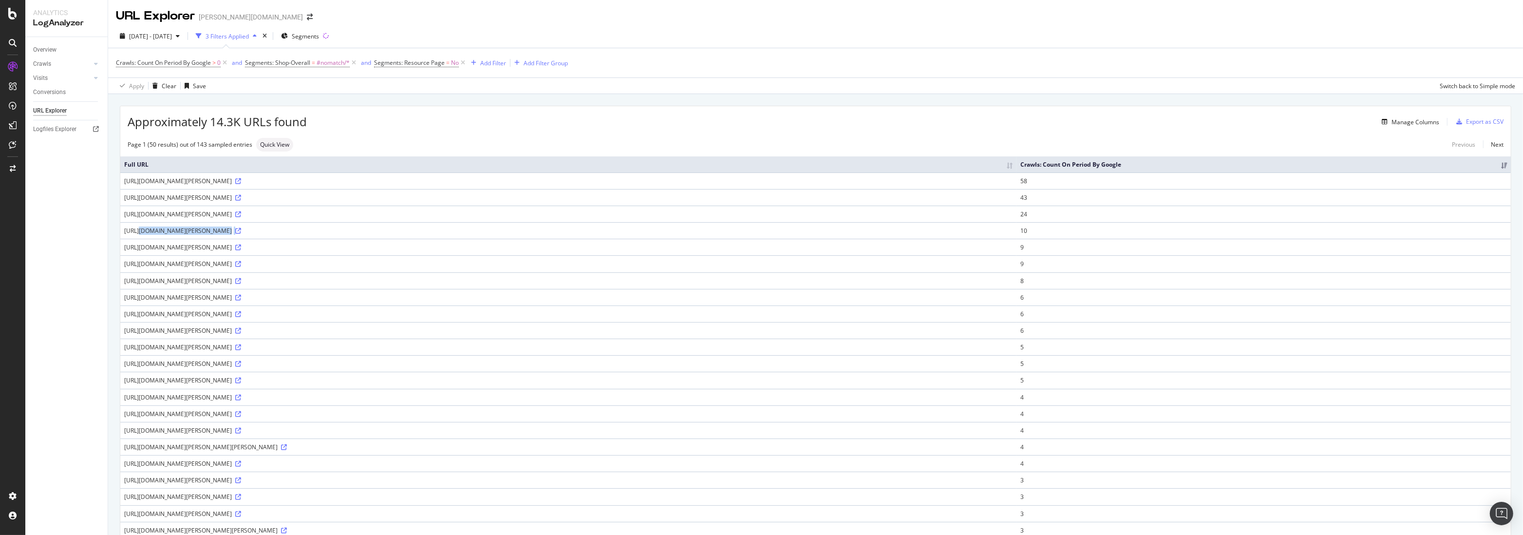
click at [443, 230] on div "https://www.breuninger.com/de/entd/campaigns/render/gwpbanner?syan=1002816317&f…" at bounding box center [568, 230] width 888 height 8
copy div "https://www.breuninger.com/de/entd/campaigns/render/gwpbanner?syan=1002816317&f…"
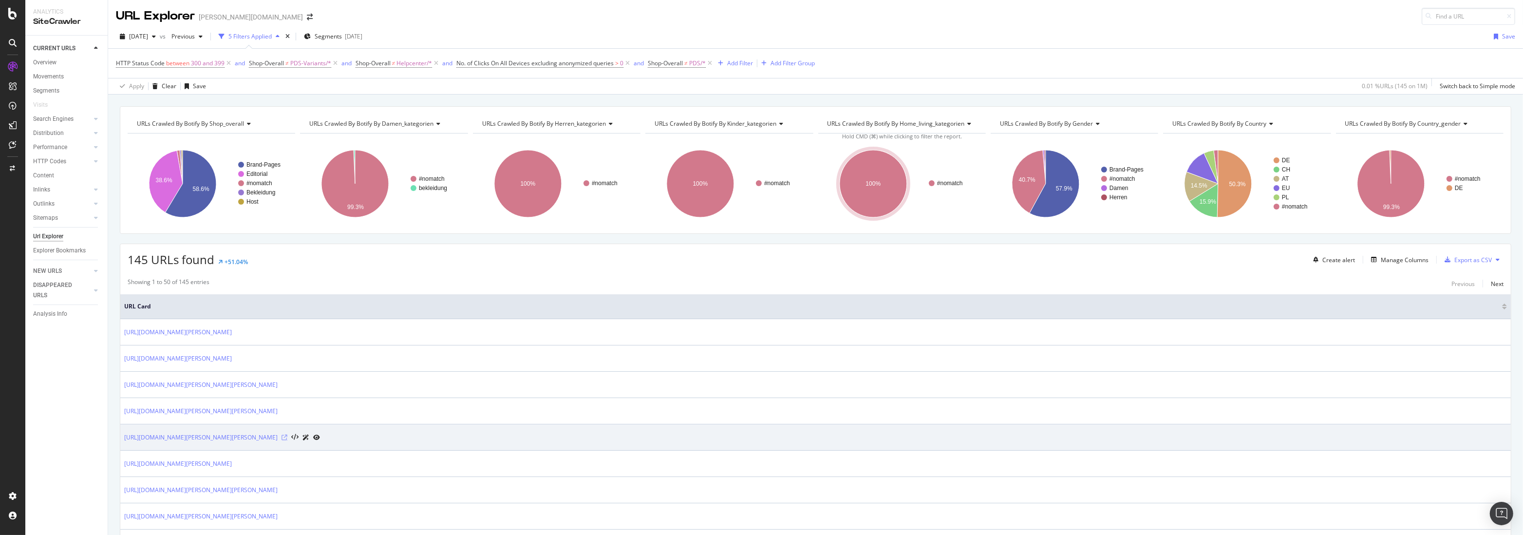
click at [282, 435] on icon at bounding box center [285, 437] width 6 height 6
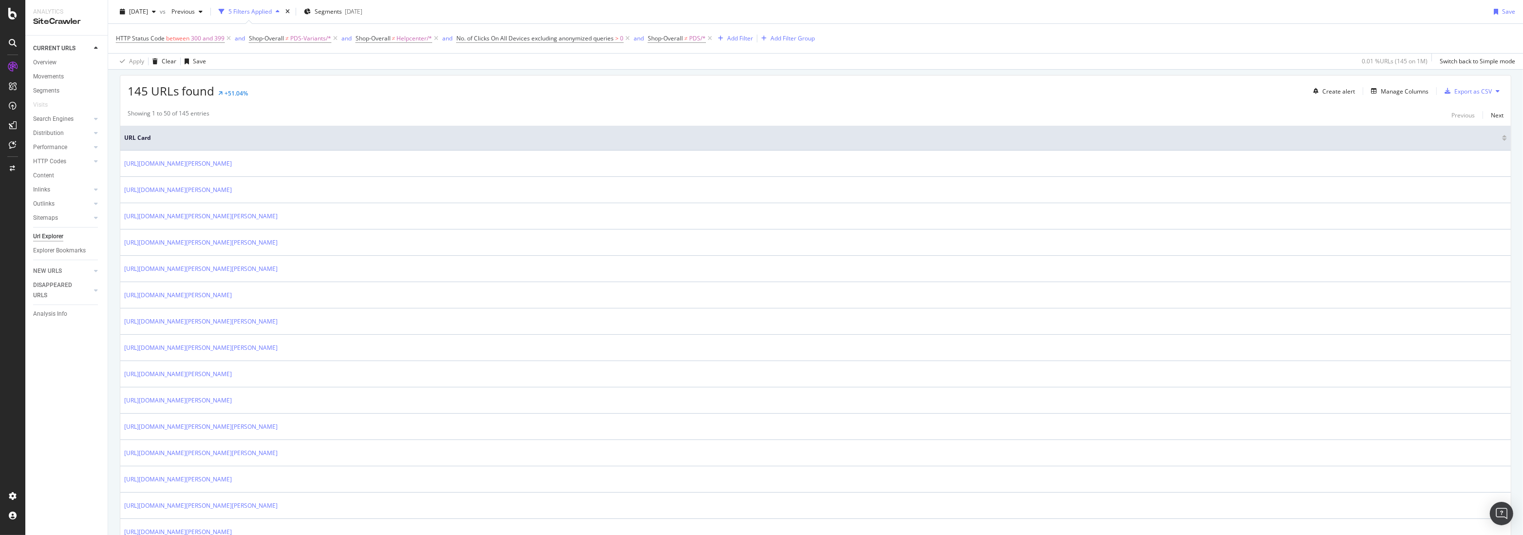
scroll to position [207, 0]
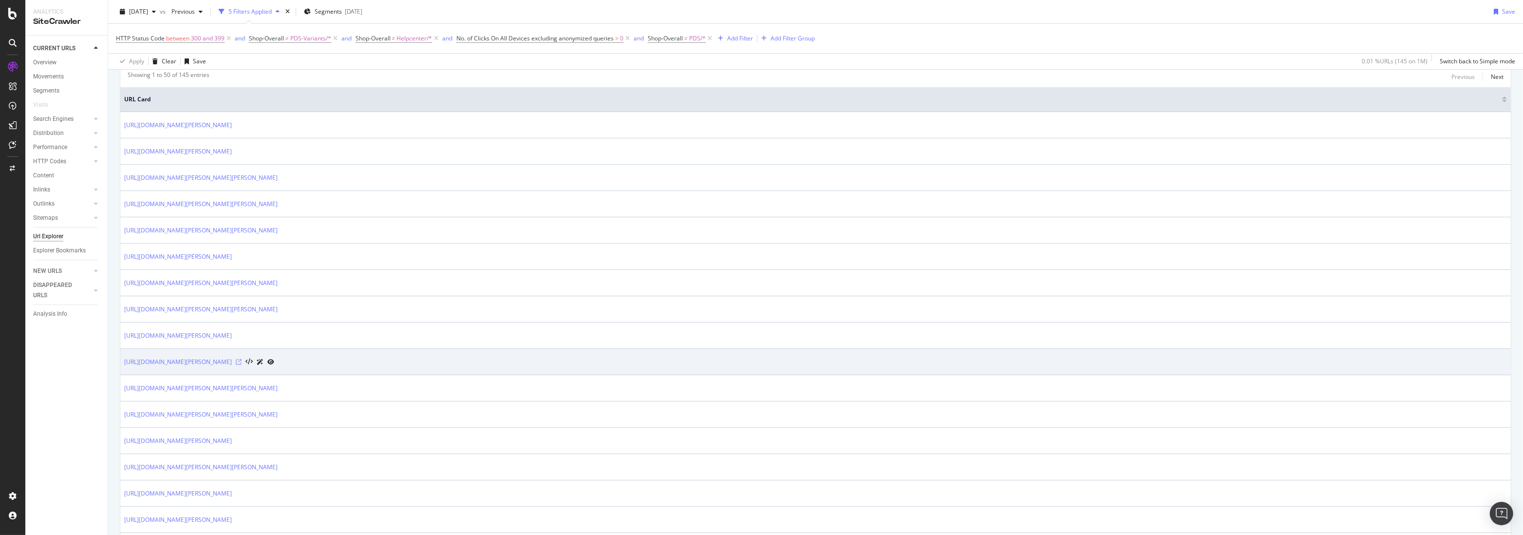
click at [242, 361] on icon at bounding box center [239, 362] width 6 height 6
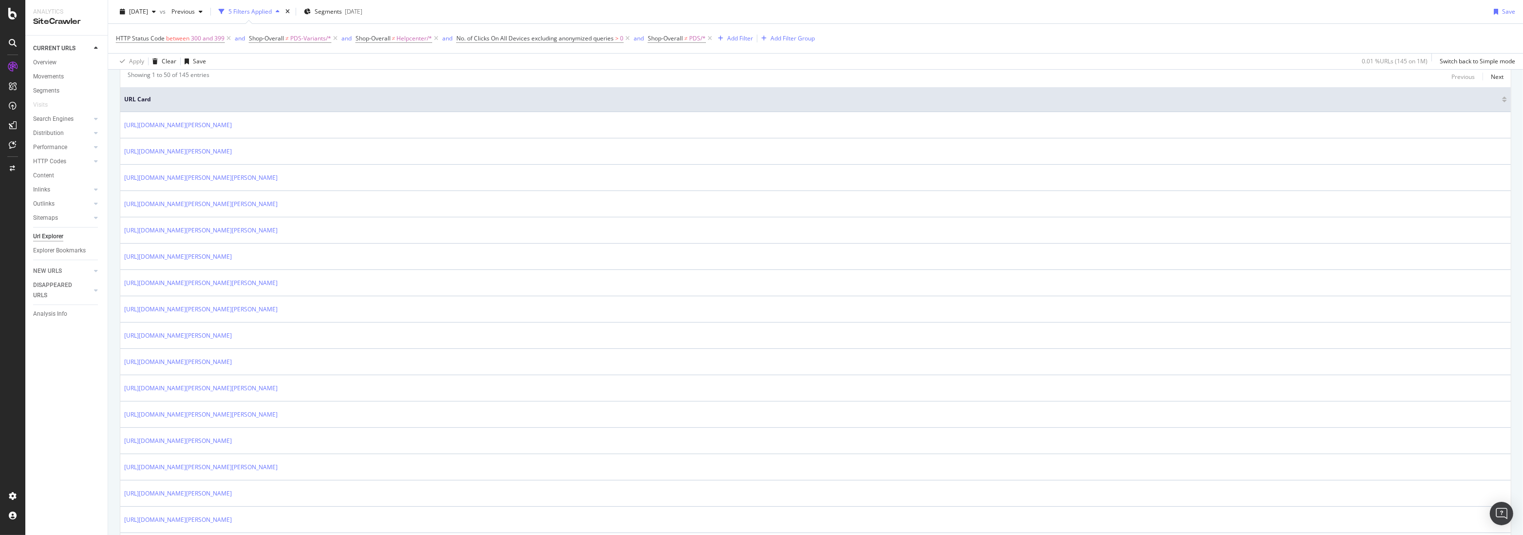
scroll to position [56, 0]
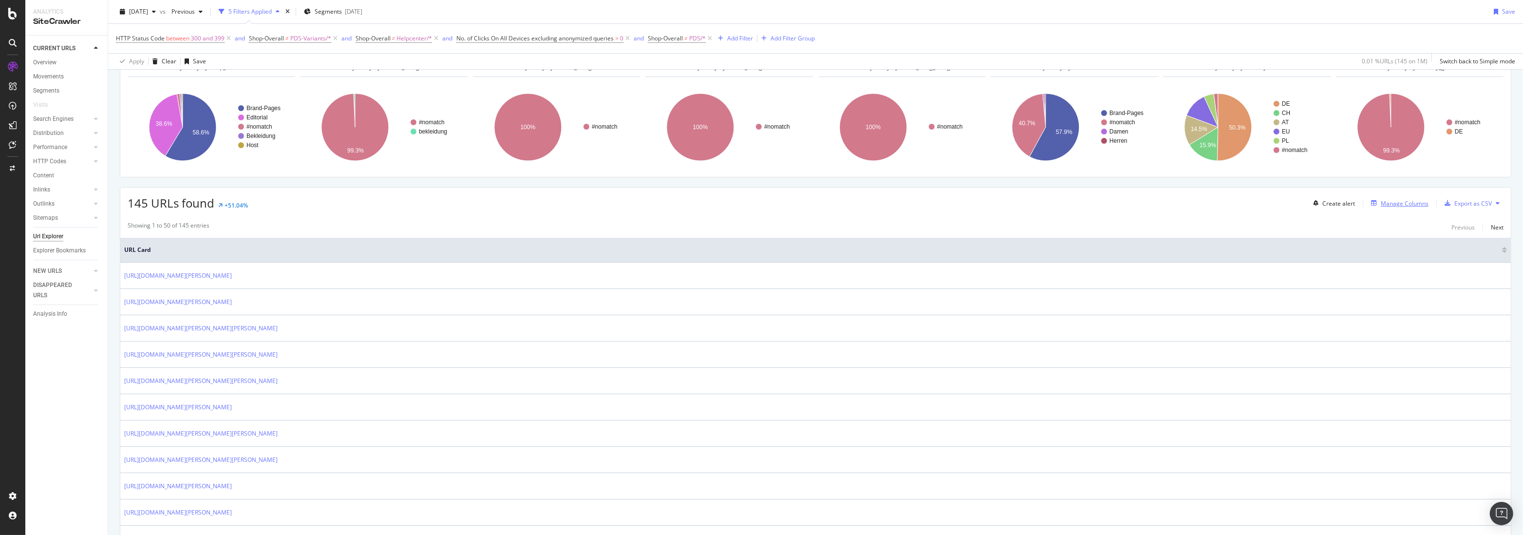
click at [1397, 202] on div "Manage Columns" at bounding box center [1405, 203] width 48 height 8
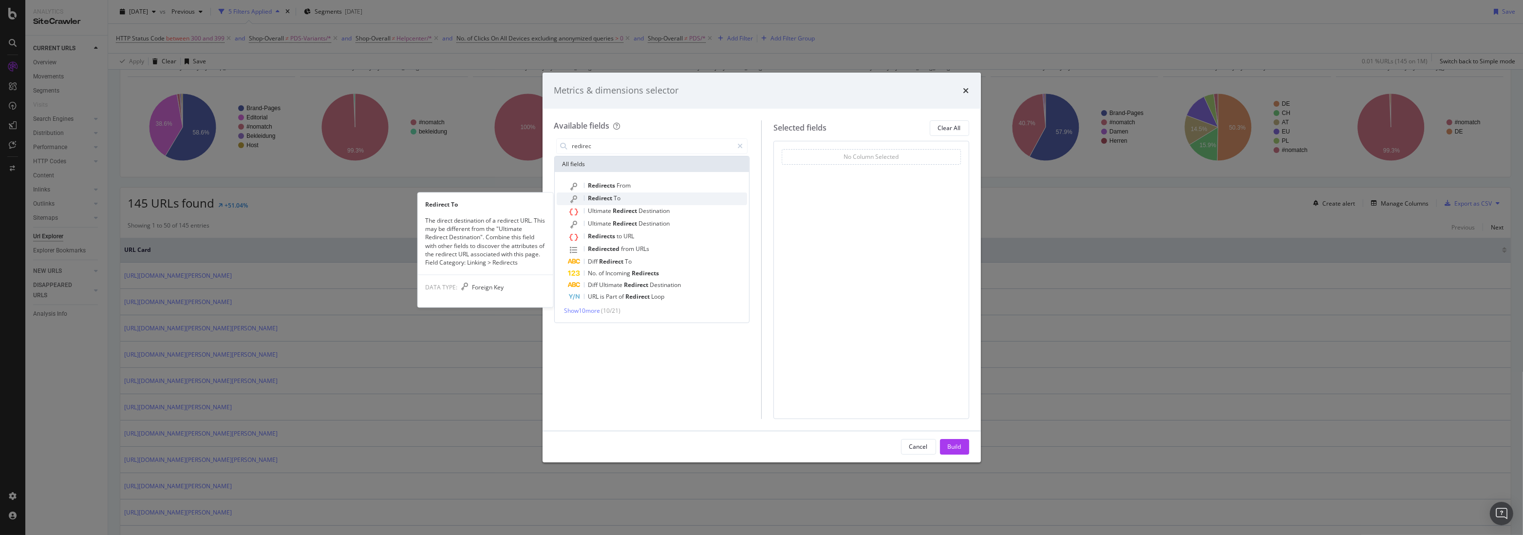
type input "redirec"
click at [659, 195] on div "Redirect To" at bounding box center [657, 198] width 179 height 13
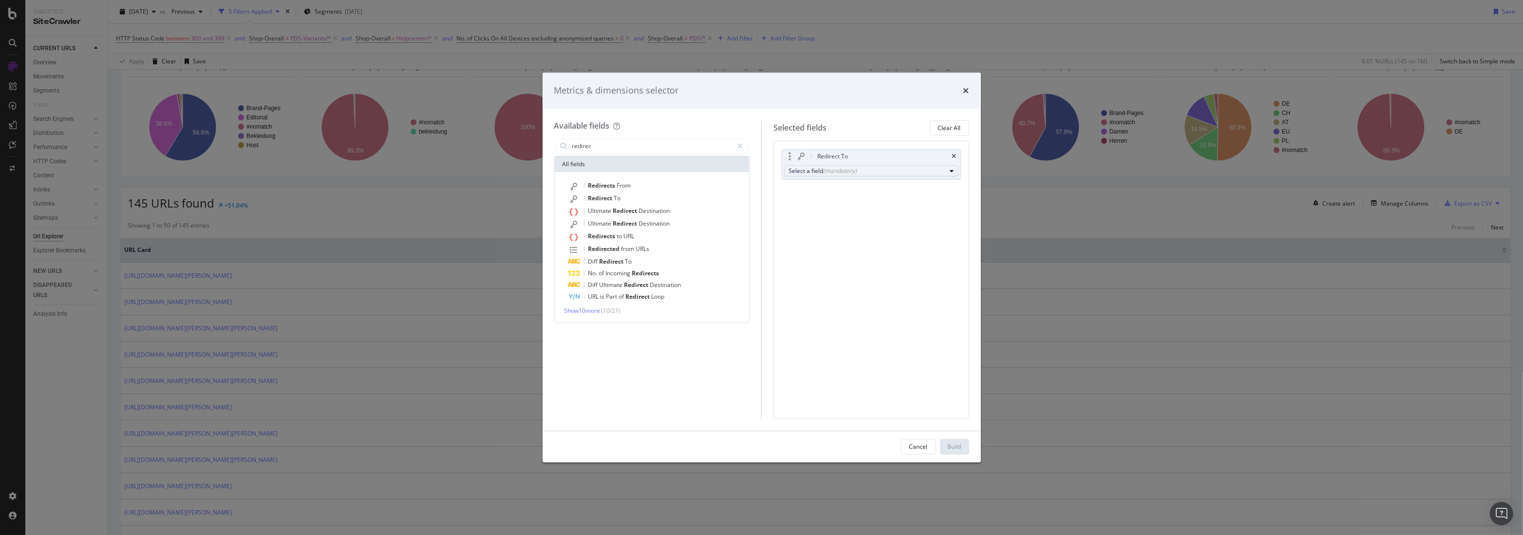
click at [870, 175] on button "Select a field (mandatory)" at bounding box center [871, 171] width 174 height 12
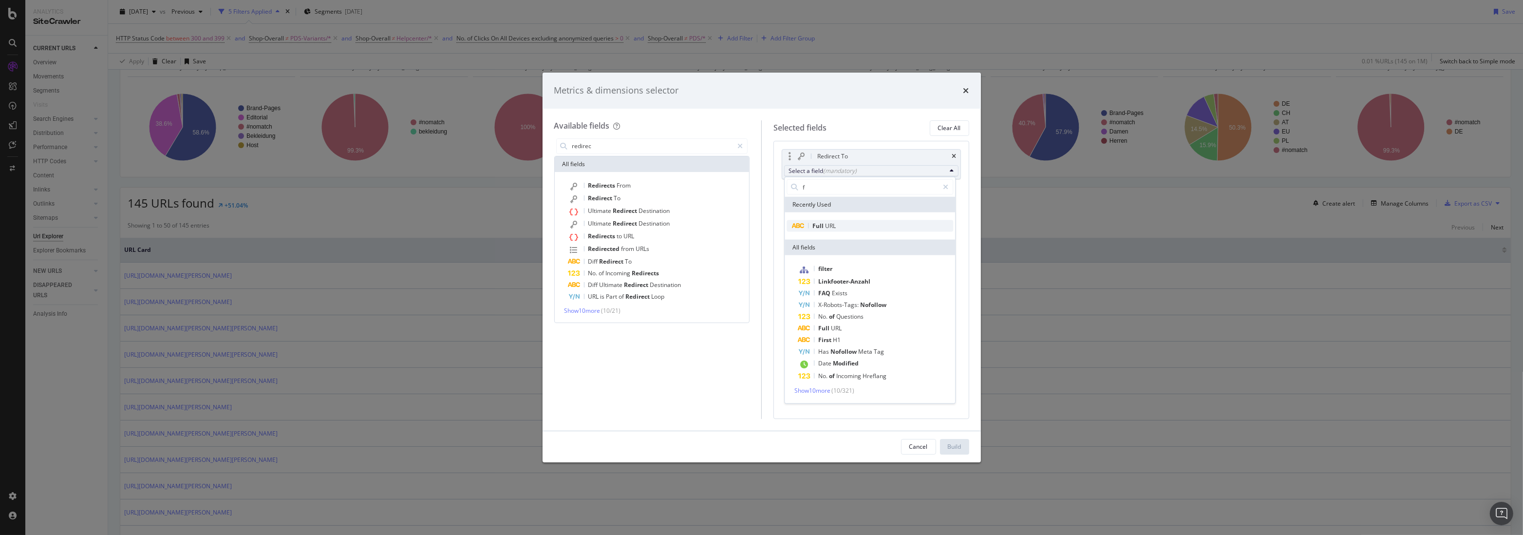
type input "f"
click at [838, 222] on span "Full URL" at bounding box center [870, 226] width 167 height 12
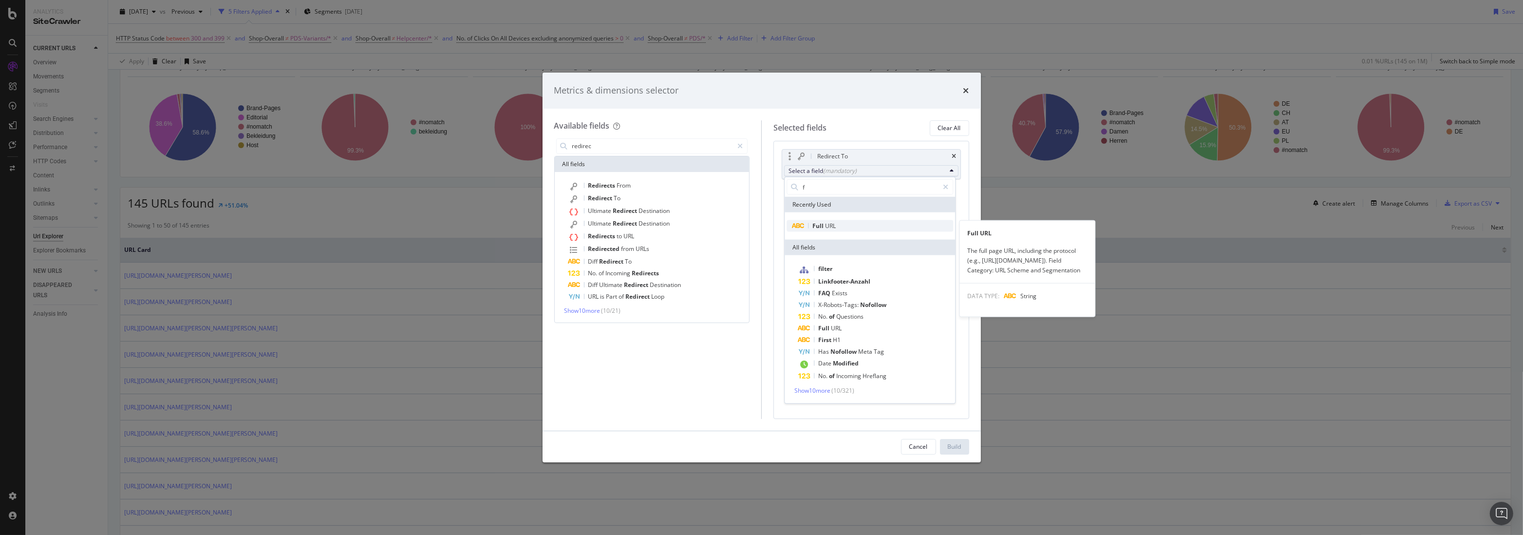
click at [832, 226] on span "URL" at bounding box center [830, 226] width 11 height 8
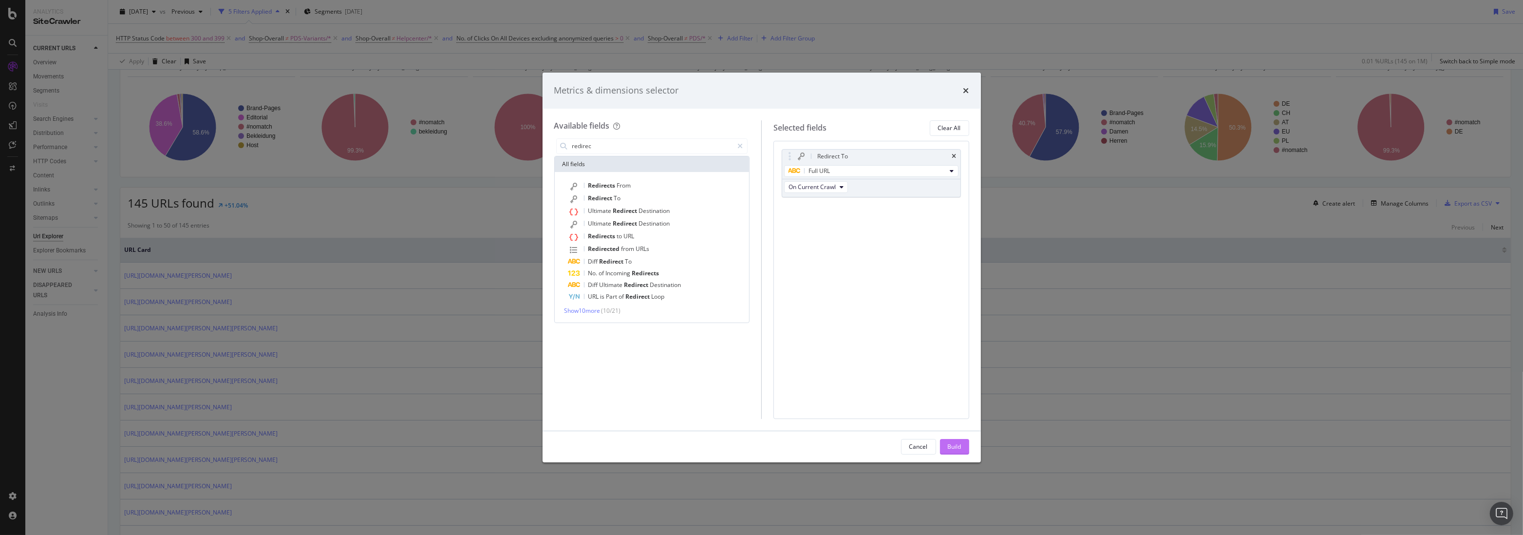
click at [955, 445] on div "Build" at bounding box center [955, 446] width 14 height 8
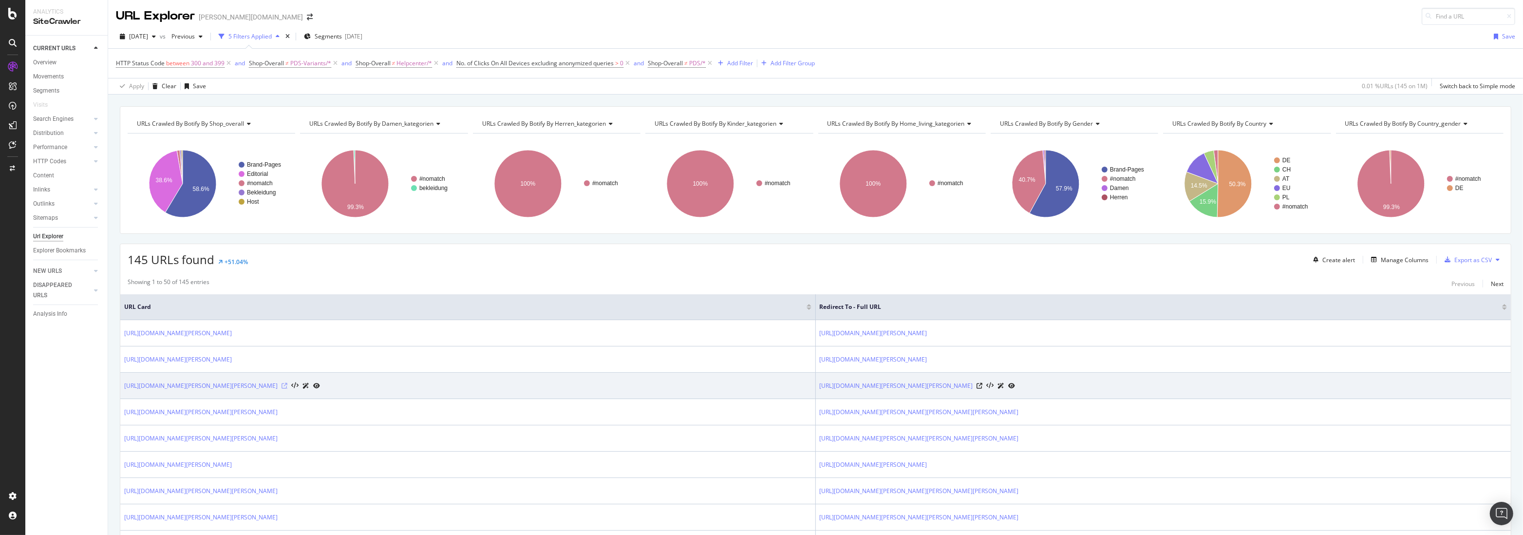
click at [287, 385] on icon at bounding box center [285, 386] width 6 height 6
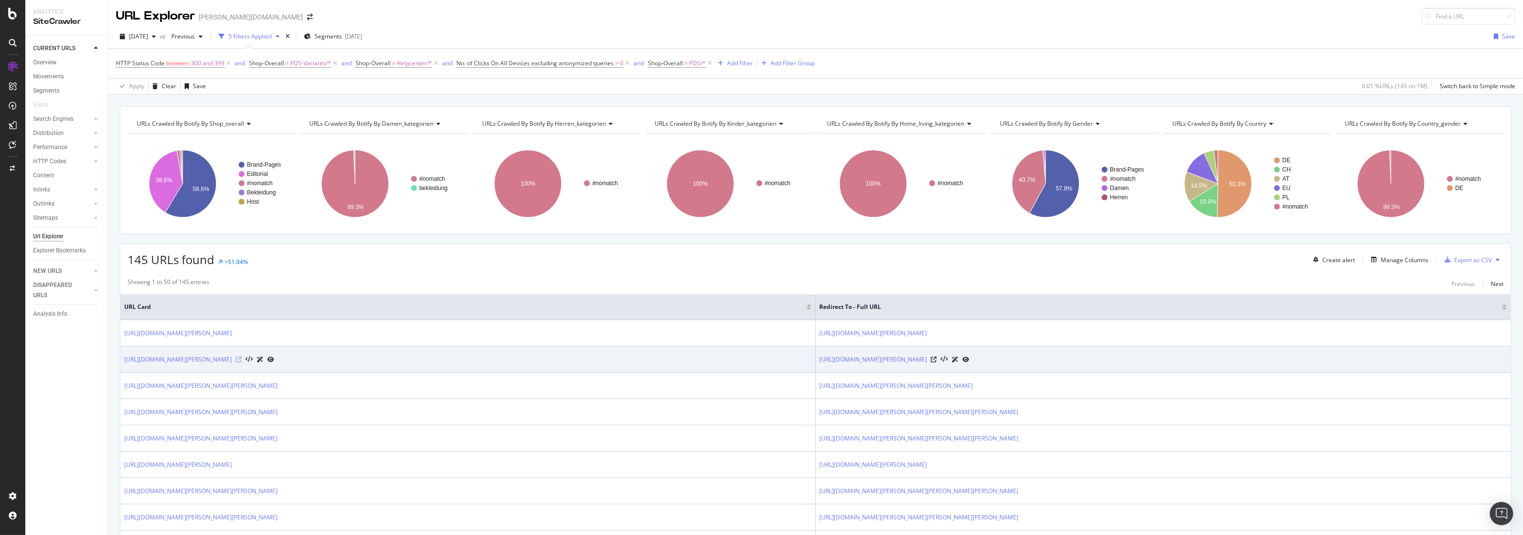
click at [242, 360] on icon at bounding box center [239, 360] width 6 height 6
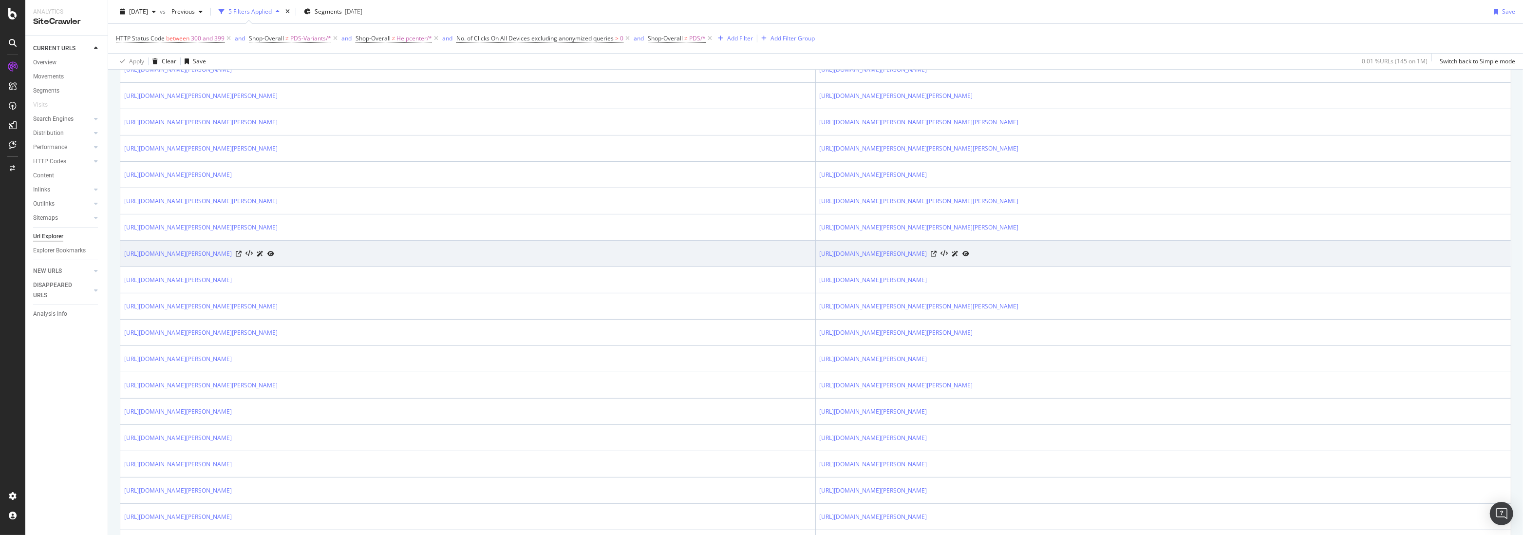
scroll to position [294, 0]
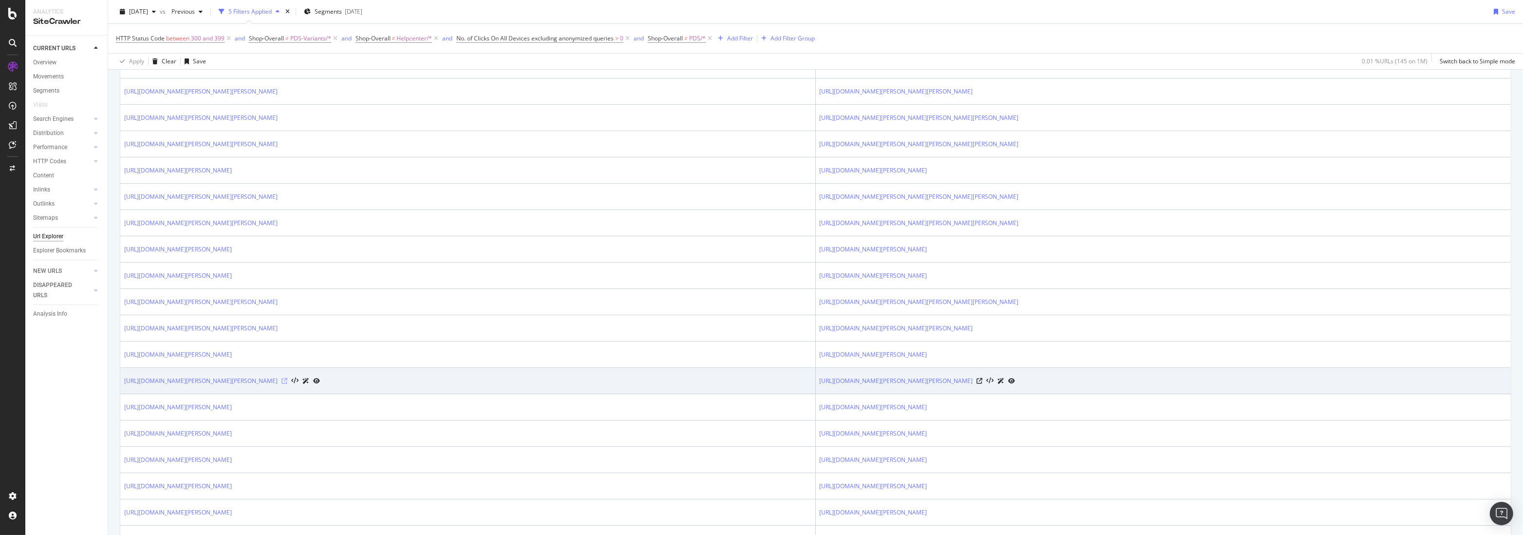
click at [287, 380] on icon at bounding box center [285, 381] width 6 height 6
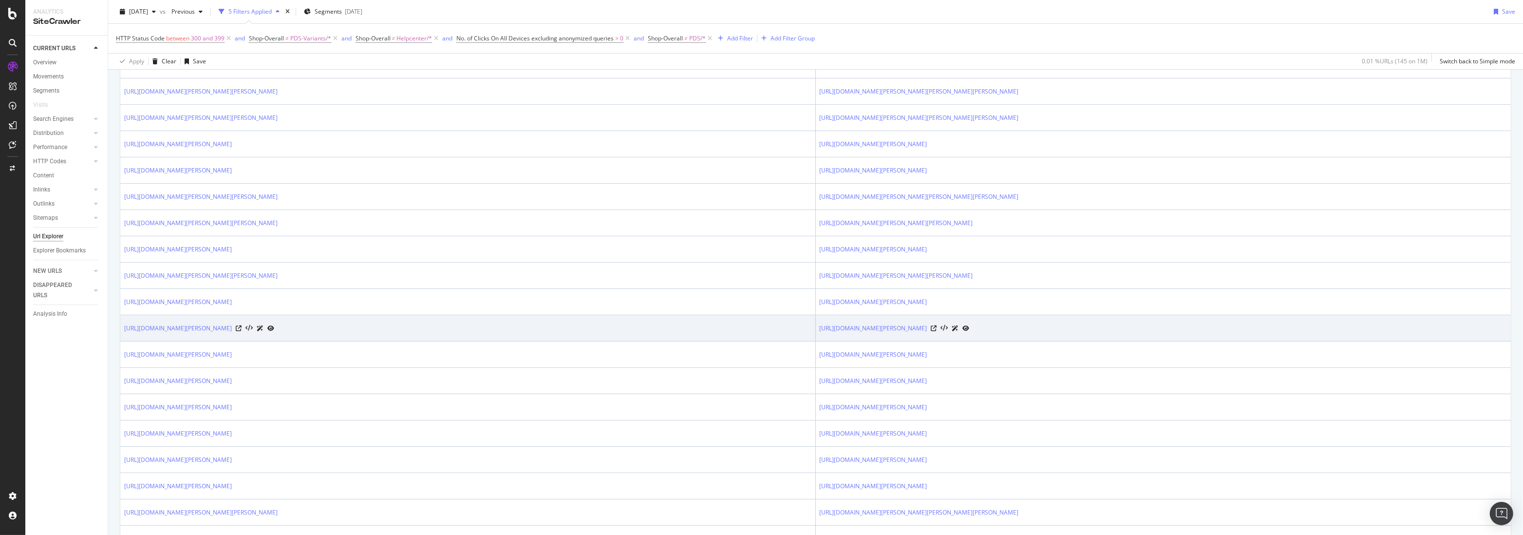
scroll to position [419, 0]
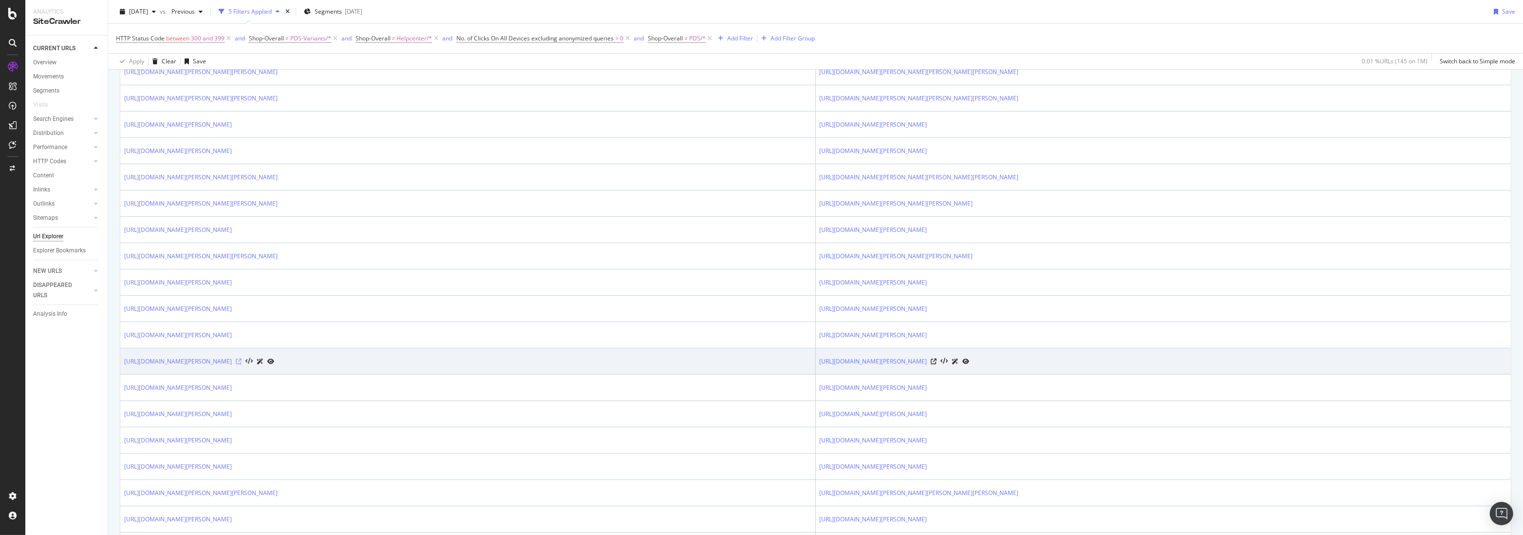
click at [242, 359] on icon at bounding box center [239, 361] width 6 height 6
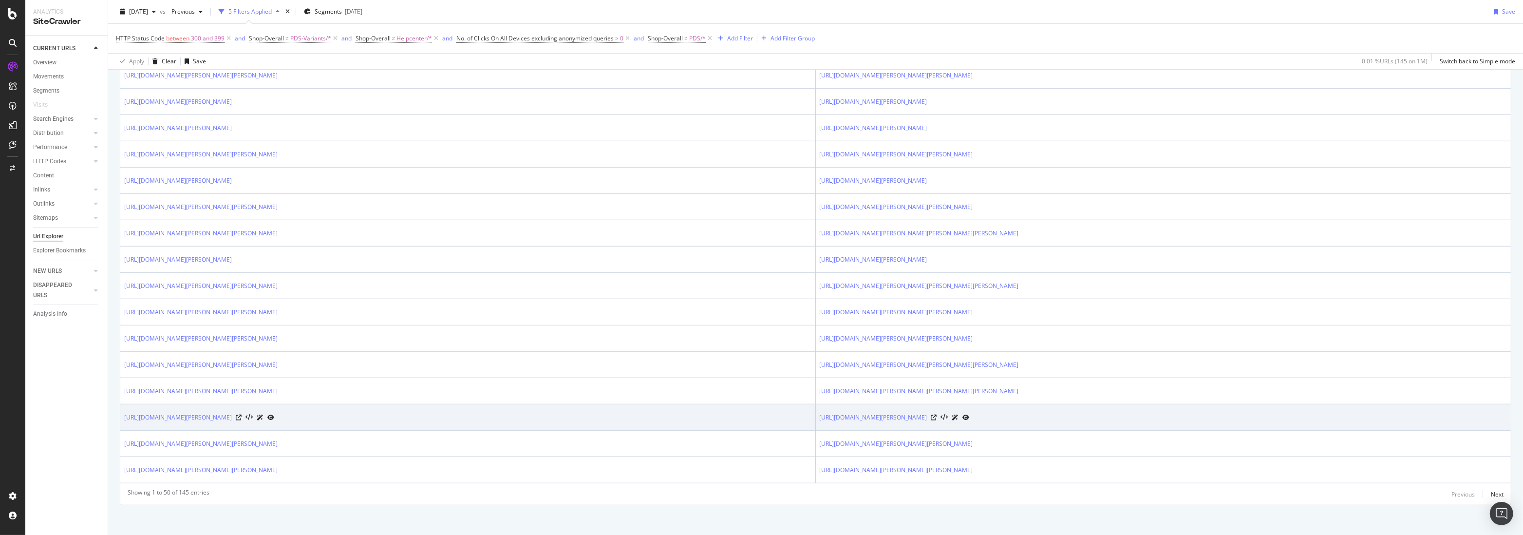
scroll to position [1153, 0]
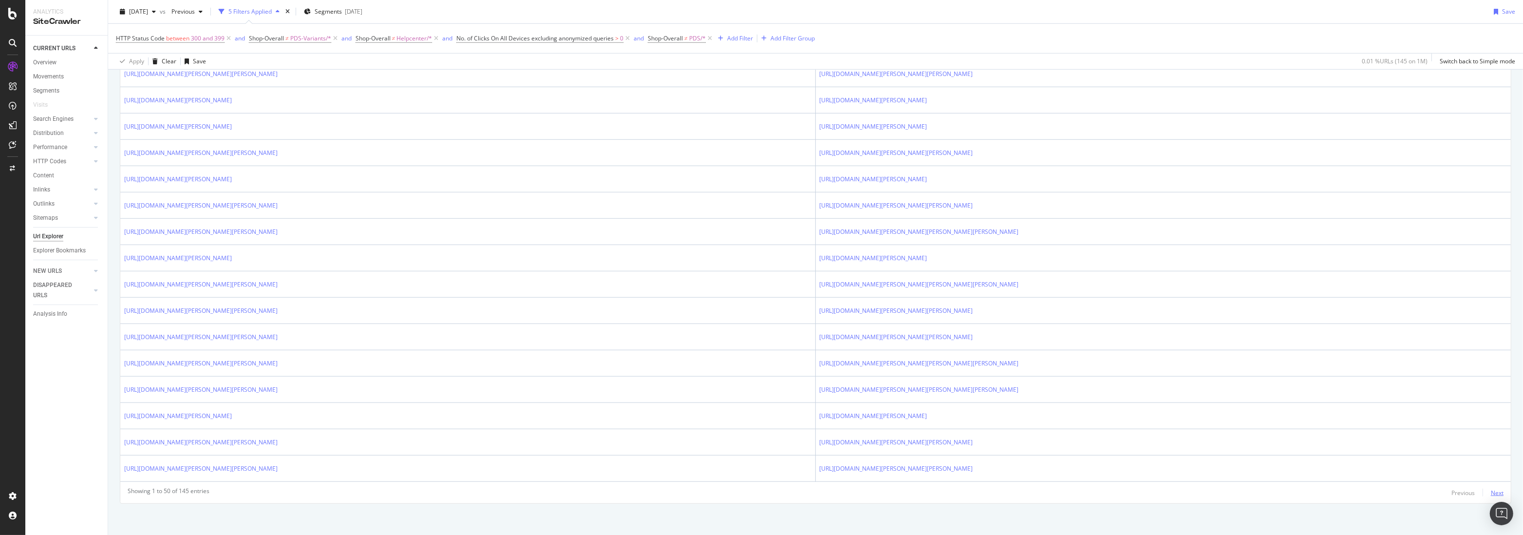
click at [1491, 492] on div "Next" at bounding box center [1497, 493] width 13 height 8
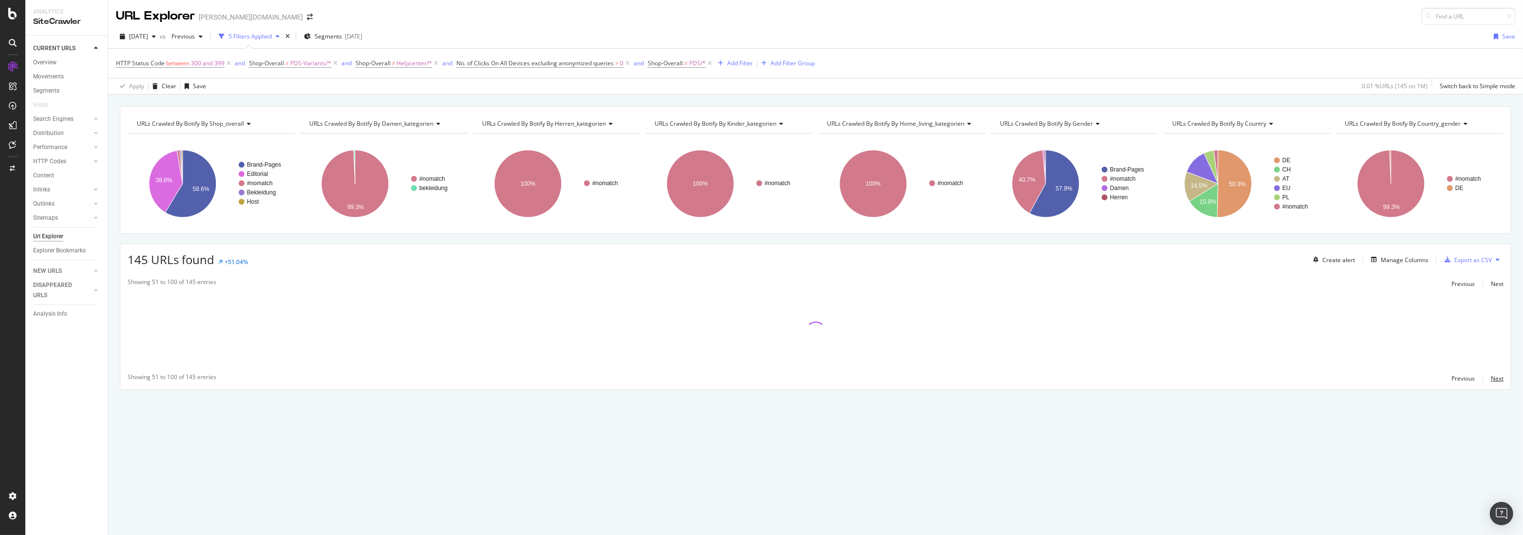
scroll to position [0, 0]
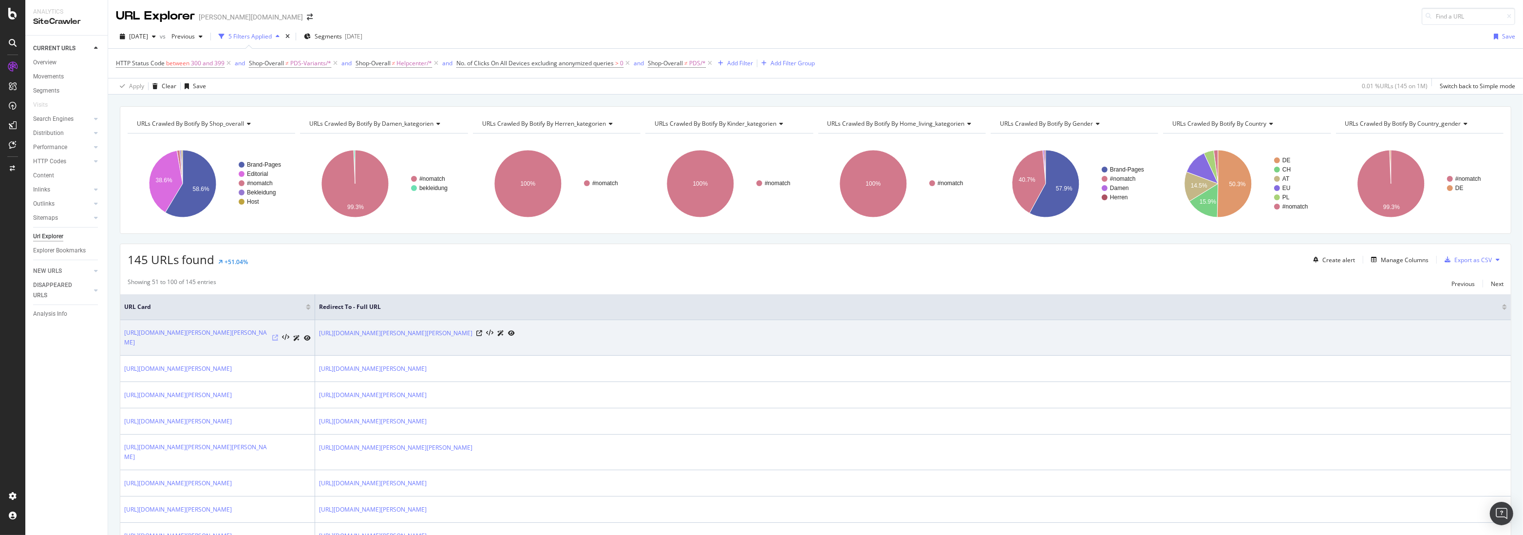
click at [277, 336] on icon at bounding box center [275, 338] width 6 height 6
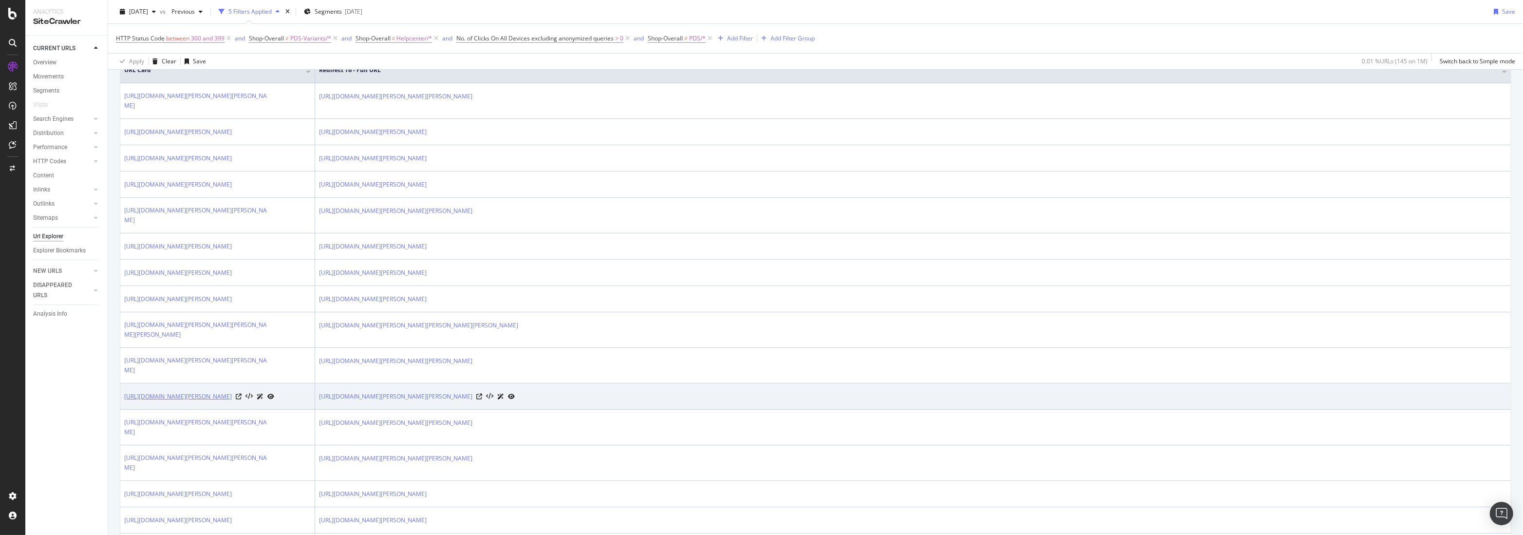
scroll to position [236, 0]
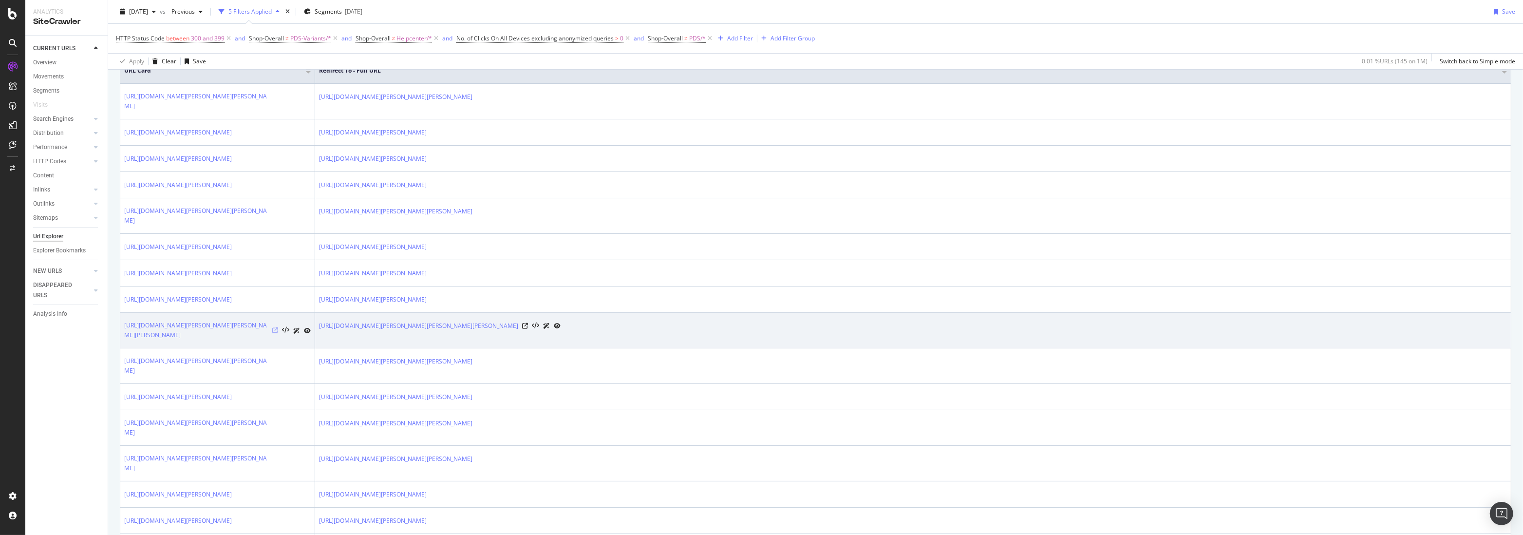
click at [274, 333] on icon at bounding box center [275, 330] width 6 height 6
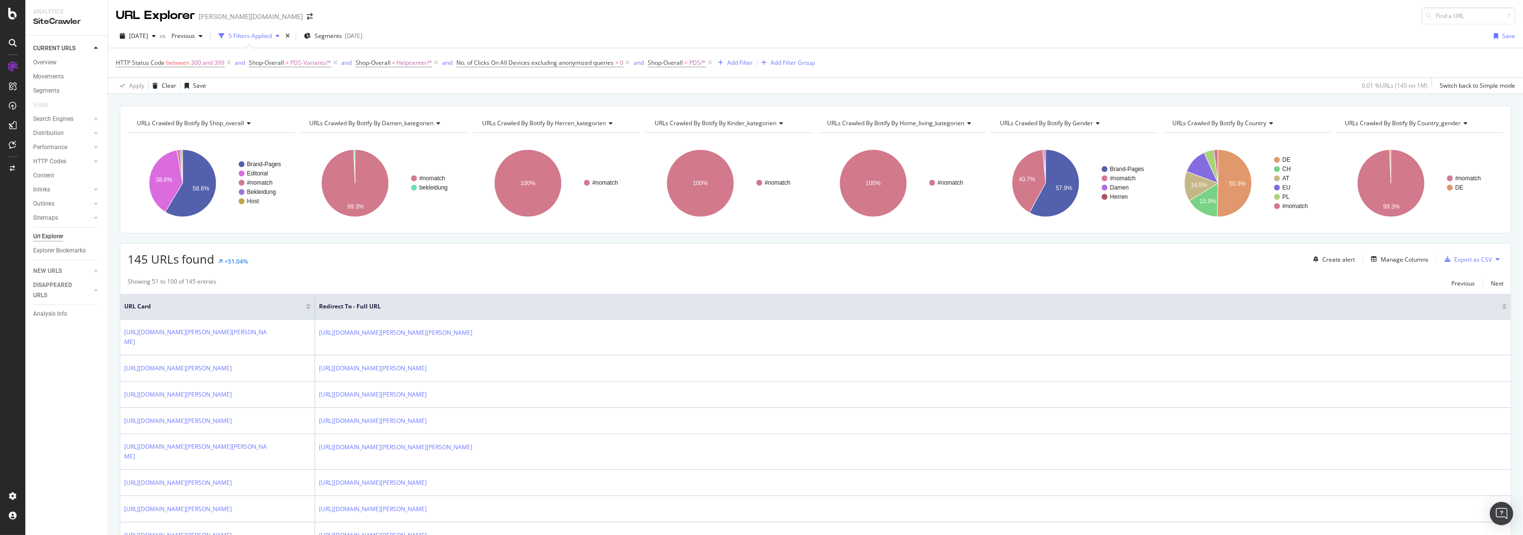
scroll to position [0, 0]
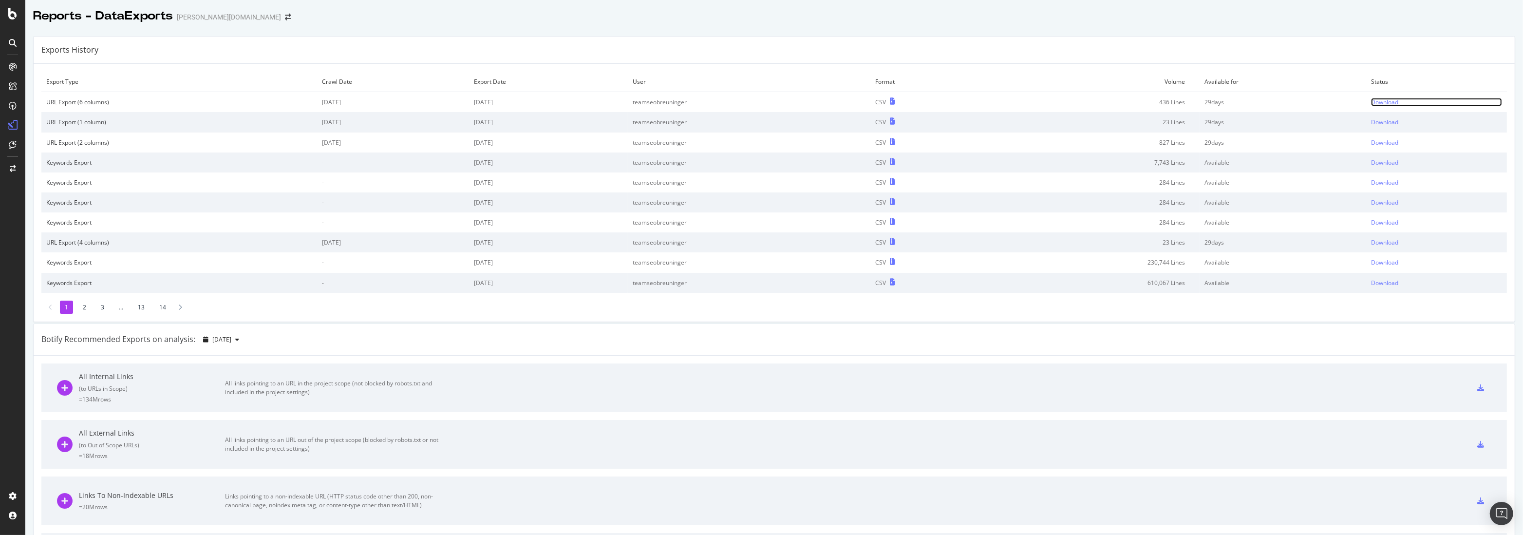
click at [1389, 102] on div "Download" at bounding box center [1384, 102] width 27 height 8
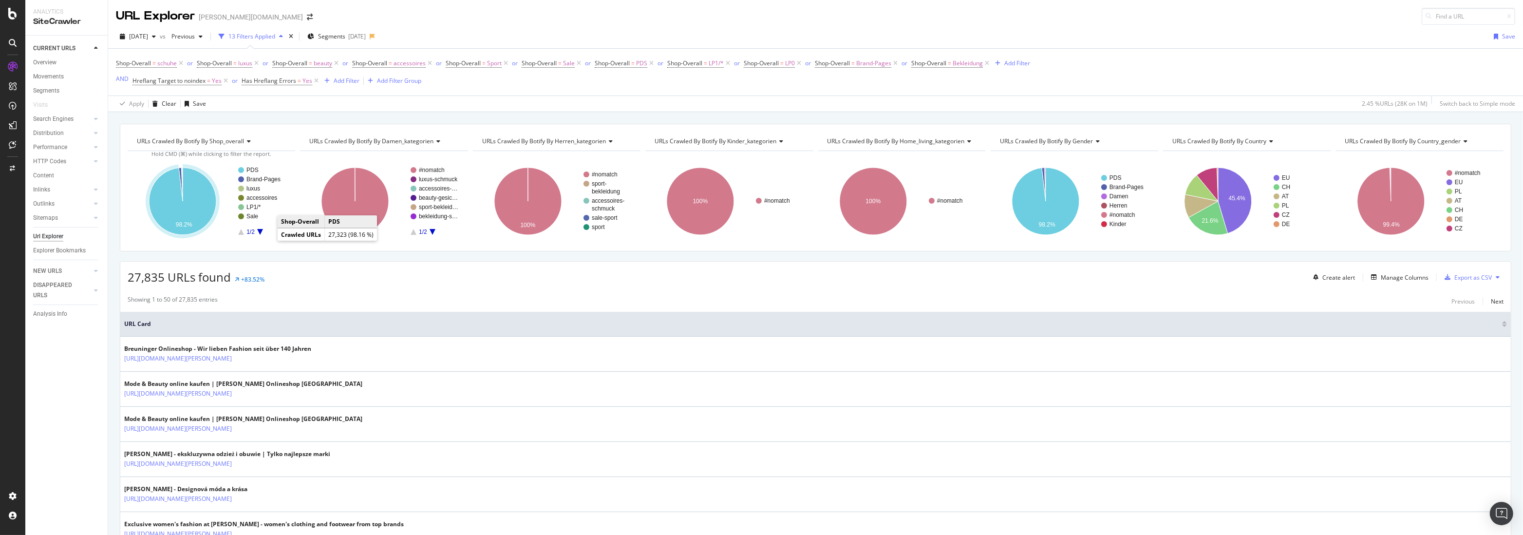
click at [172, 216] on icon "A chart." at bounding box center [182, 201] width 67 height 67
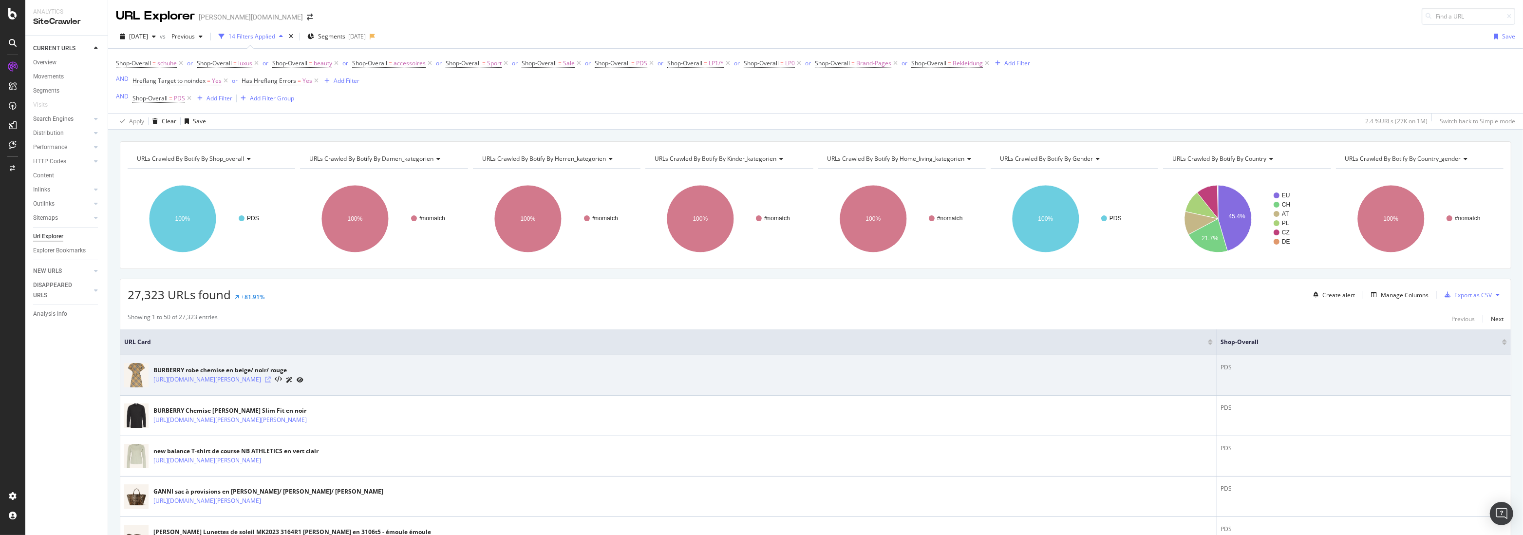
click at [271, 381] on icon at bounding box center [268, 379] width 6 height 6
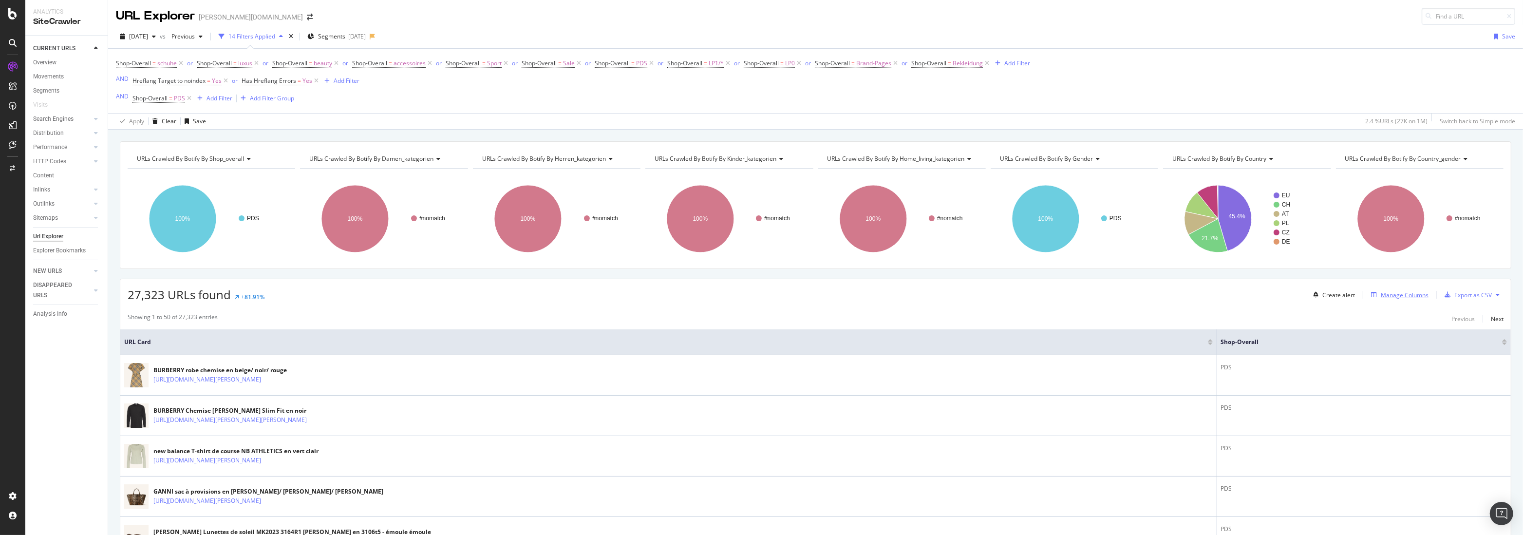
click at [1386, 299] on div "Manage Columns" at bounding box center [1405, 295] width 48 height 8
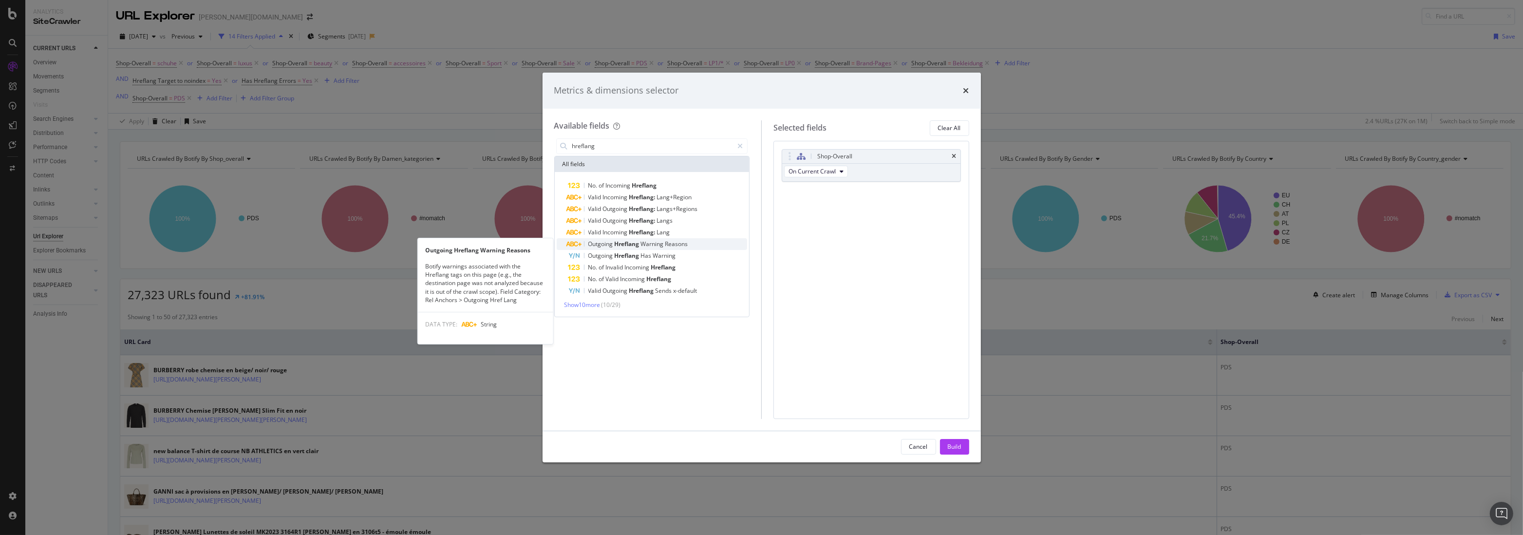
type input "hreflang"
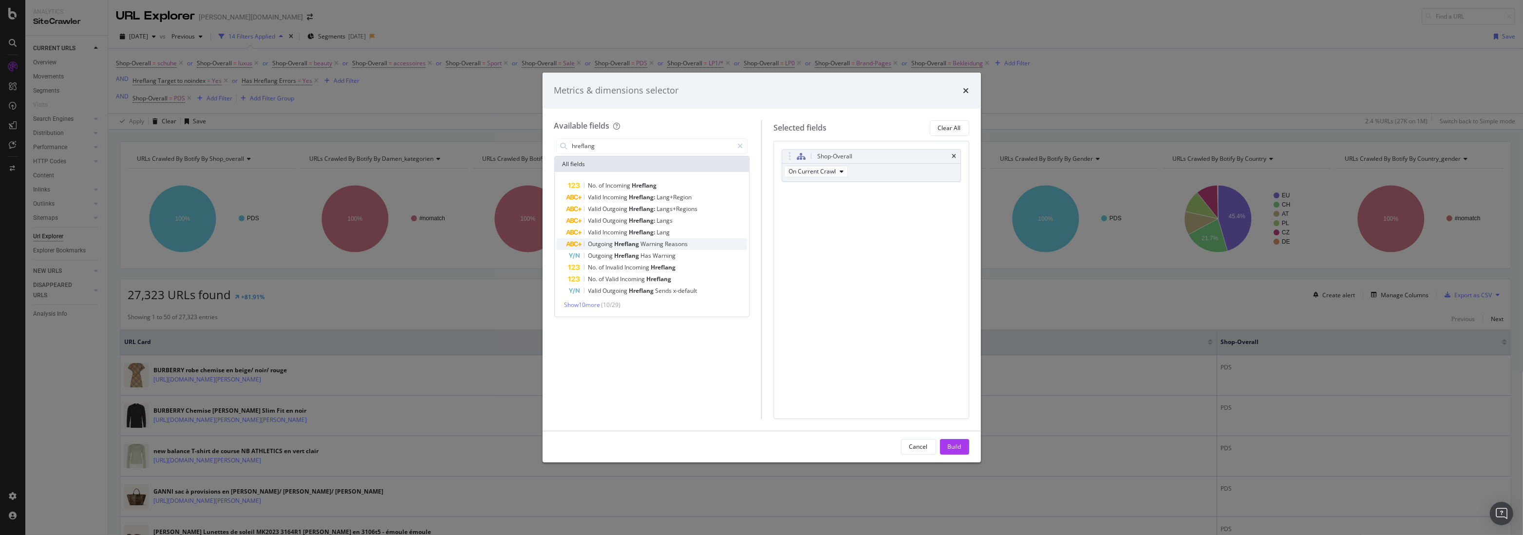
click at [663, 245] on span "Warning" at bounding box center [653, 244] width 24 height 8
click at [580, 303] on span "Show 10 more" at bounding box center [582, 305] width 36 height 8
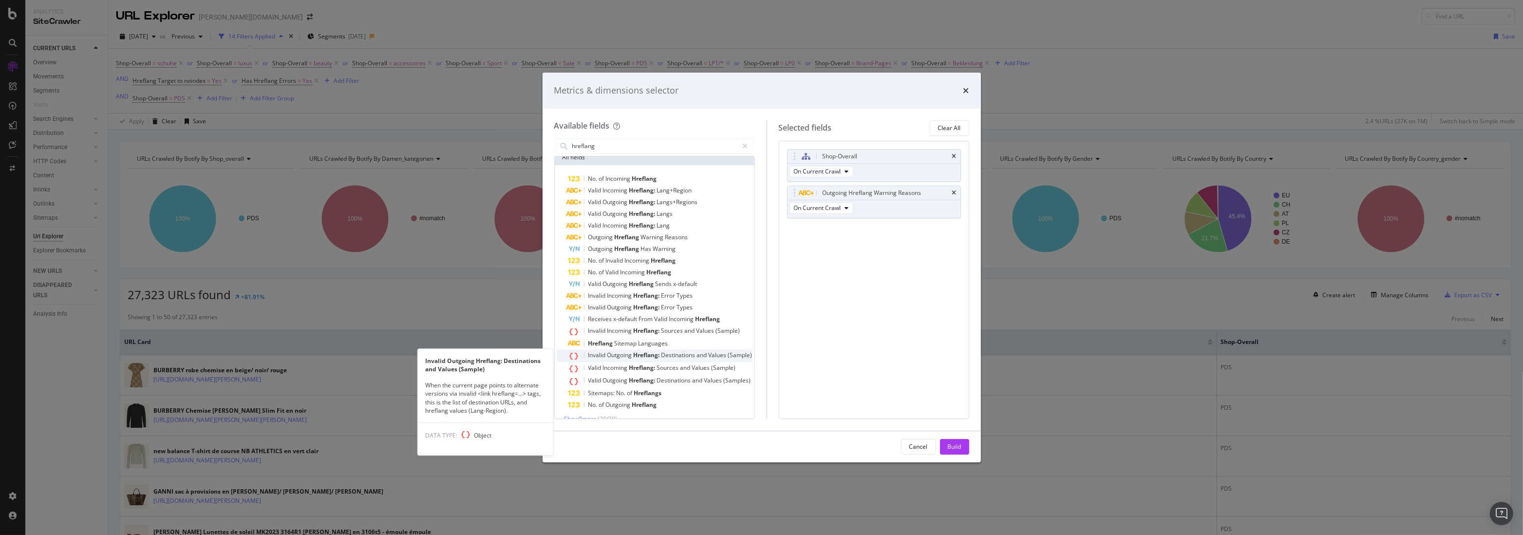
scroll to position [18, 0]
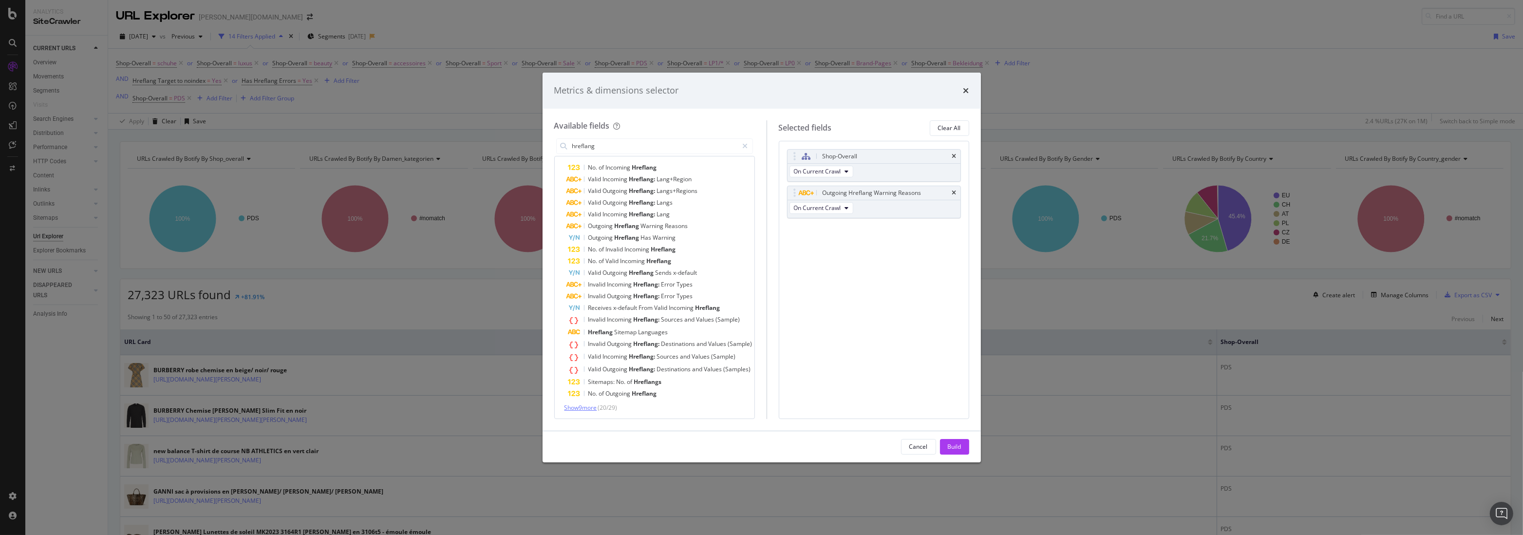
click at [584, 406] on span "Show 9 more" at bounding box center [580, 407] width 33 height 8
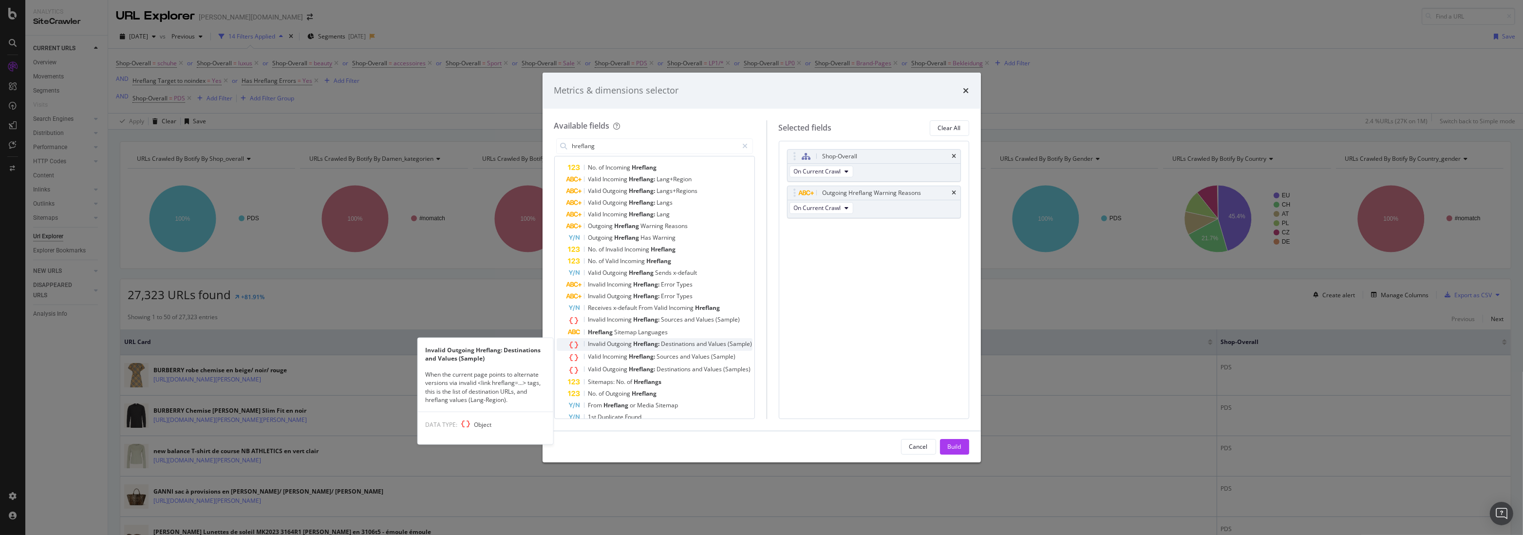
click at [666, 346] on span "Destinations" at bounding box center [679, 343] width 36 height 8
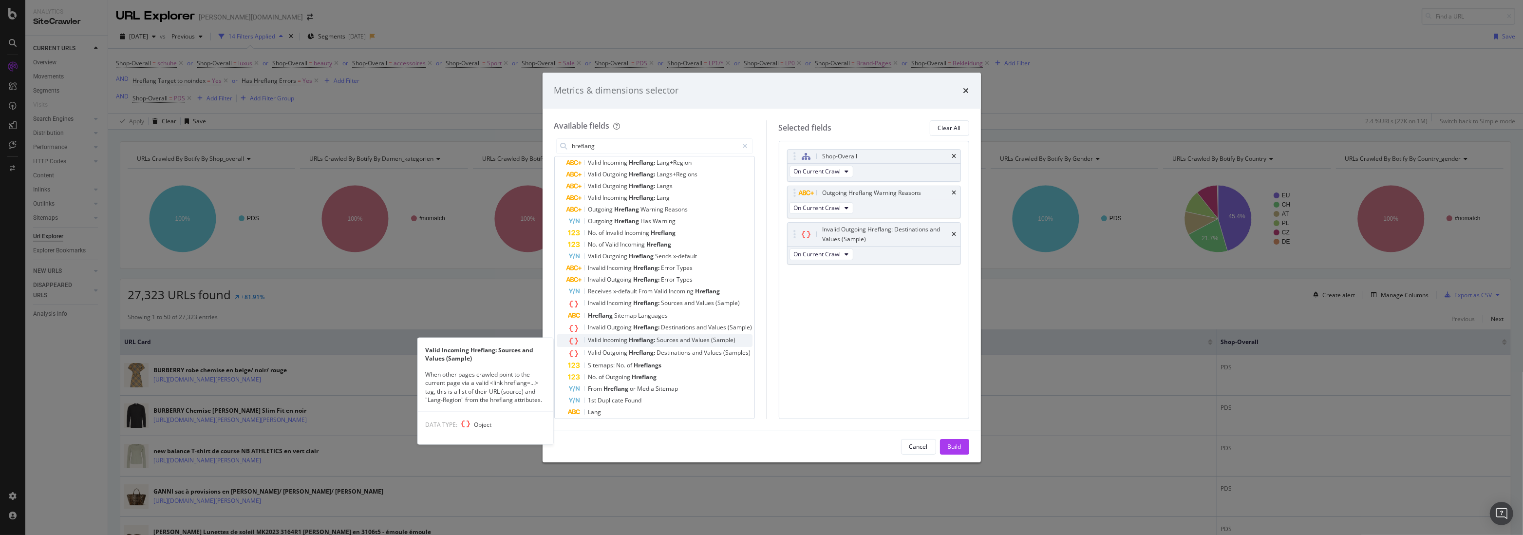
scroll to position [0, 0]
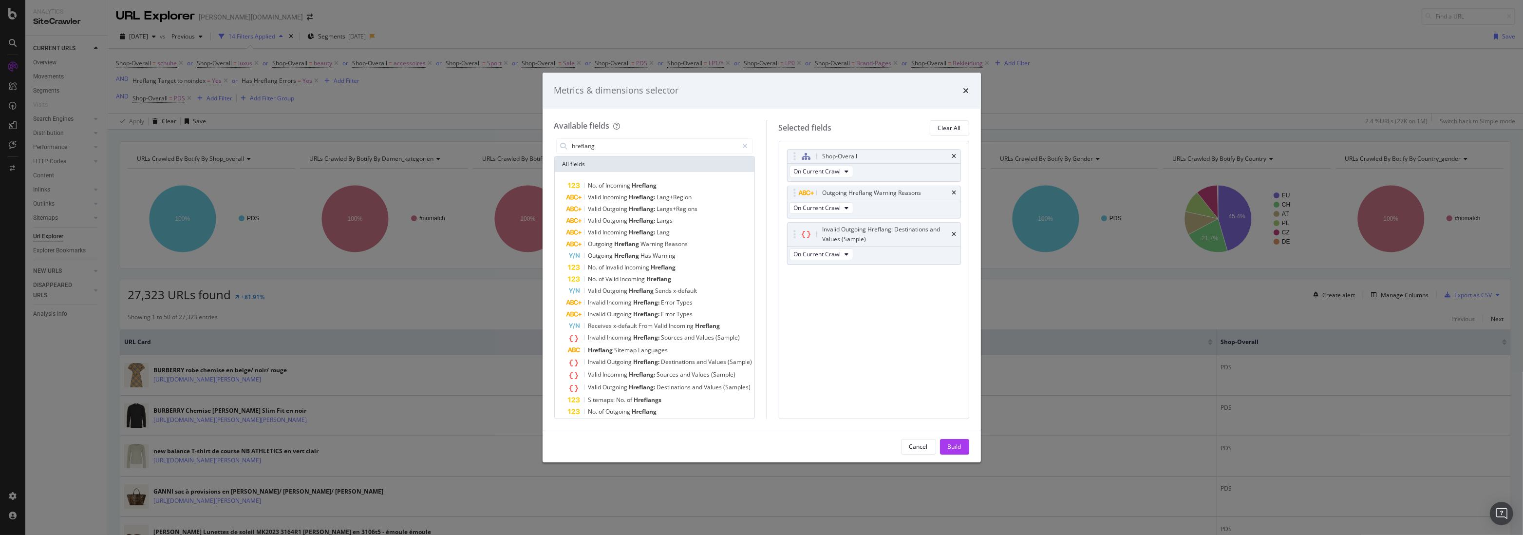
click at [949, 457] on div "Cancel Build" at bounding box center [762, 446] width 438 height 31
click at [951, 449] on div "Build" at bounding box center [955, 446] width 14 height 8
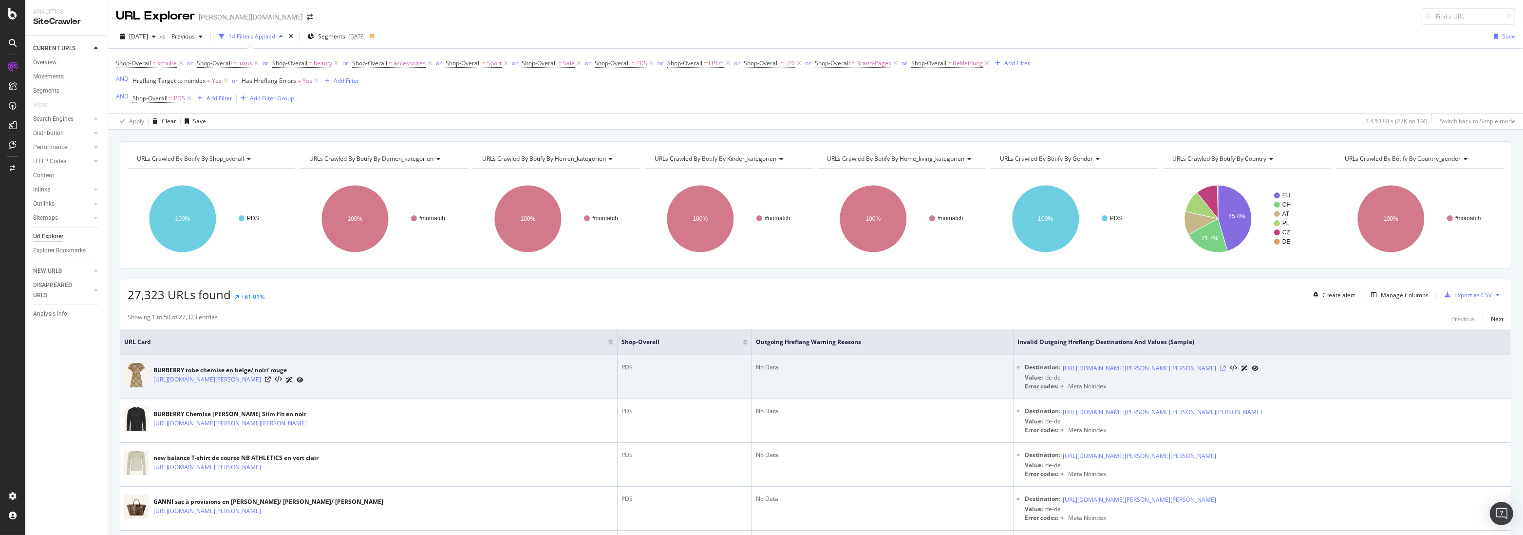
click at [1226, 369] on icon at bounding box center [1223, 368] width 6 height 6
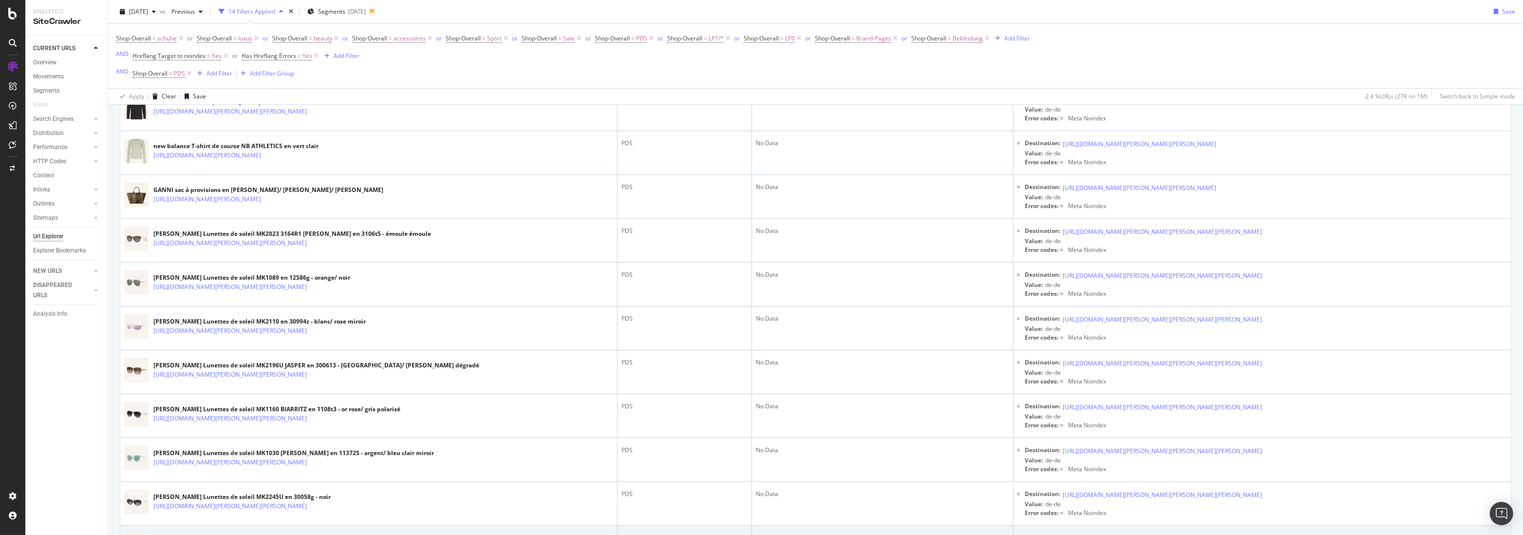
scroll to position [565, 0]
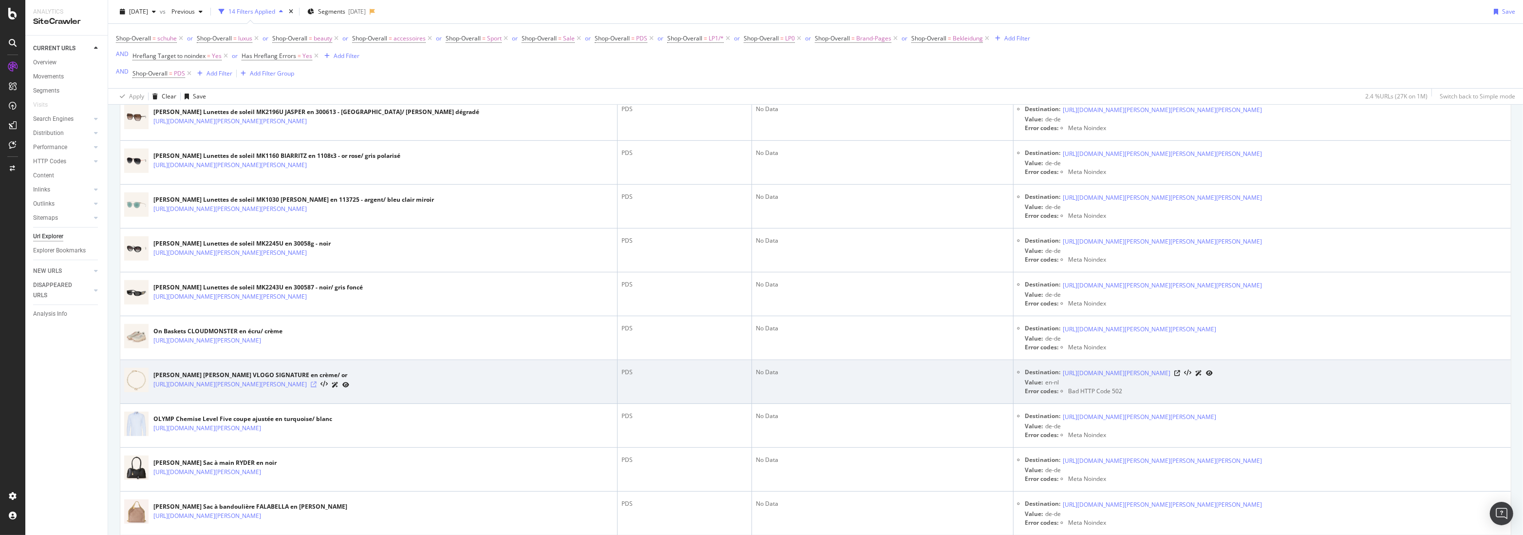
click at [317, 383] on icon at bounding box center [314, 384] width 6 height 6
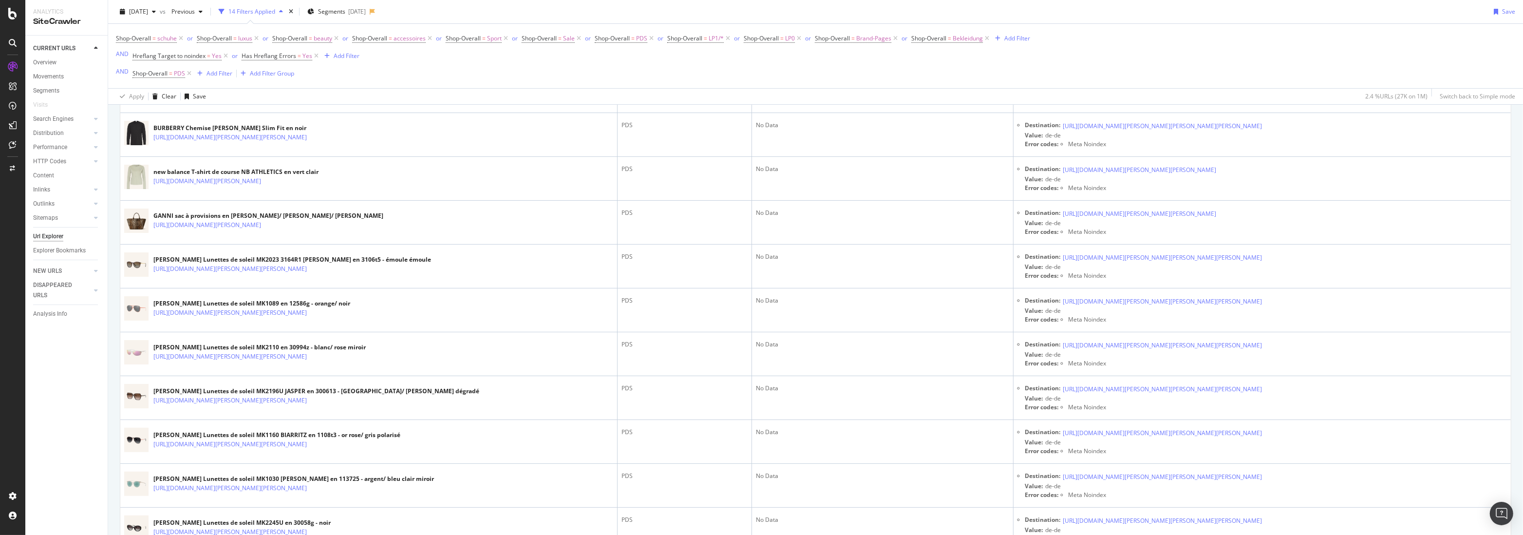
scroll to position [0, 0]
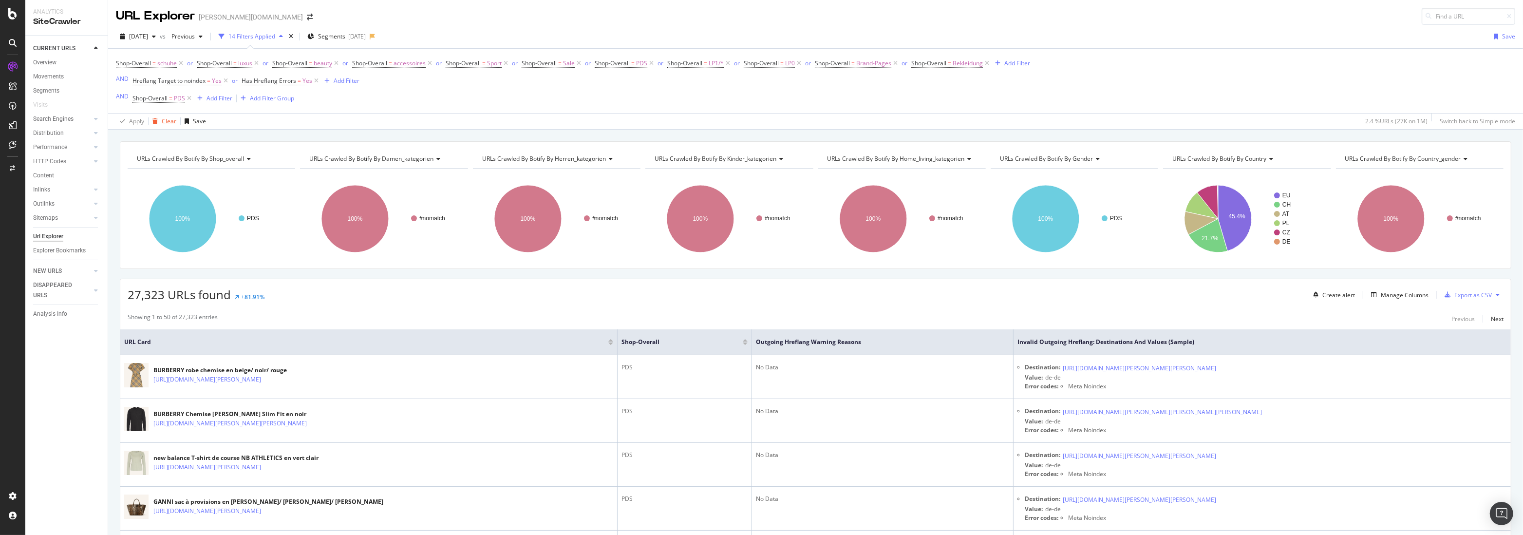
click at [169, 117] on div "Clear" at bounding box center [163, 121] width 28 height 15
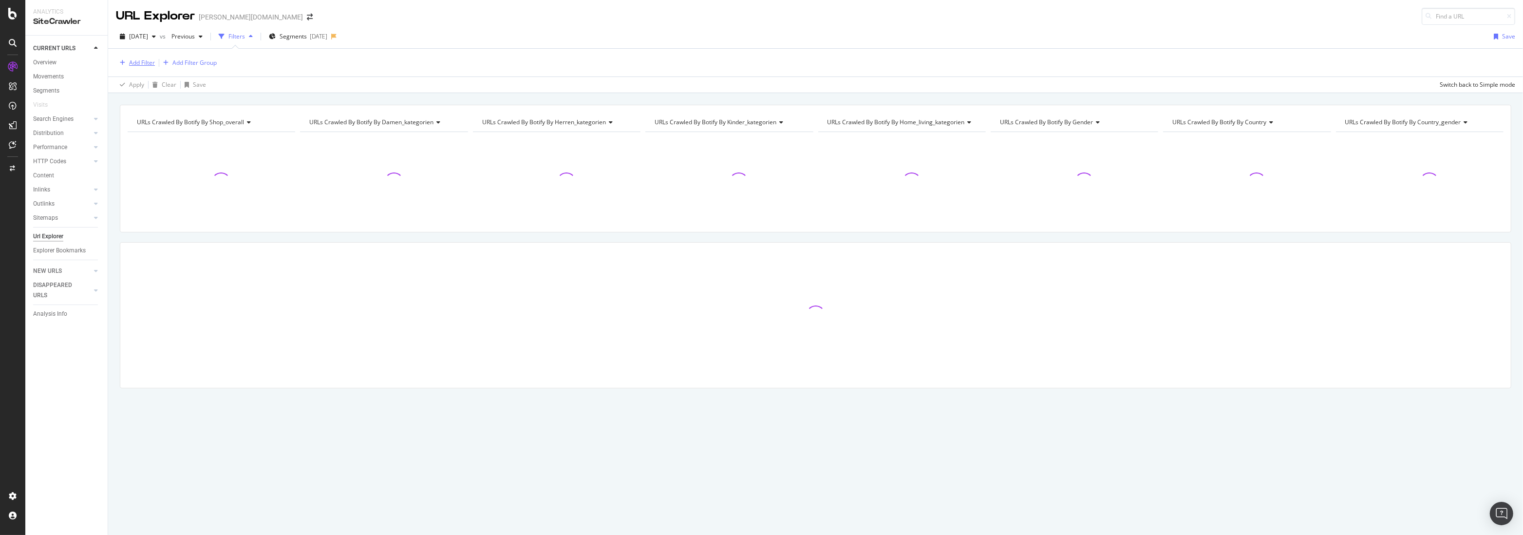
click at [144, 60] on div "Add Filter" at bounding box center [142, 62] width 26 height 8
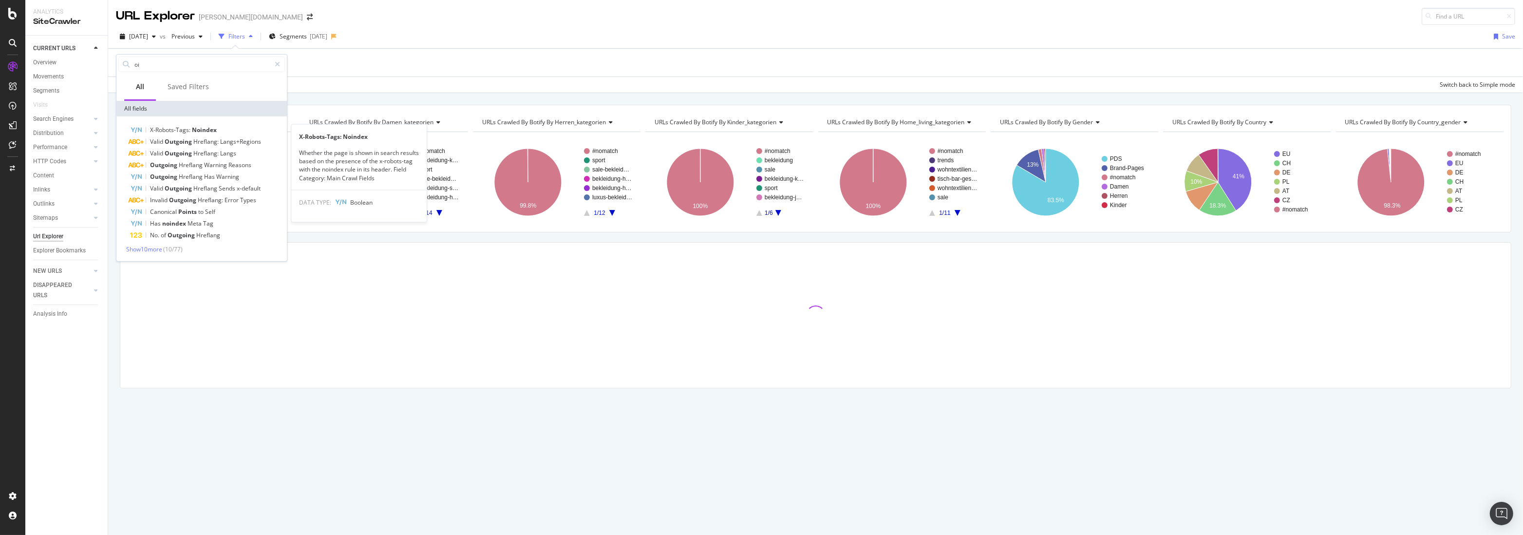
type input "o"
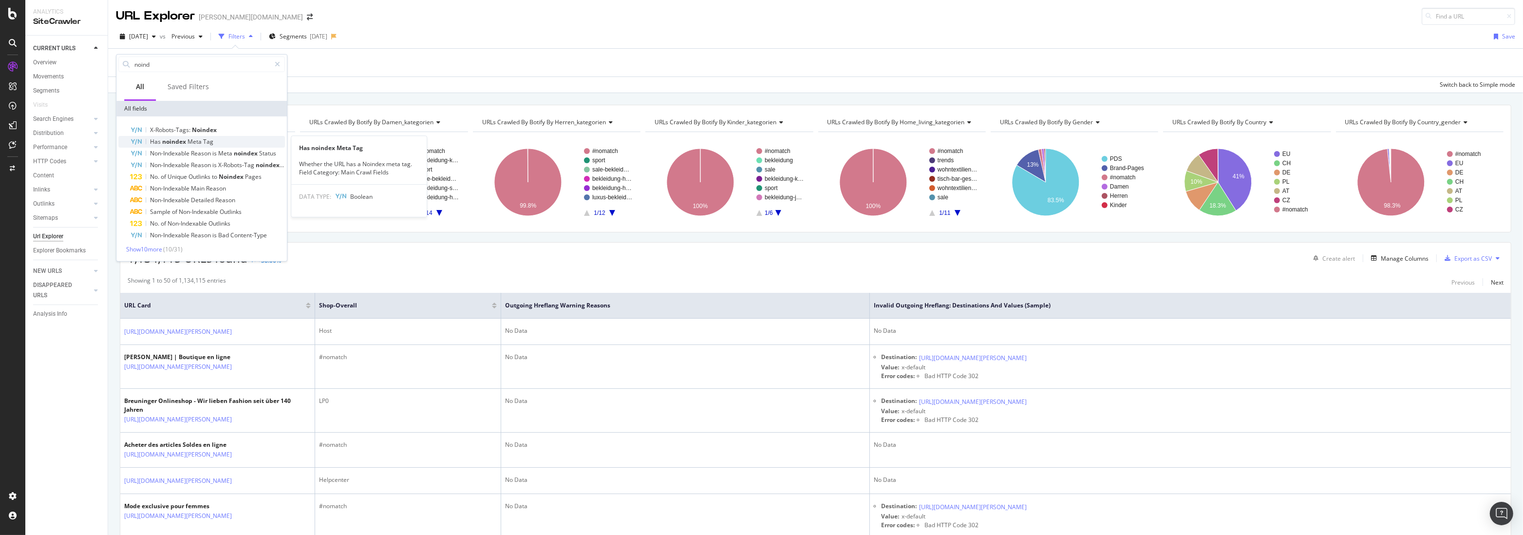
type input "noind"
click at [209, 137] on div "Has noindex Meta Tag" at bounding box center [207, 142] width 155 height 12
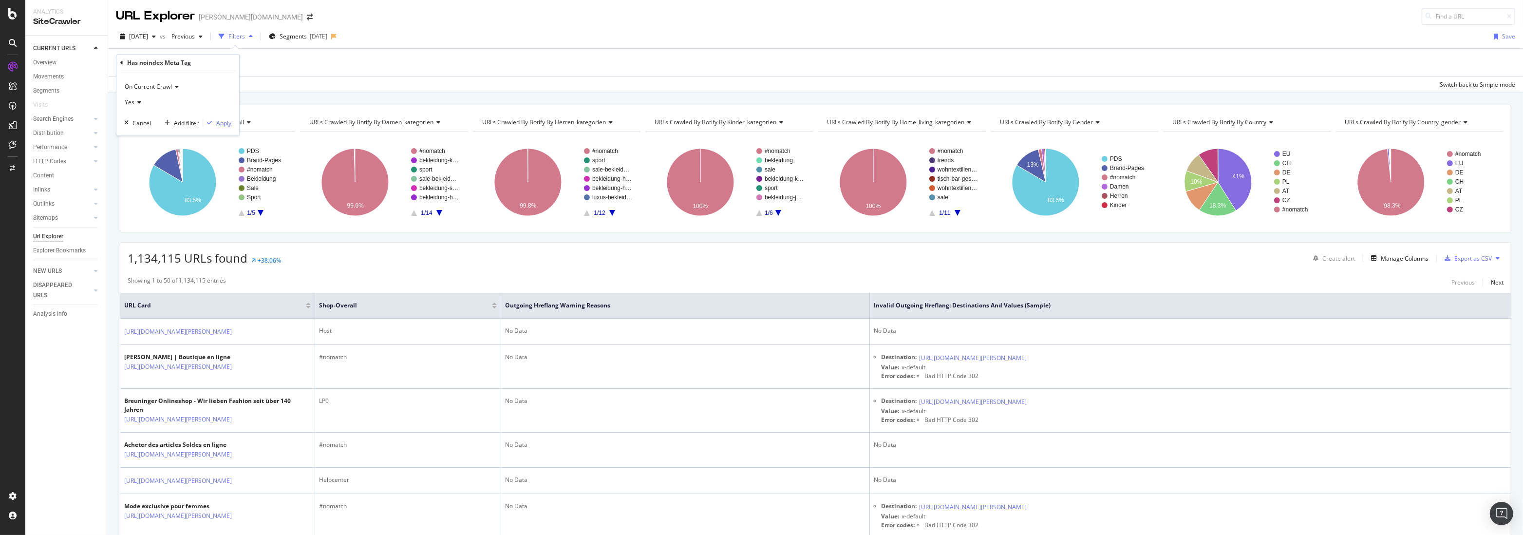
click at [221, 119] on div "Apply" at bounding box center [223, 122] width 15 height 8
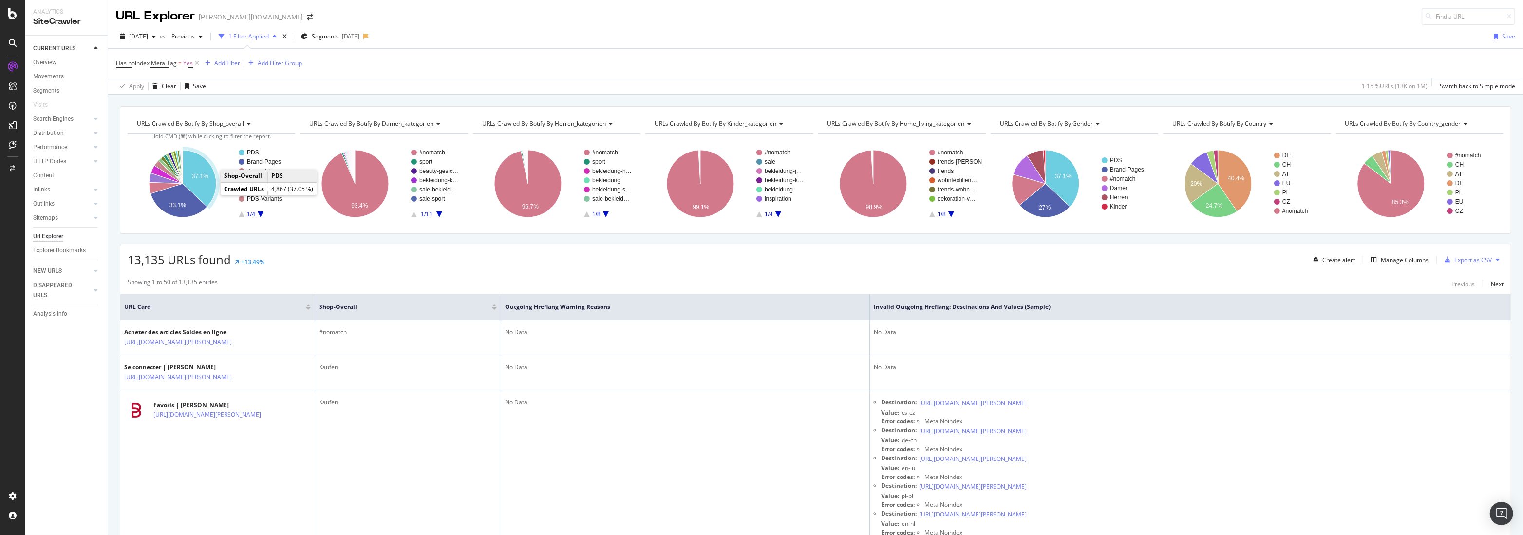
click at [207, 169] on icon "A chart." at bounding box center [200, 178] width 34 height 56
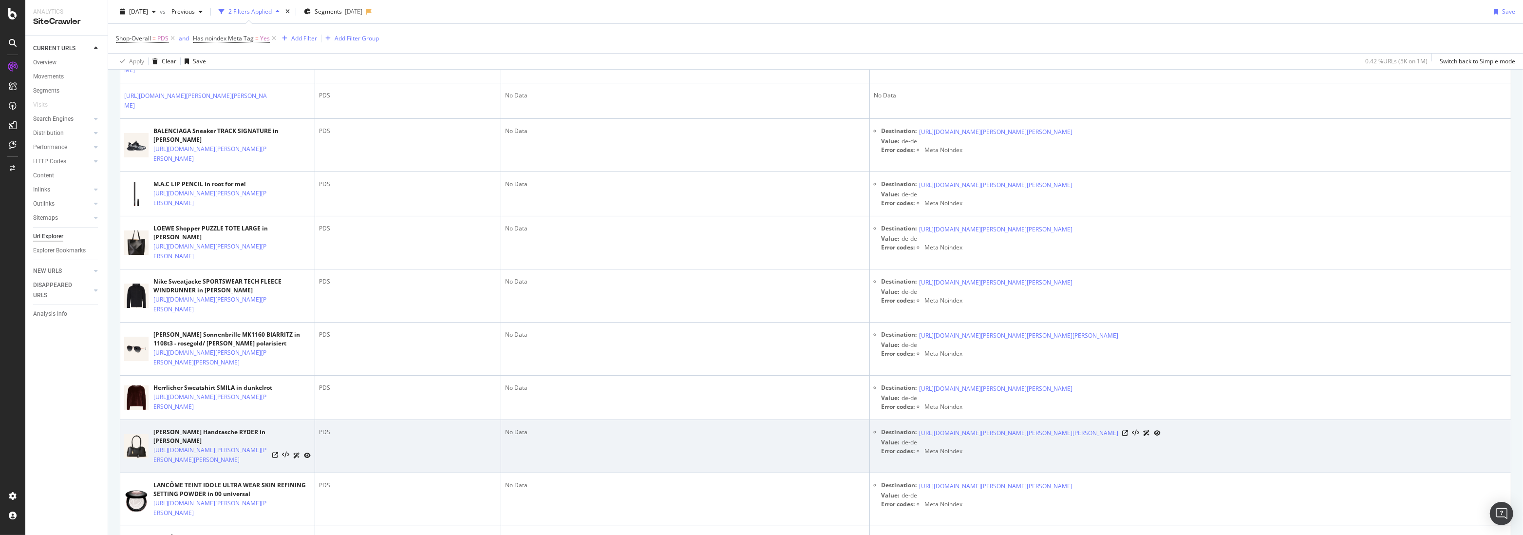
scroll to position [379, 0]
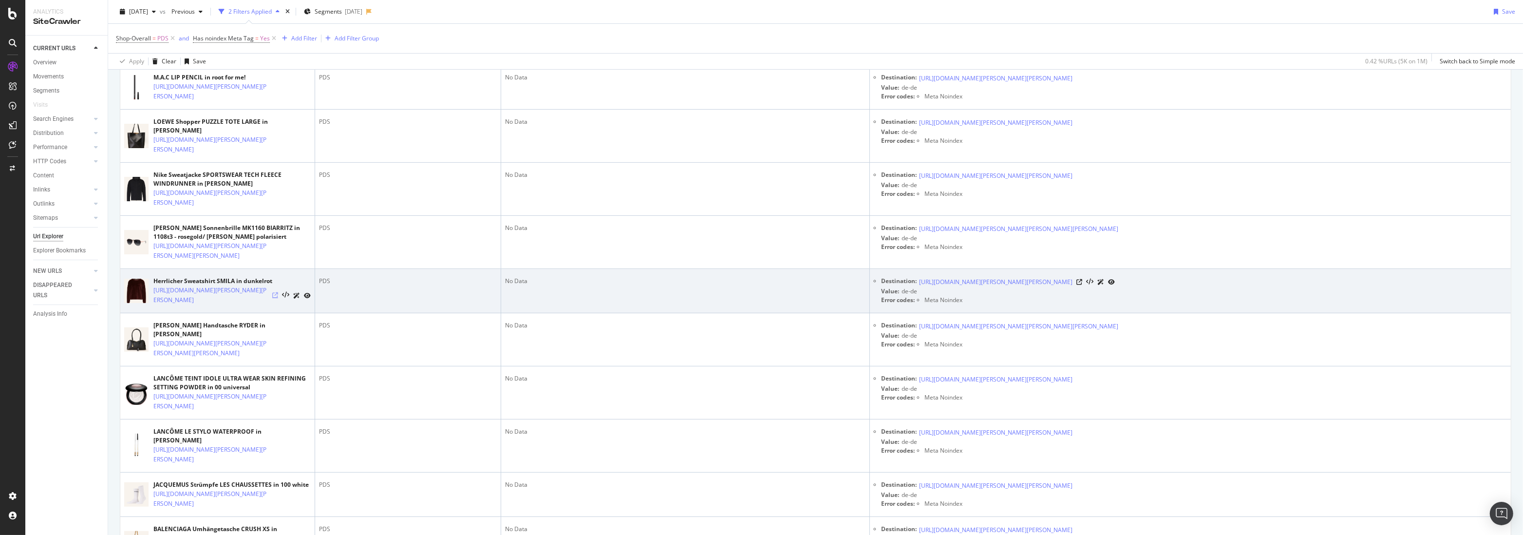
click at [278, 298] on icon at bounding box center [275, 295] width 6 height 6
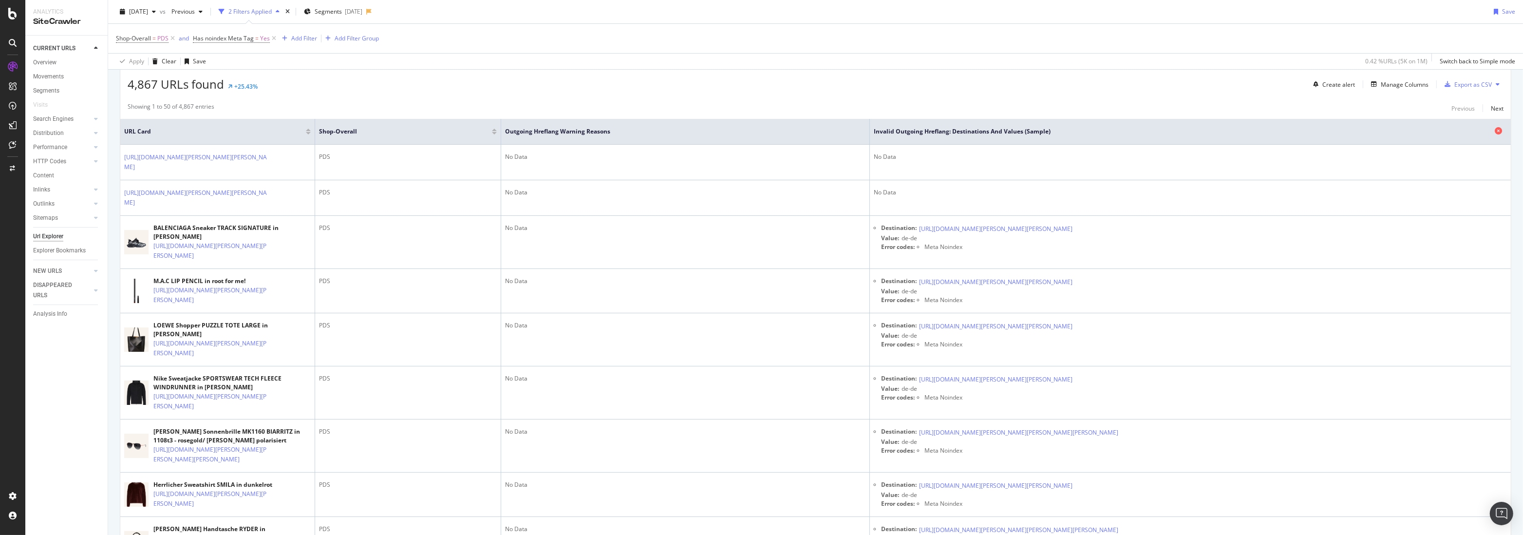
scroll to position [0, 0]
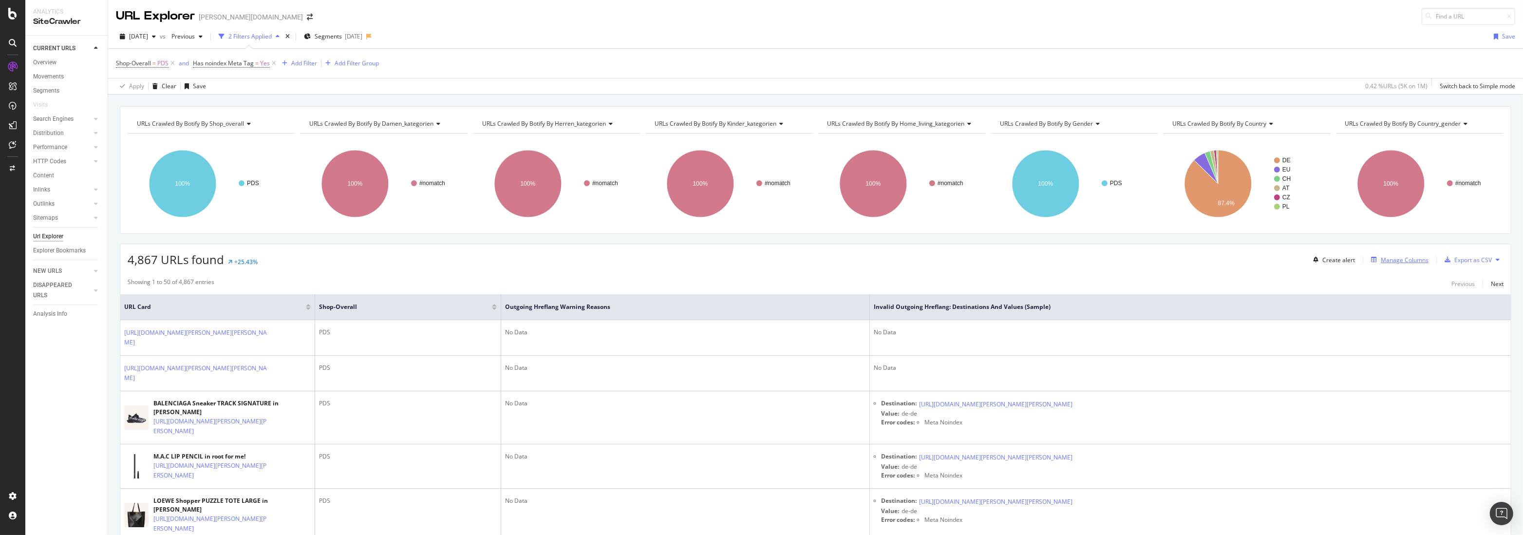
click at [1396, 256] on div "Manage Columns" at bounding box center [1405, 260] width 48 height 8
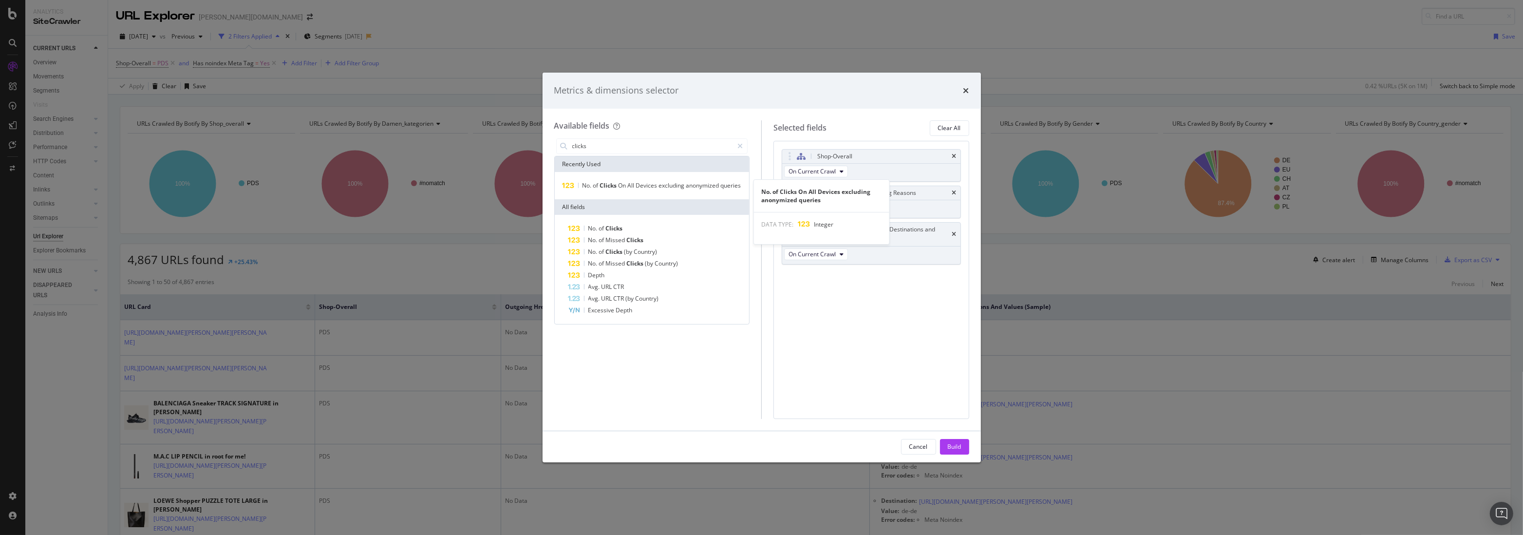
type input "clicks"
click at [680, 184] on span "excluding" at bounding box center [672, 185] width 27 height 8
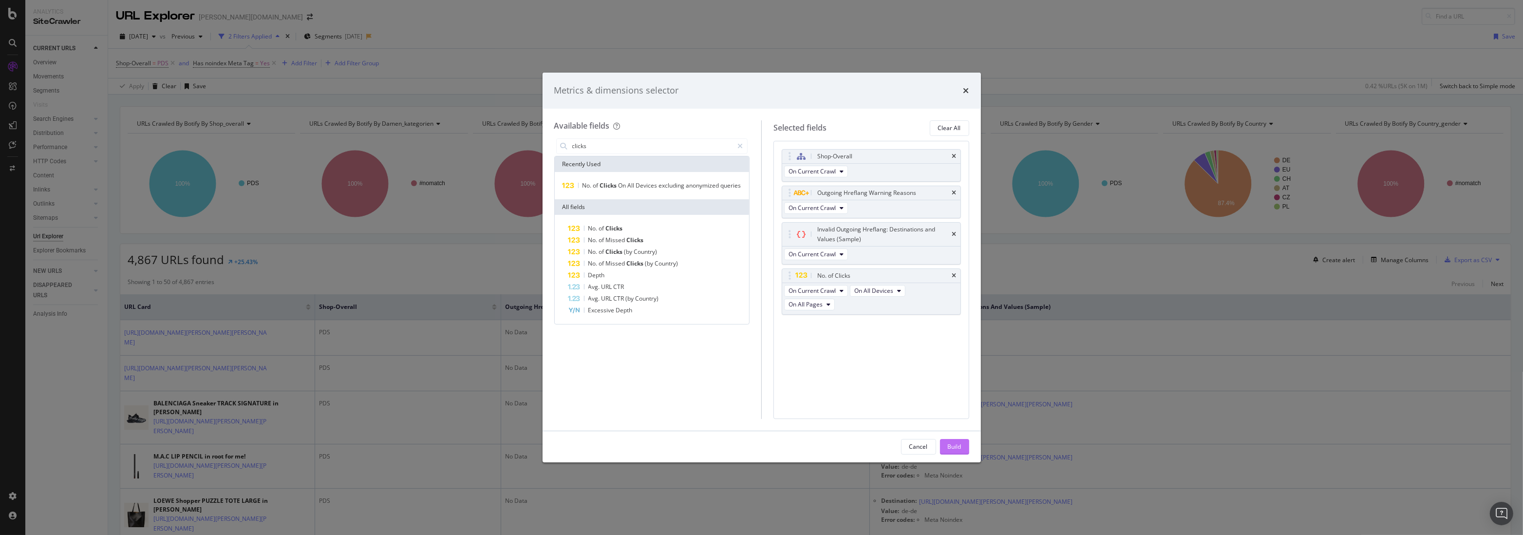
click at [959, 442] on div "Build" at bounding box center [955, 446] width 14 height 15
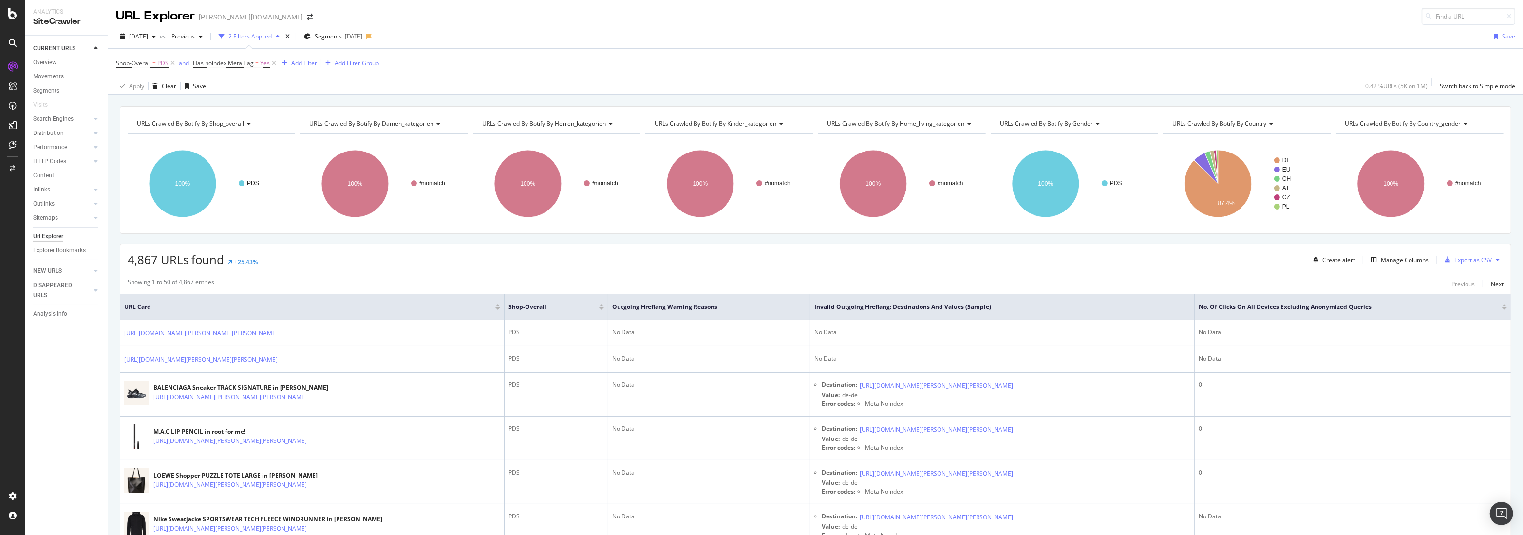
click at [1502, 309] on div at bounding box center [1504, 308] width 5 height 2
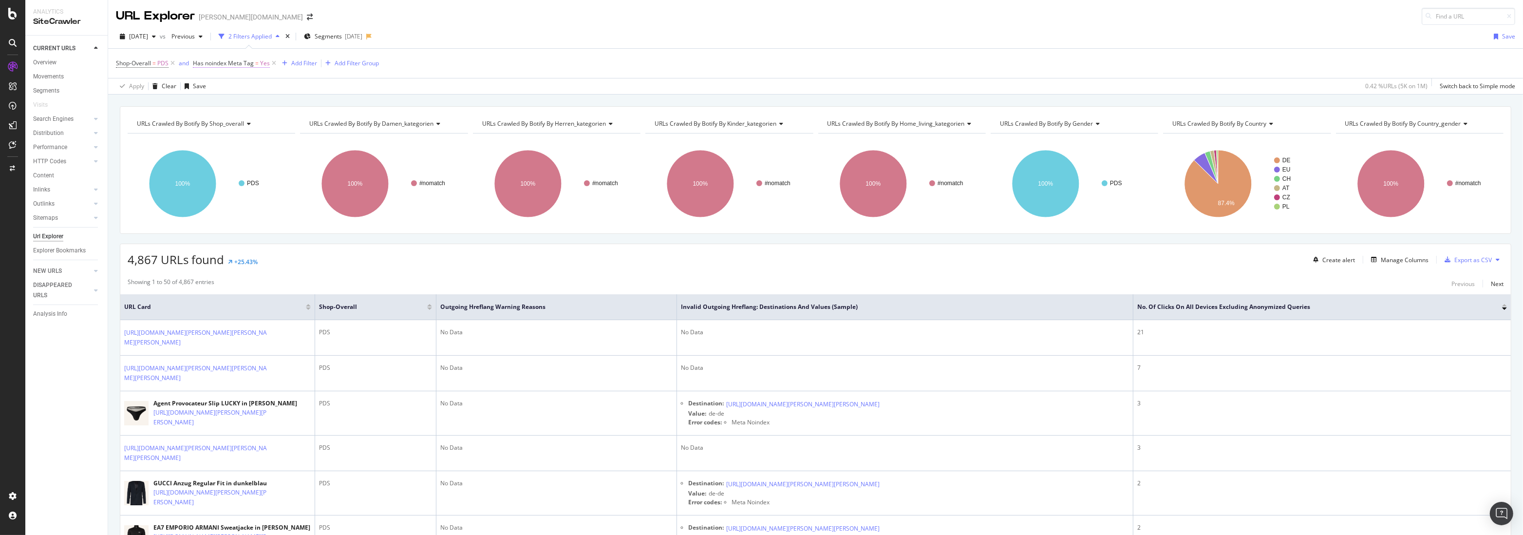
click at [219, 63] on span "Has noindex Meta Tag" at bounding box center [223, 63] width 61 height 8
drag, startPoint x: 395, startPoint y: 88, endPoint x: 364, endPoint y: 85, distance: 30.3
click at [395, 88] on div "Apply Clear Save 0.42 % URLs ( 5K on 1M ) Switch back to Simple mode" at bounding box center [815, 86] width 1415 height 16
click at [252, 63] on span "Has noindex Meta Tag" at bounding box center [223, 63] width 61 height 8
click at [261, 121] on div "Add filter" at bounding box center [263, 122] width 25 height 8
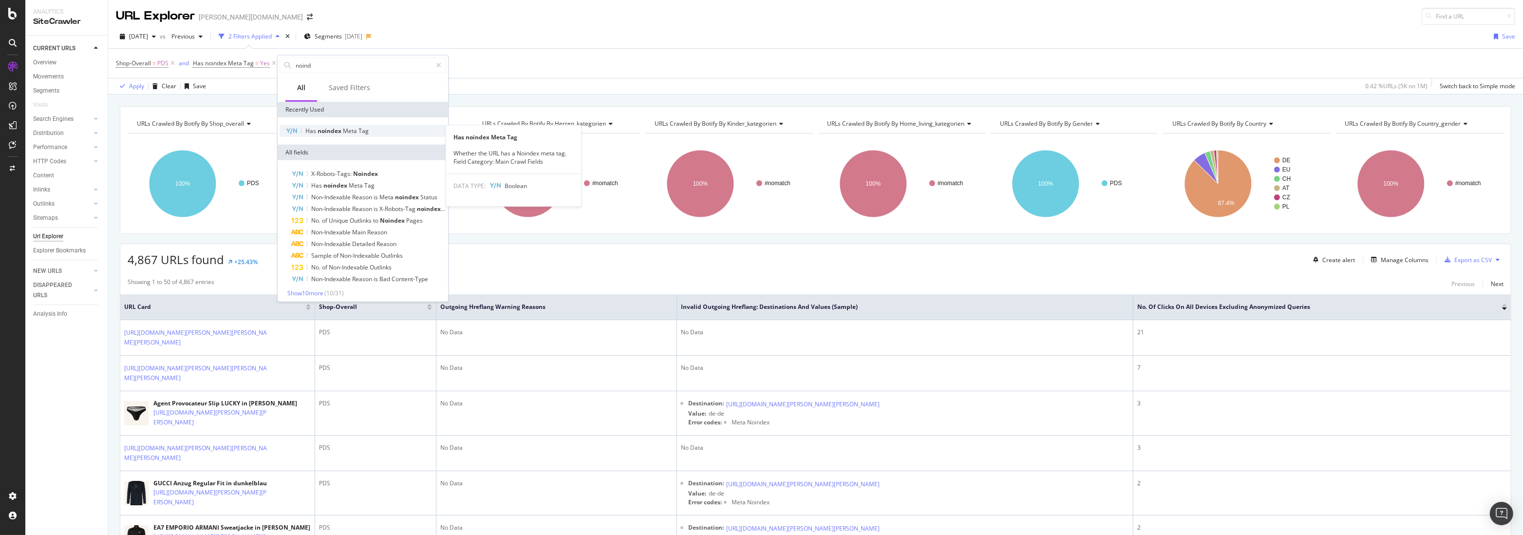
click at [333, 132] on span "noindex" at bounding box center [330, 131] width 25 height 8
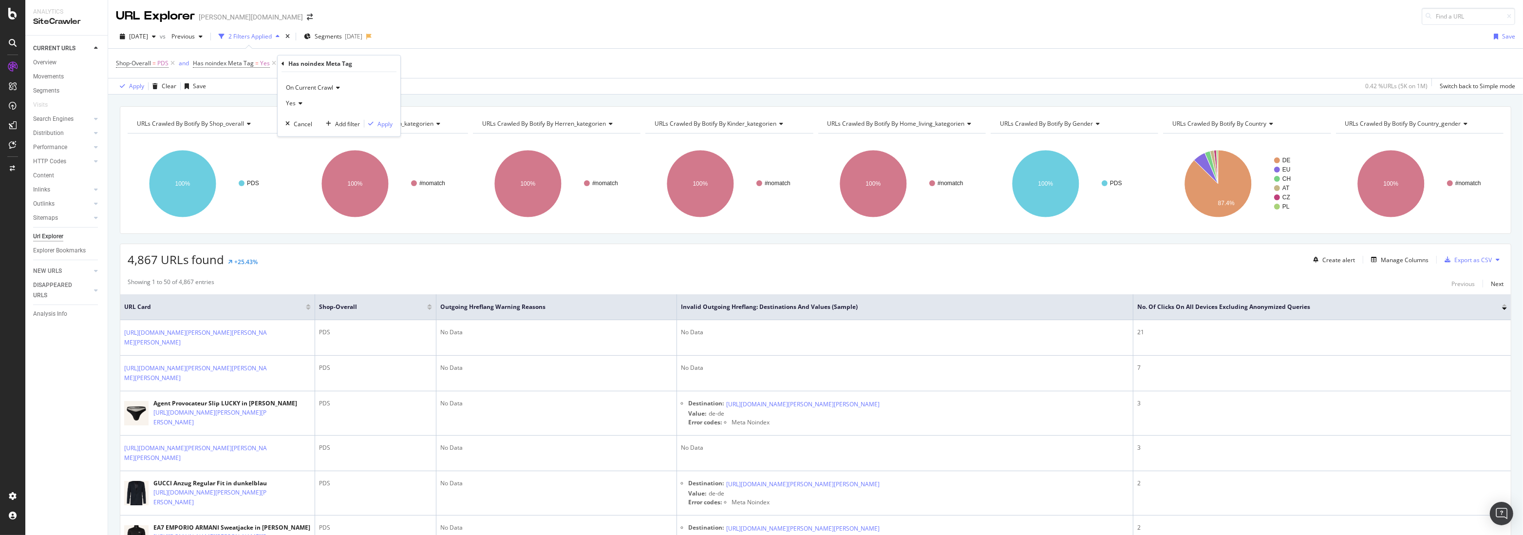
click at [306, 90] on span "On Current Crawl" at bounding box center [309, 87] width 47 height 8
click at [310, 116] on span "On Compared Crawl" at bounding box center [317, 120] width 55 height 8
click at [297, 98] on div "Yes" at bounding box center [338, 103] width 107 height 16
drag, startPoint x: 293, startPoint y: 133, endPoint x: 300, endPoint y: 133, distance: 7.3
click at [293, 133] on span "No" at bounding box center [294, 136] width 8 height 8
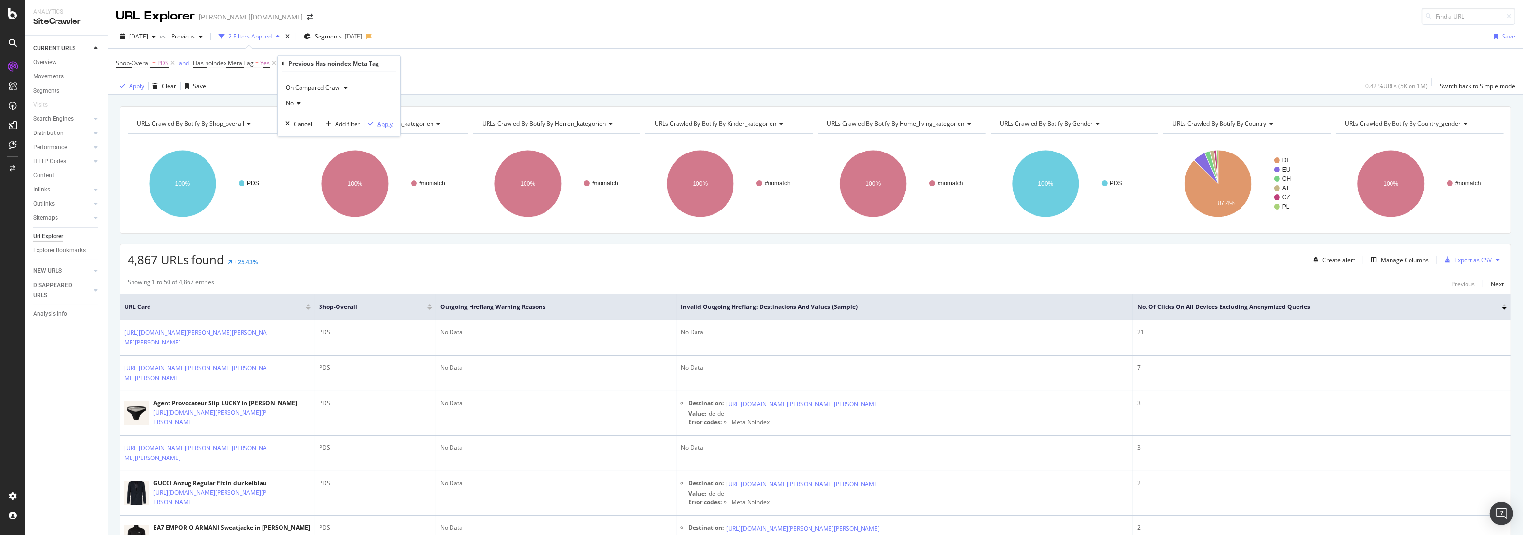
click at [385, 123] on div "Apply" at bounding box center [384, 123] width 15 height 8
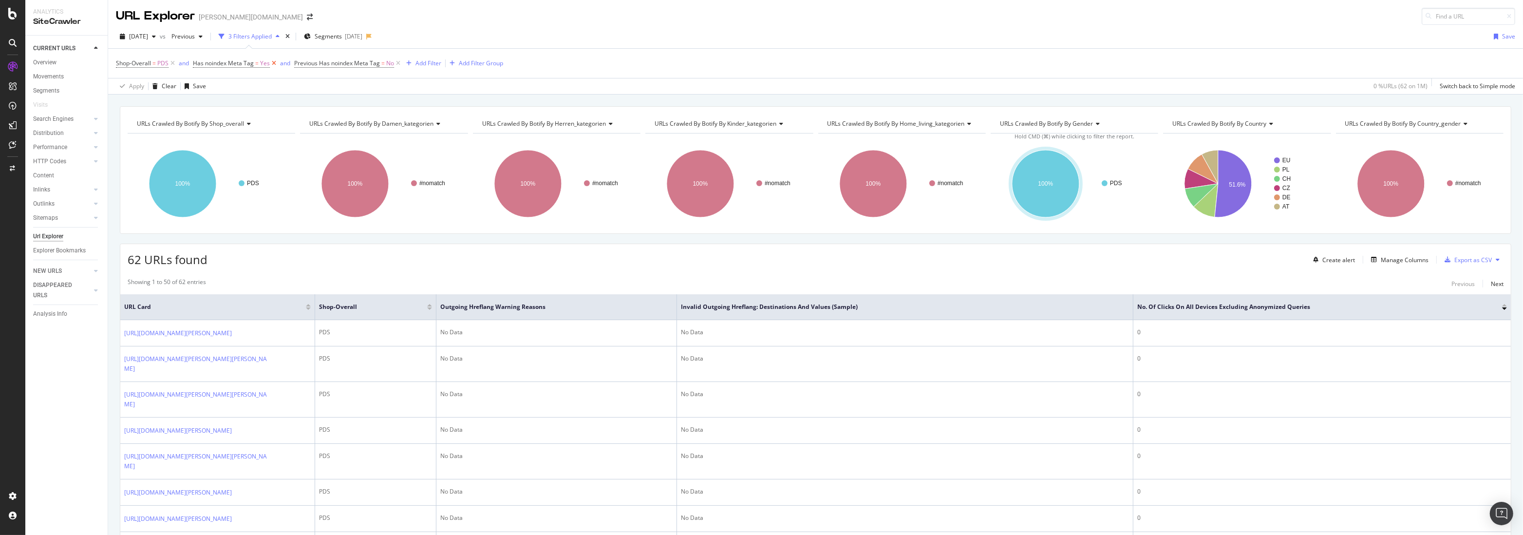
click at [274, 62] on icon at bounding box center [274, 63] width 8 height 10
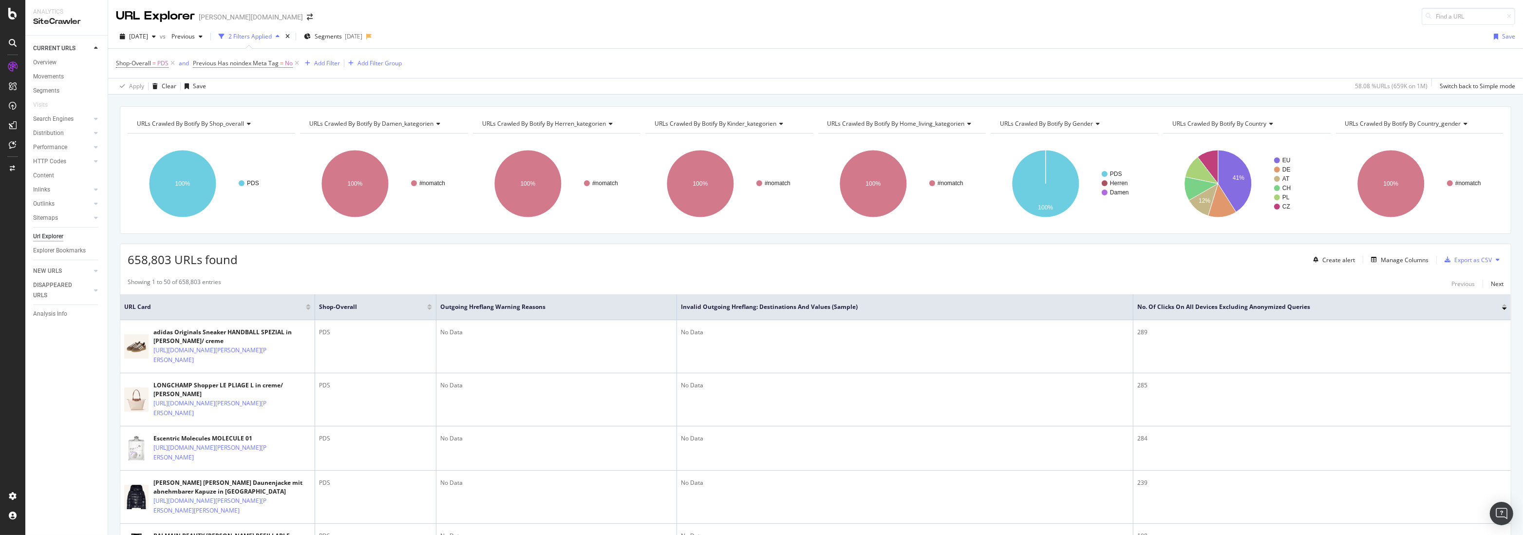
scroll to position [202, 0]
